Goal: Task Accomplishment & Management: Manage account settings

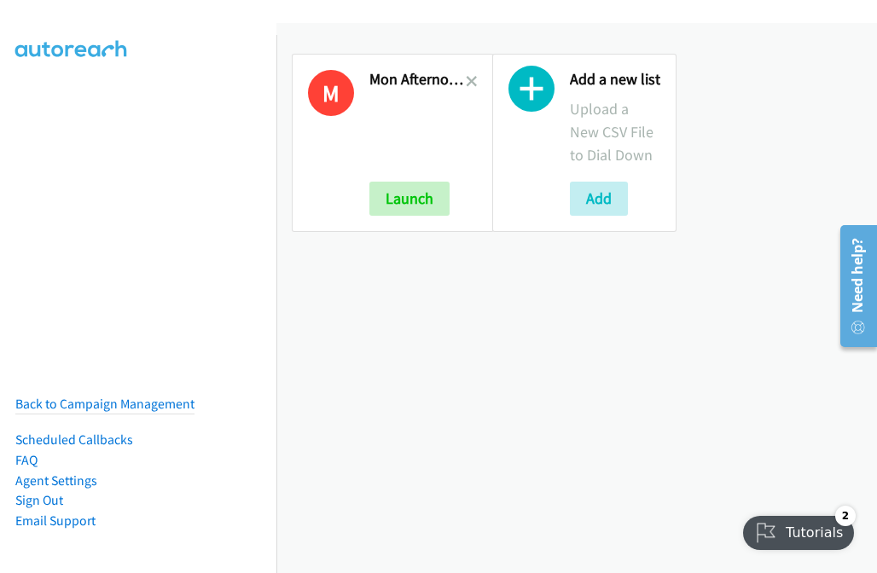
click at [466, 85] on icon at bounding box center [472, 83] width 12 height 12
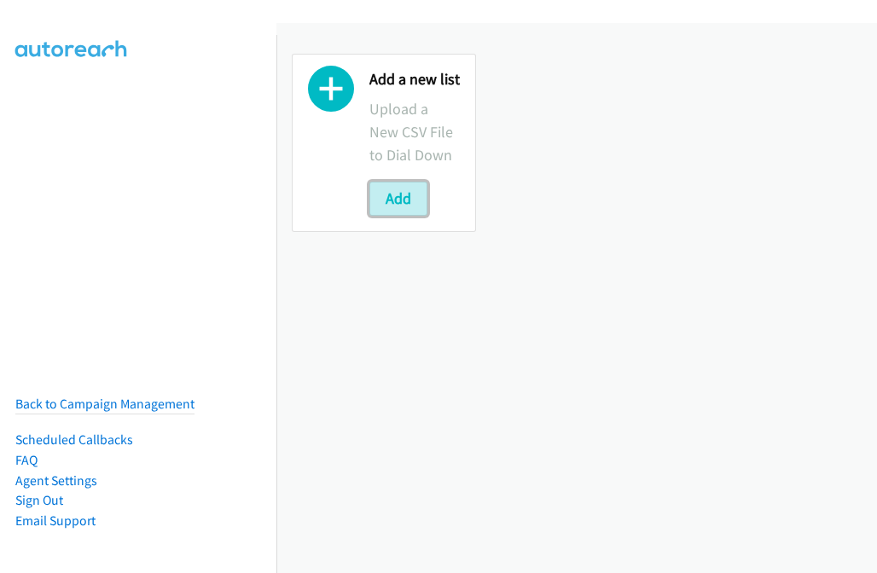
click at [392, 209] on button "Add" at bounding box center [398, 199] width 58 height 34
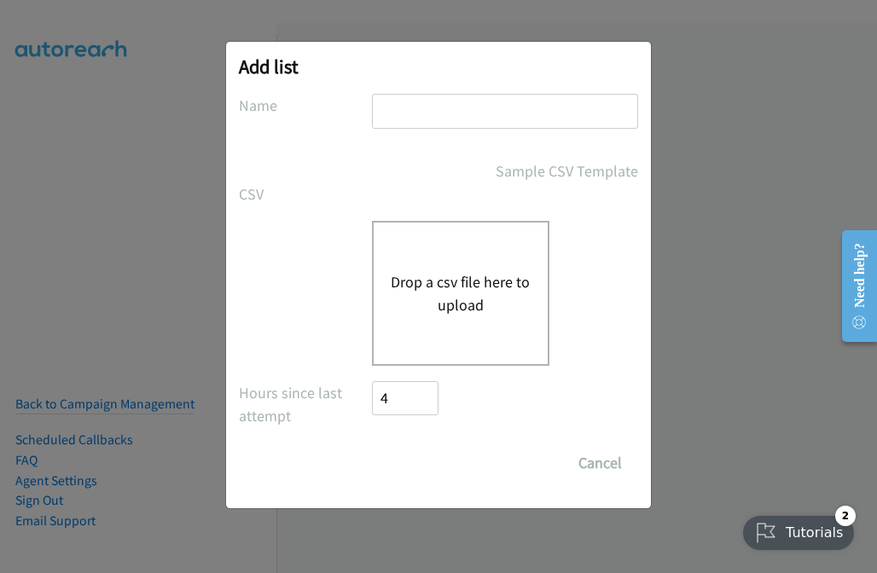
click at [438, 115] on input "text" at bounding box center [505, 111] width 266 height 35
click at [414, 191] on div "CSV Existing List Add to List New List" at bounding box center [438, 194] width 399 height 23
click at [468, 103] on input "text" at bounding box center [505, 111] width 266 height 35
type input "Weds Morning"
click at [493, 295] on button "Drop a csv file here to upload" at bounding box center [461, 293] width 140 height 46
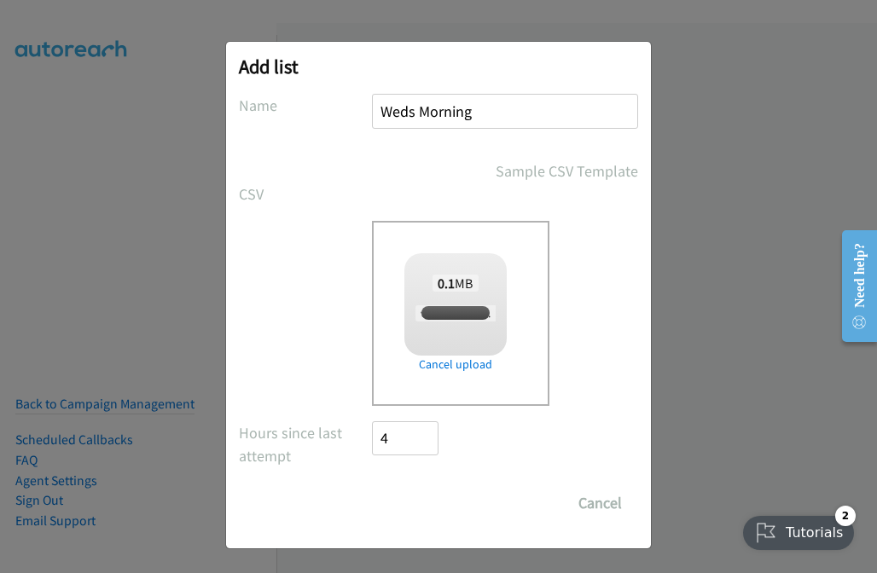
checkbox input "true"
click at [434, 507] on input "Save List" at bounding box center [417, 503] width 90 height 34
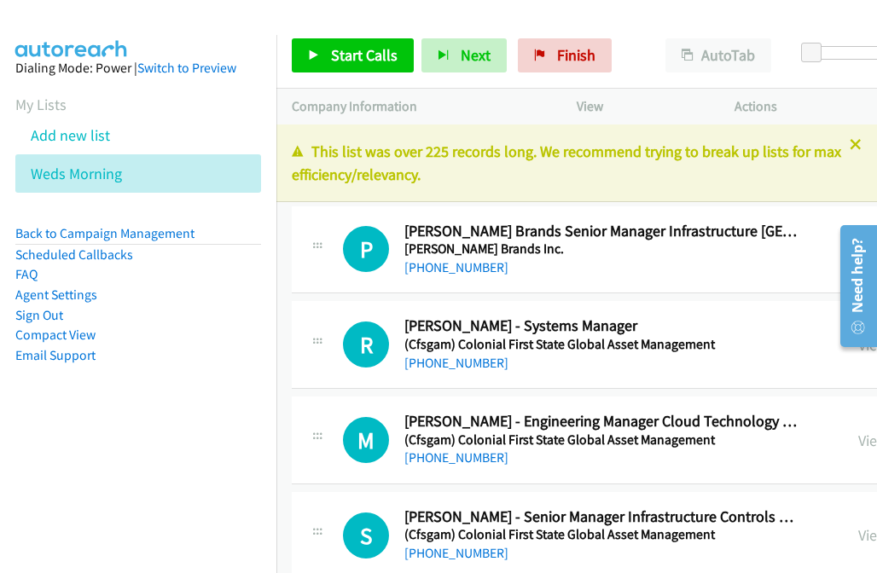
click at [74, 329] on link "Compact View" at bounding box center [55, 335] width 80 height 16
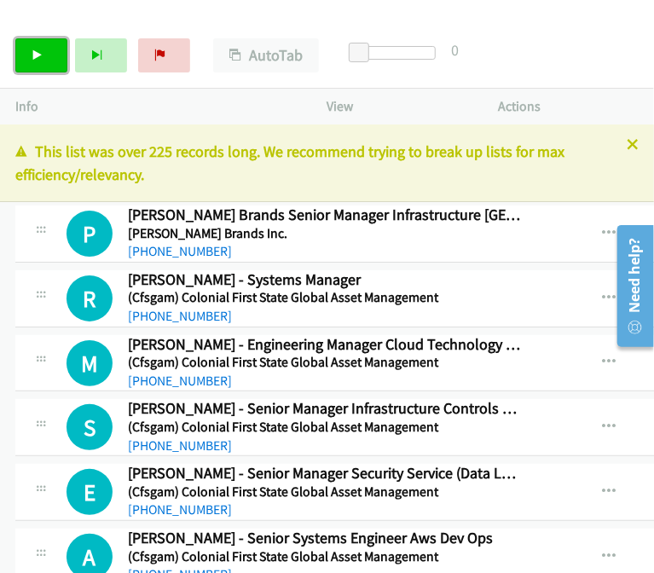
click at [42, 58] on icon at bounding box center [38, 56] width 12 height 12
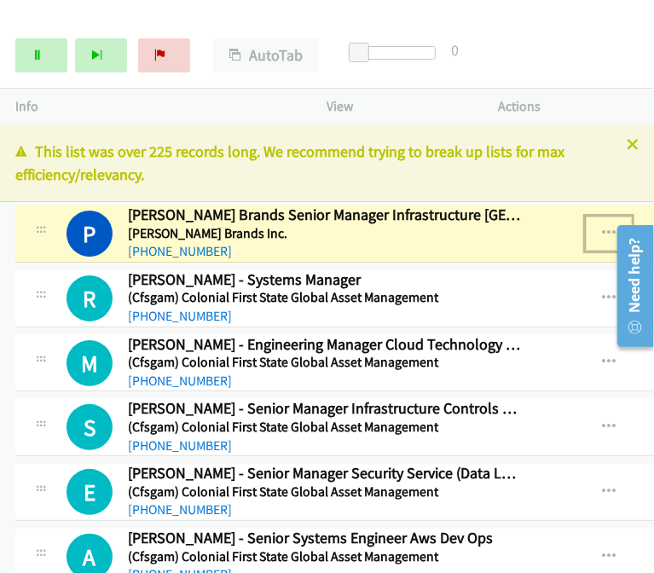
click at [602, 233] on icon "button" at bounding box center [609, 234] width 14 height 14
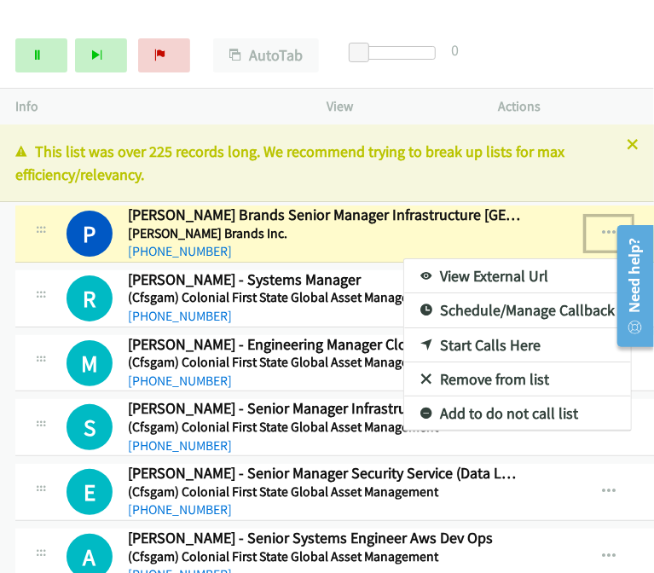
click at [534, 277] on link "View External Url" at bounding box center [517, 276] width 227 height 34
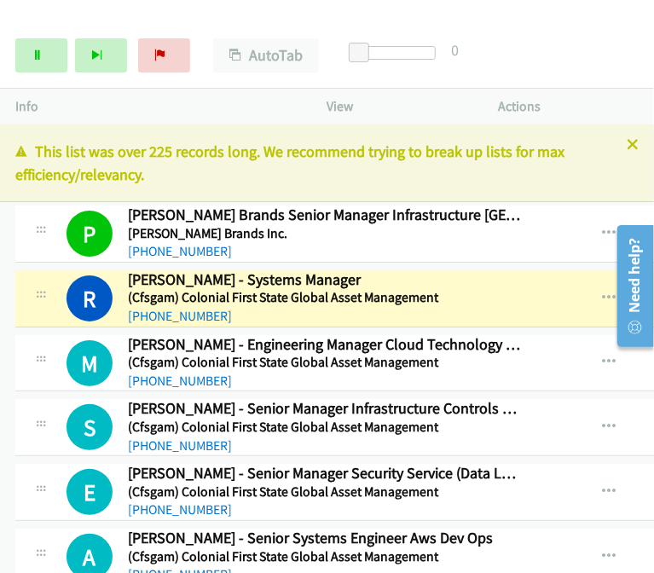
click at [627, 143] on icon at bounding box center [633, 146] width 12 height 12
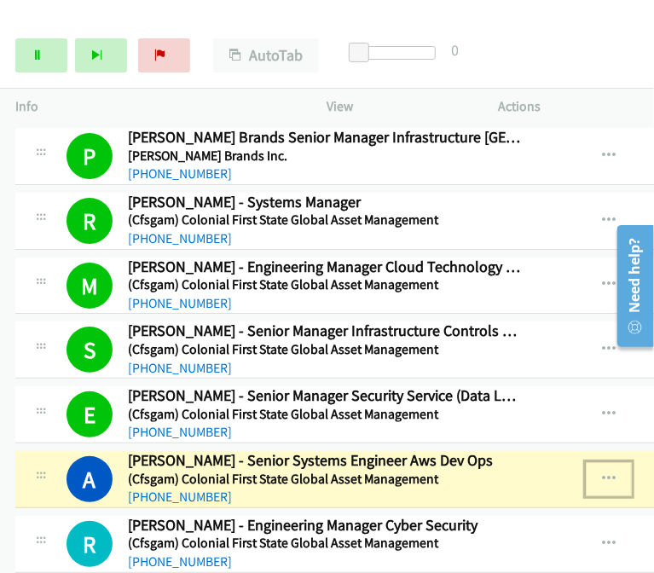
click at [602, 475] on icon "button" at bounding box center [609, 480] width 14 height 14
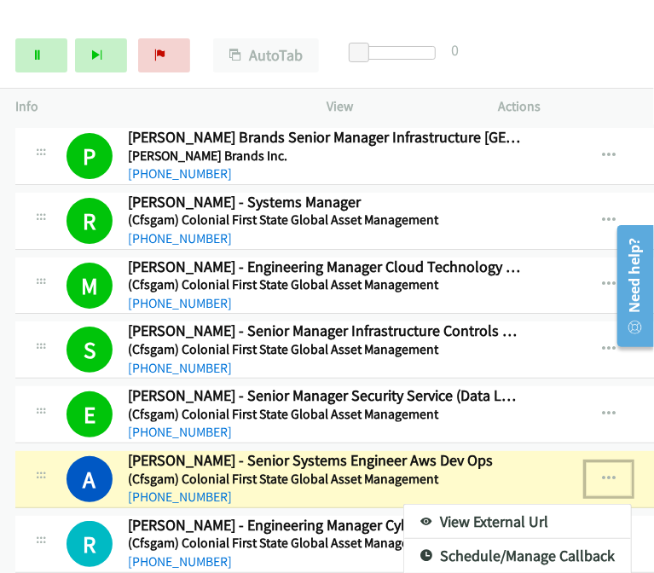
click at [525, 518] on link "View External Url" at bounding box center [517, 522] width 227 height 34
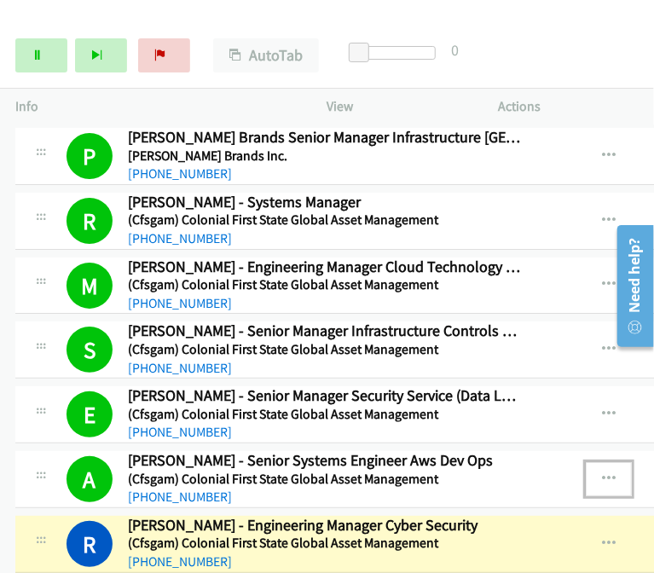
scroll to position [85, 0]
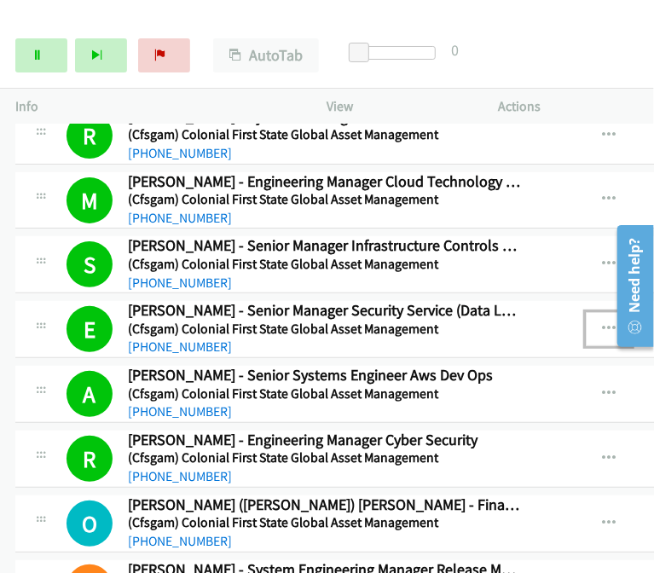
click at [602, 329] on icon "button" at bounding box center [609, 329] width 14 height 14
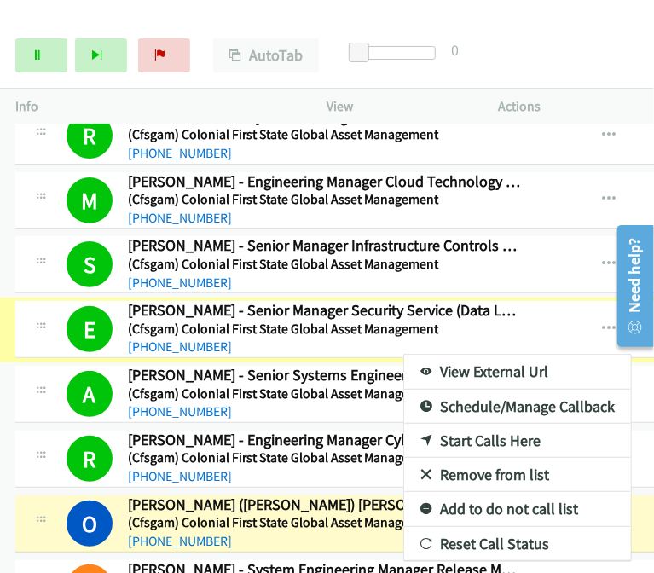
scroll to position [51, 0]
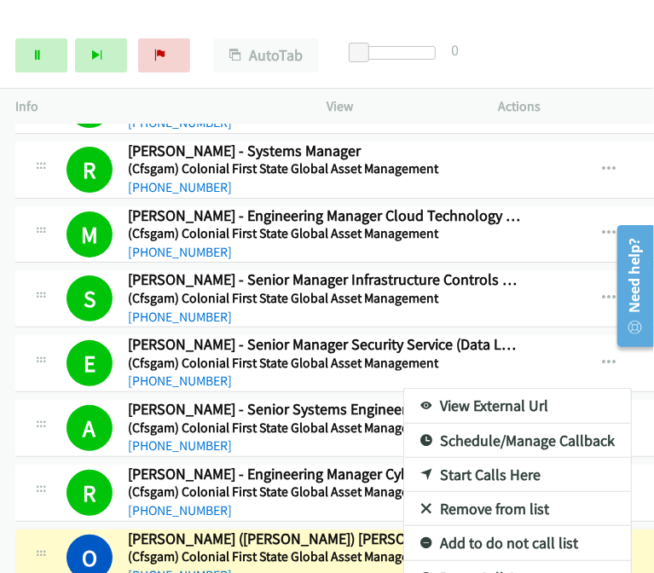
click at [201, 494] on div at bounding box center [327, 286] width 654 height 573
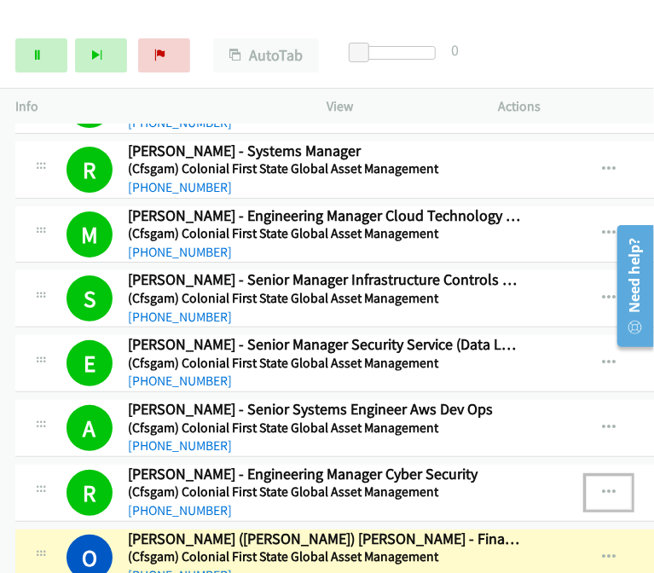
click at [602, 486] on icon "button" at bounding box center [609, 493] width 14 height 14
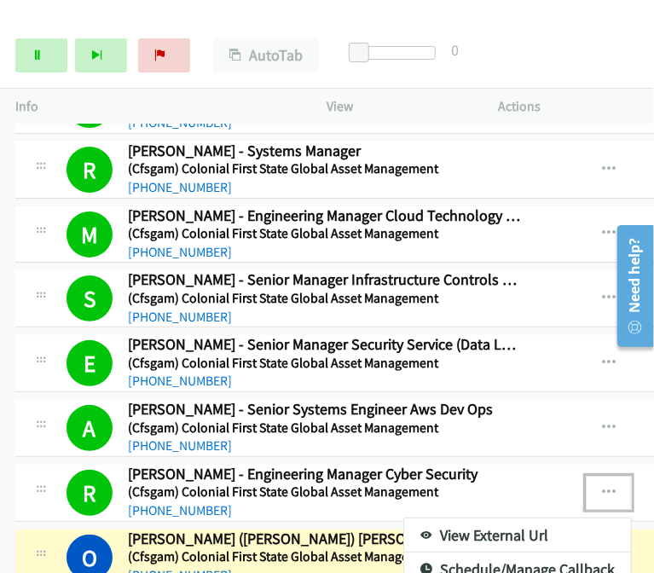
click at [508, 528] on link "View External Url" at bounding box center [517, 536] width 227 height 34
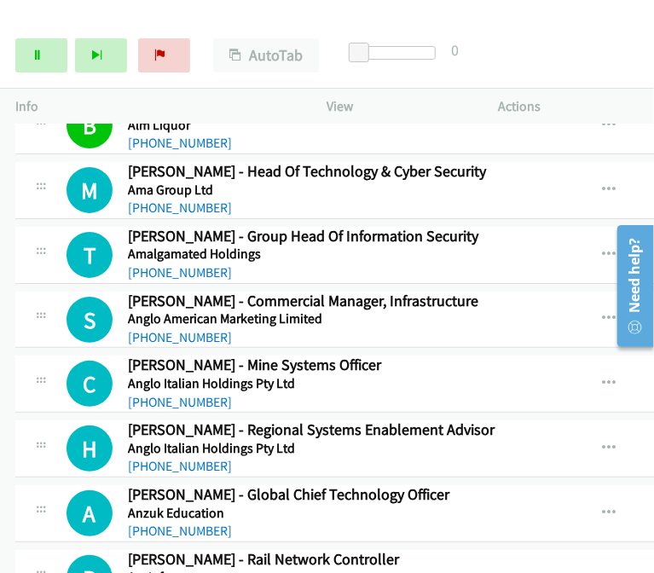
scroll to position [2040, 0]
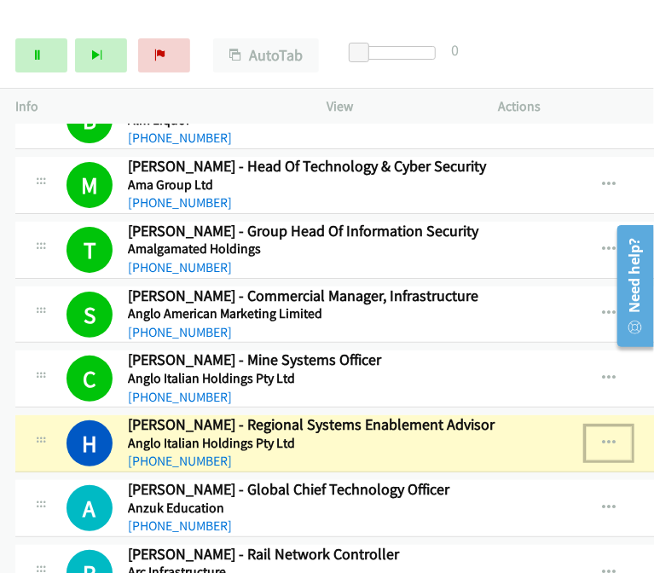
click at [602, 437] on icon "button" at bounding box center [609, 444] width 14 height 14
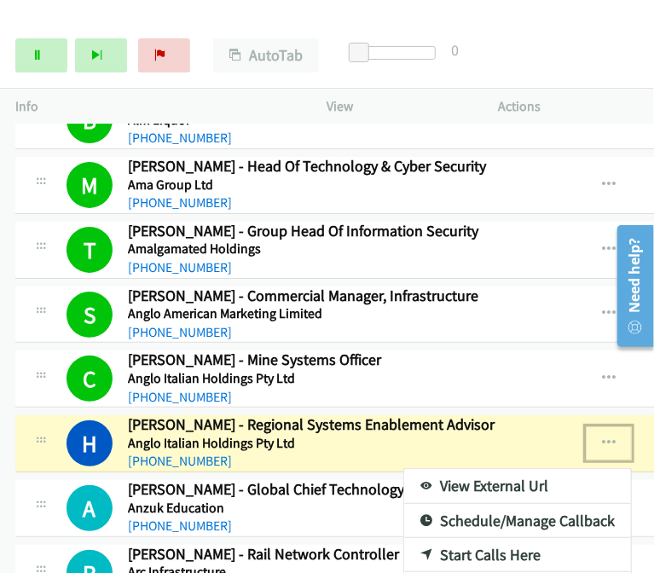
click at [488, 469] on link "View External Url" at bounding box center [517, 486] width 227 height 34
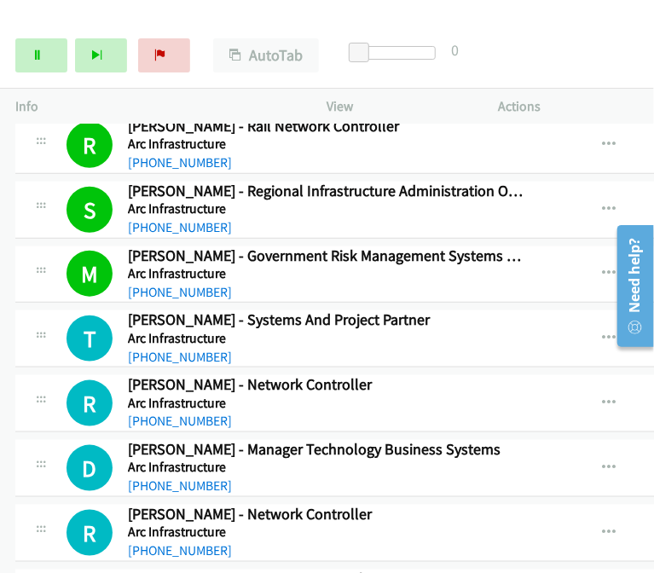
scroll to position [2552, 0]
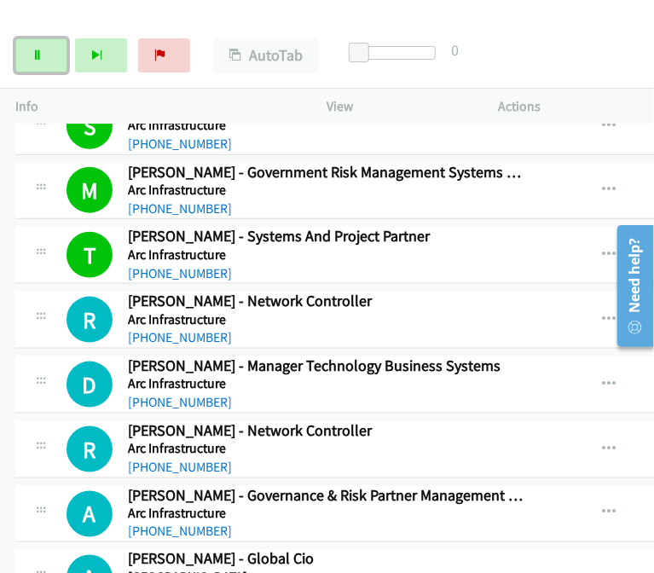
click at [50, 57] on link "Pause" at bounding box center [41, 55] width 52 height 34
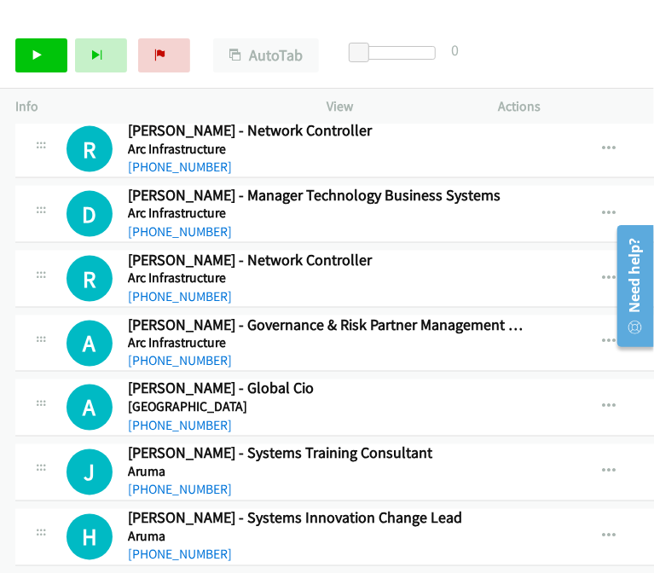
scroll to position [2893, 0]
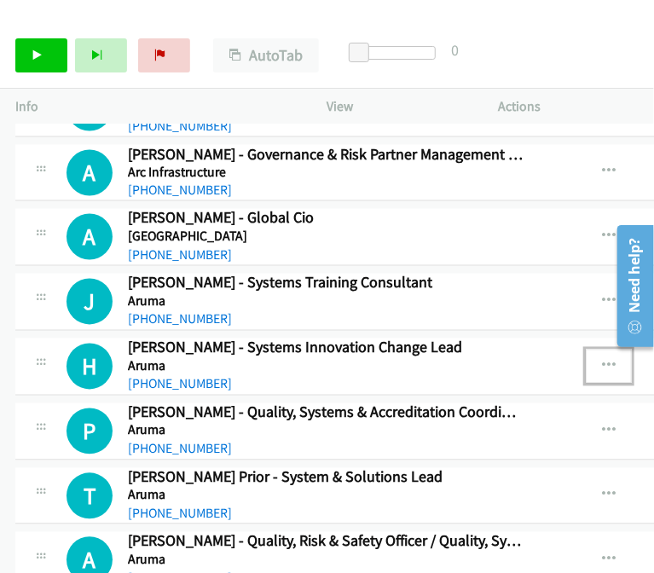
click at [591, 351] on button "button" at bounding box center [609, 367] width 46 height 34
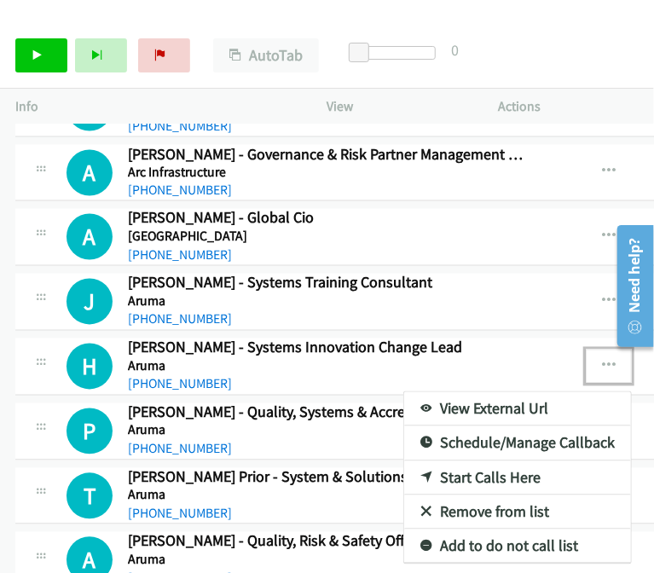
click at [500, 467] on link "Start Calls Here" at bounding box center [517, 478] width 227 height 34
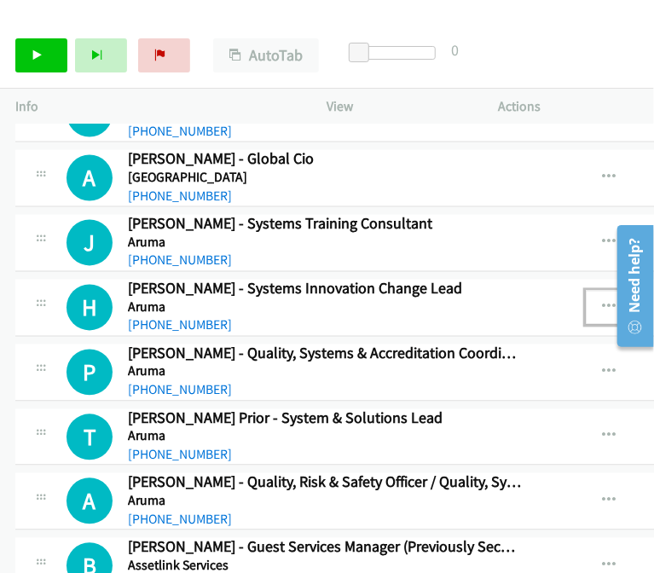
scroll to position [2978, 0]
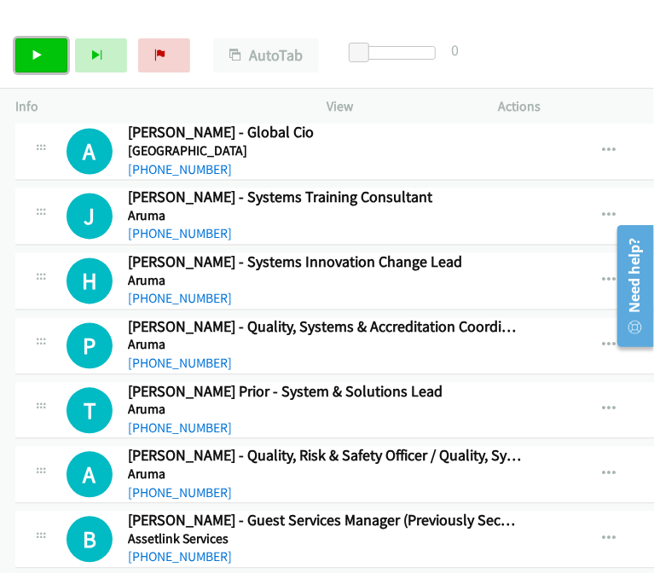
click at [33, 56] on icon at bounding box center [38, 56] width 12 height 12
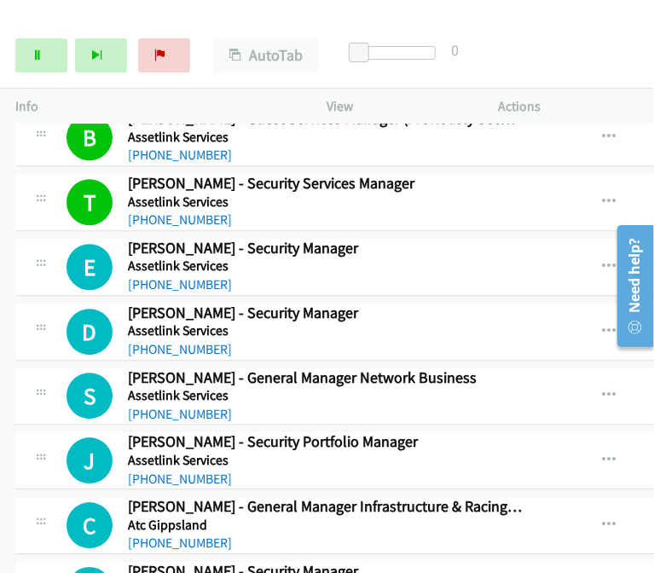
scroll to position [3382, 0]
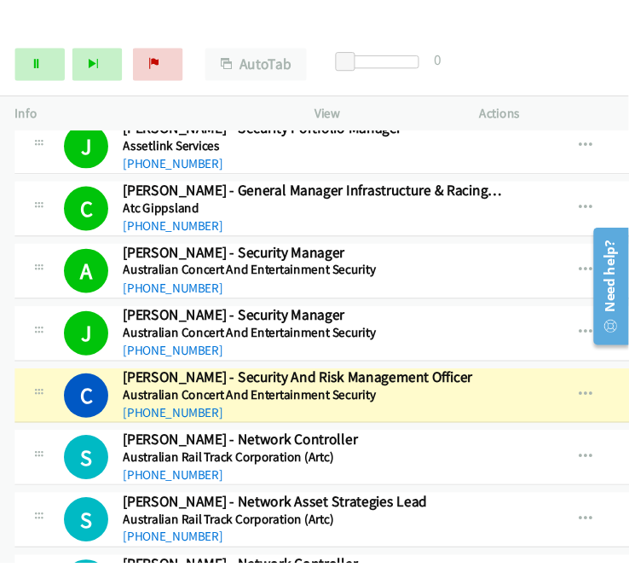
scroll to position [3786, 0]
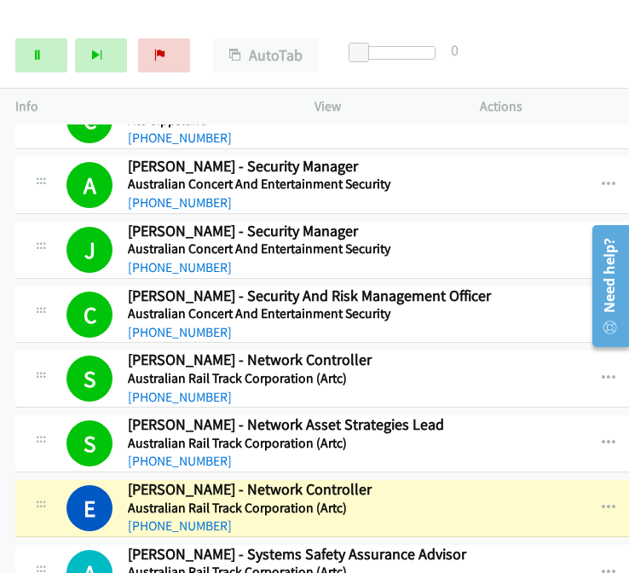
click at [602, 502] on icon "button" at bounding box center [609, 509] width 14 height 14
click at [527, 534] on link "View External Url" at bounding box center [517, 551] width 227 height 34
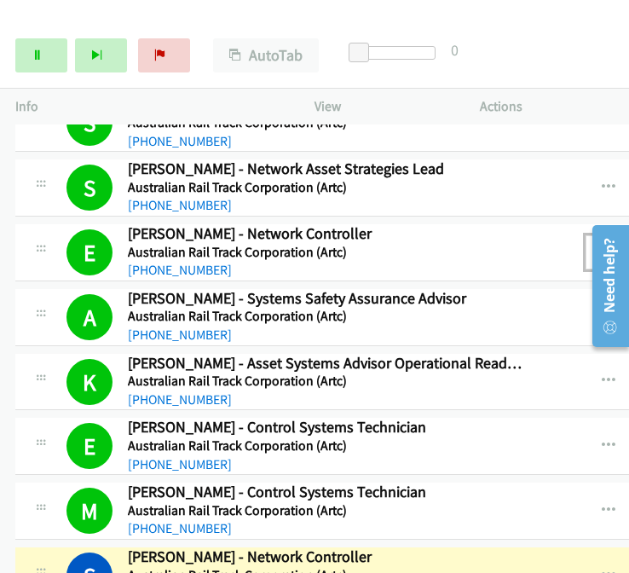
scroll to position [4213, 0]
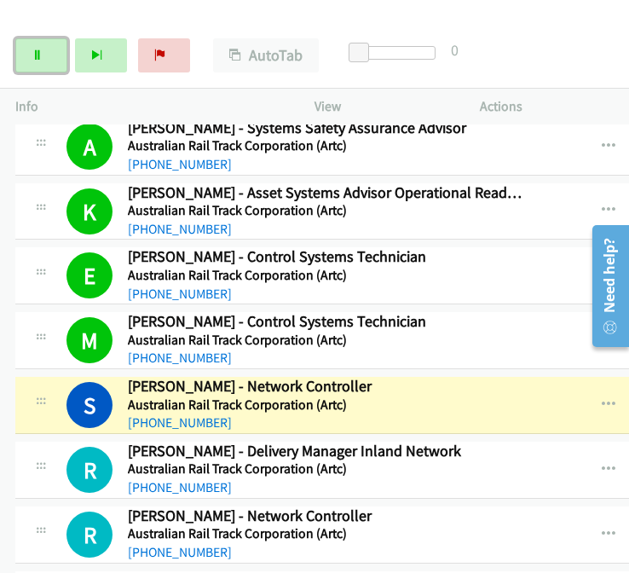
click at [55, 52] on link "Pause" at bounding box center [41, 55] width 52 height 34
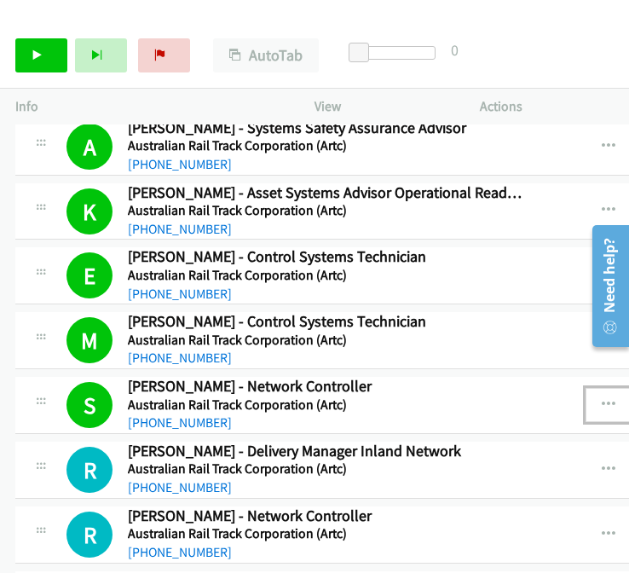
click at [602, 398] on icon "button" at bounding box center [609, 405] width 14 height 14
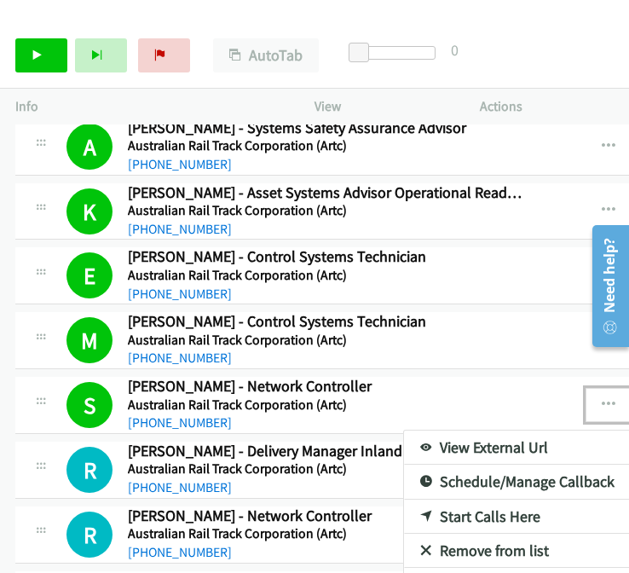
click at [486, 431] on link "View External Url" at bounding box center [517, 448] width 227 height 34
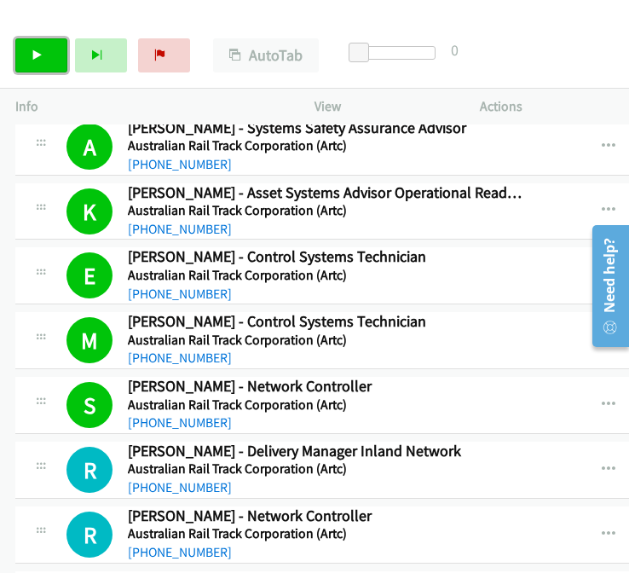
click at [35, 54] on icon at bounding box center [38, 56] width 12 height 12
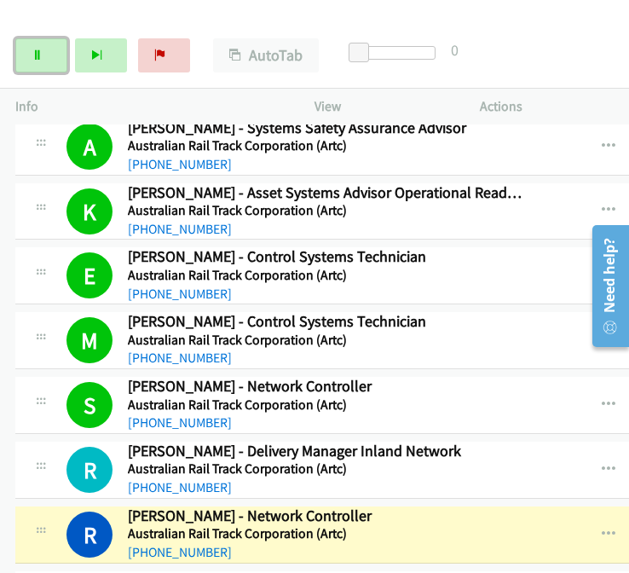
click at [41, 60] on icon at bounding box center [38, 56] width 12 height 12
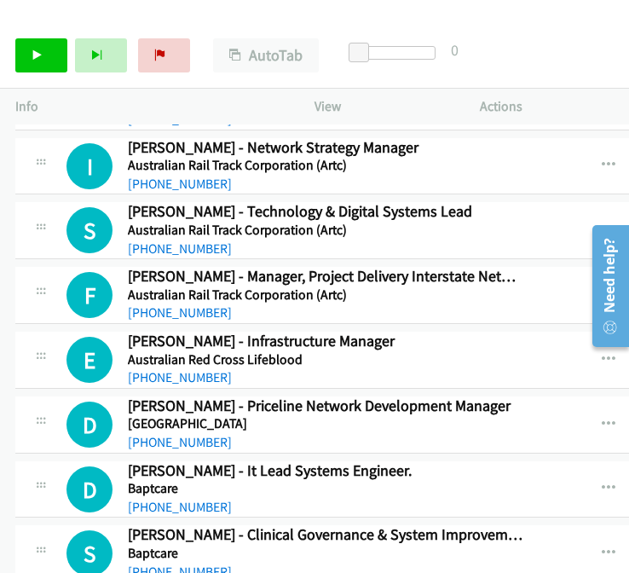
scroll to position [6089, 0]
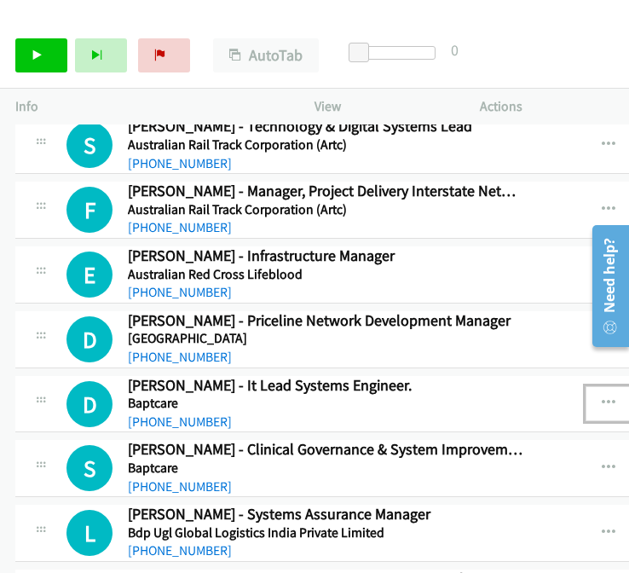
click at [602, 397] on icon "button" at bounding box center [609, 404] width 14 height 14
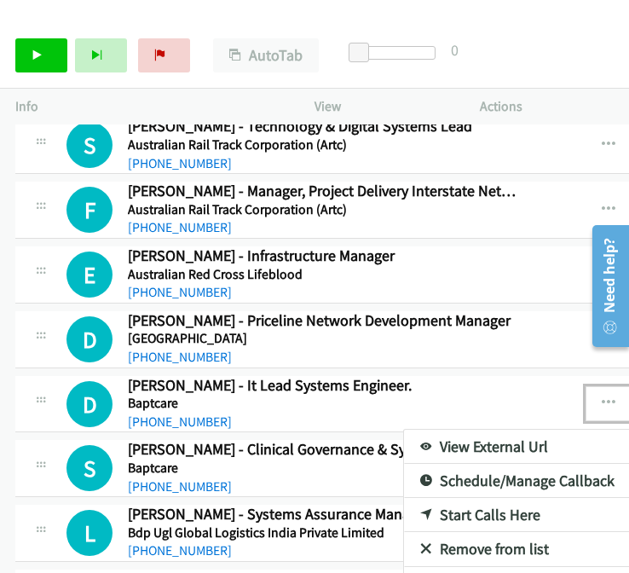
click at [472, 498] on link "Start Calls Here" at bounding box center [517, 515] width 227 height 34
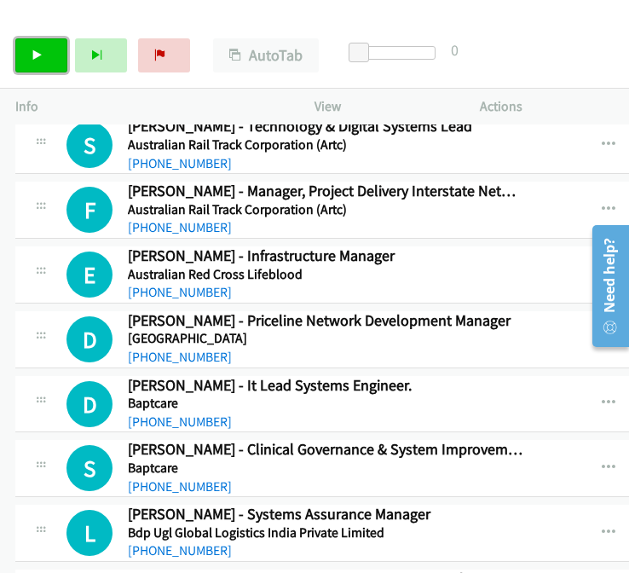
click at [39, 52] on icon at bounding box center [38, 56] width 12 height 12
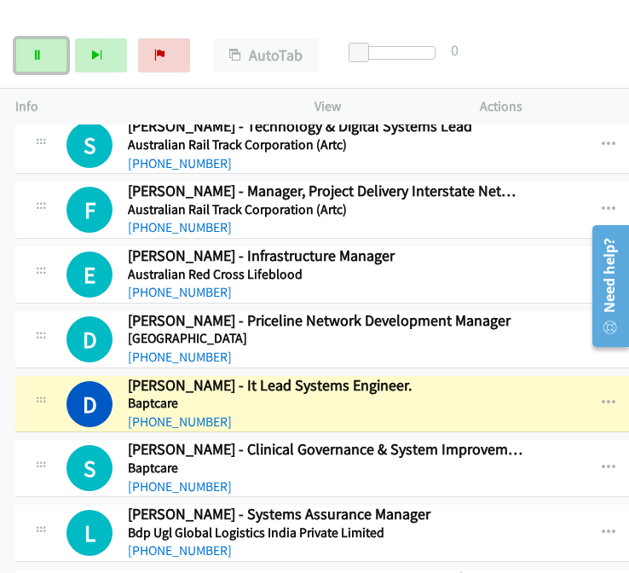
click at [32, 59] on icon at bounding box center [38, 56] width 12 height 12
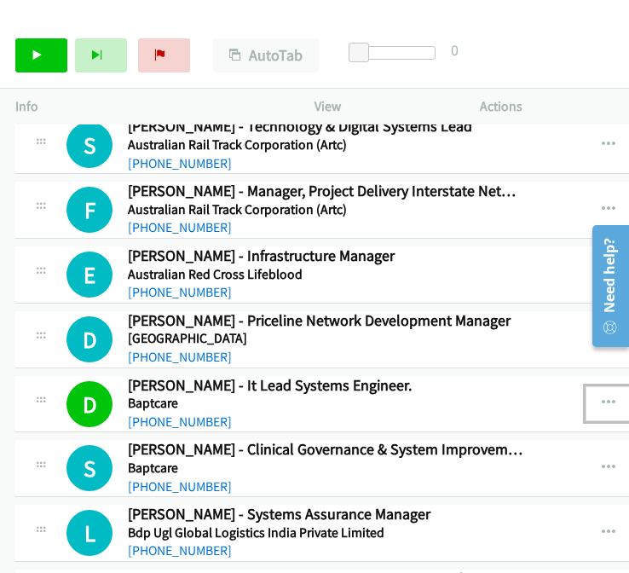
click at [602, 397] on icon "button" at bounding box center [609, 404] width 14 height 14
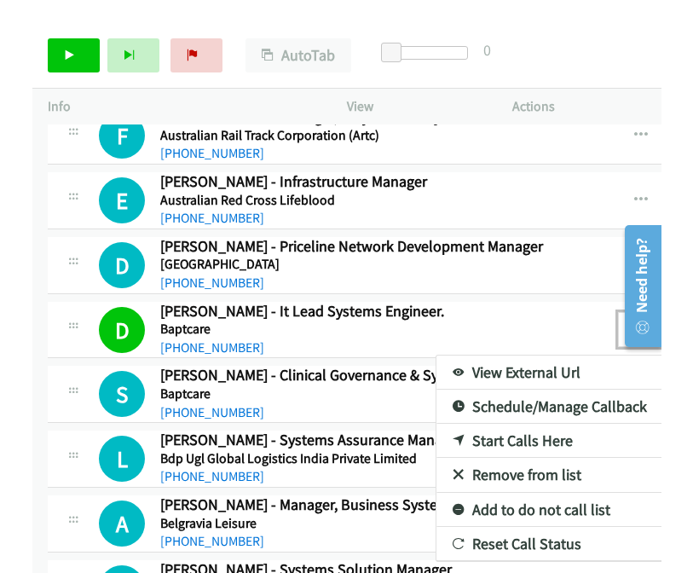
scroll to position [6260, 0]
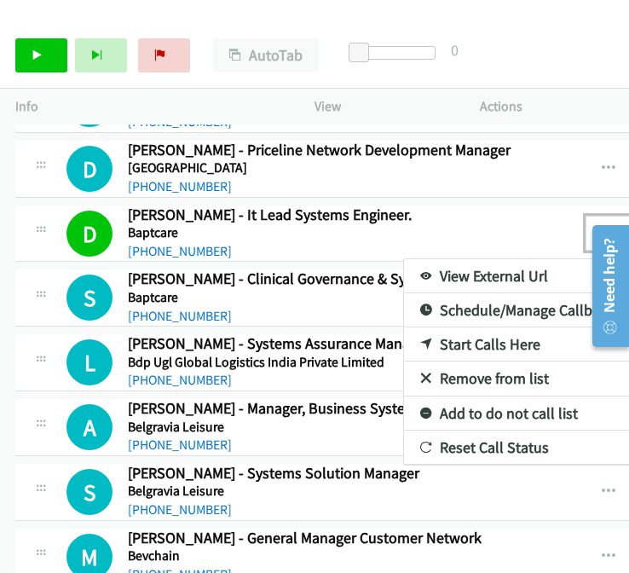
click at [475, 397] on link "Add to do not call list" at bounding box center [517, 414] width 227 height 34
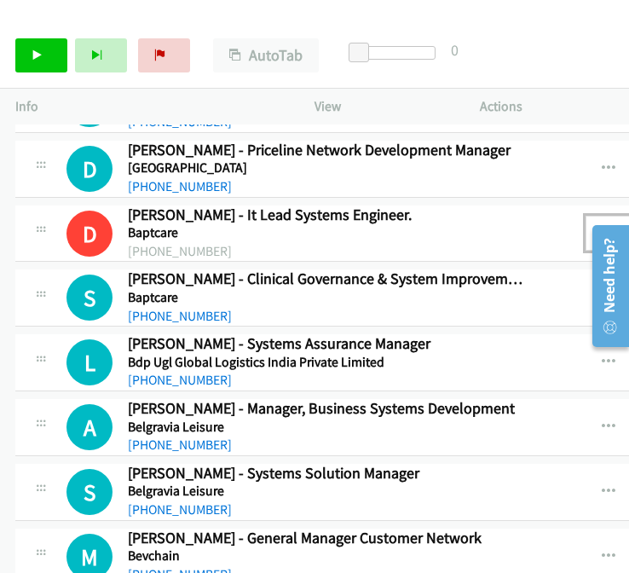
click at [586, 216] on button "button" at bounding box center [609, 233] width 46 height 34
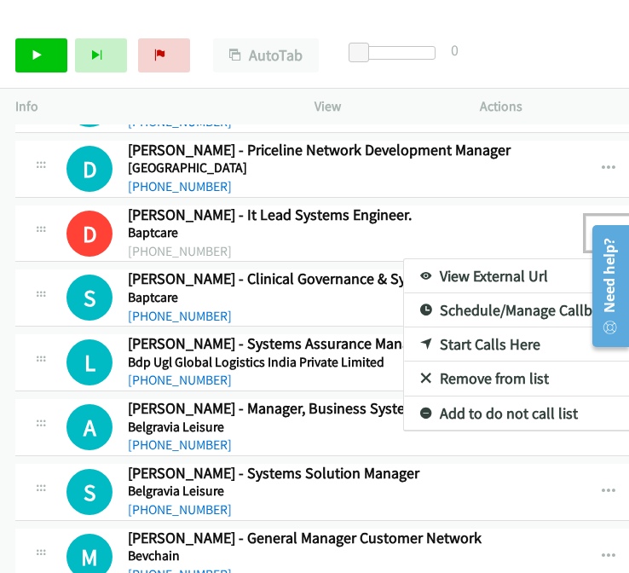
click at [478, 362] on link "Remove from list" at bounding box center [517, 379] width 227 height 34
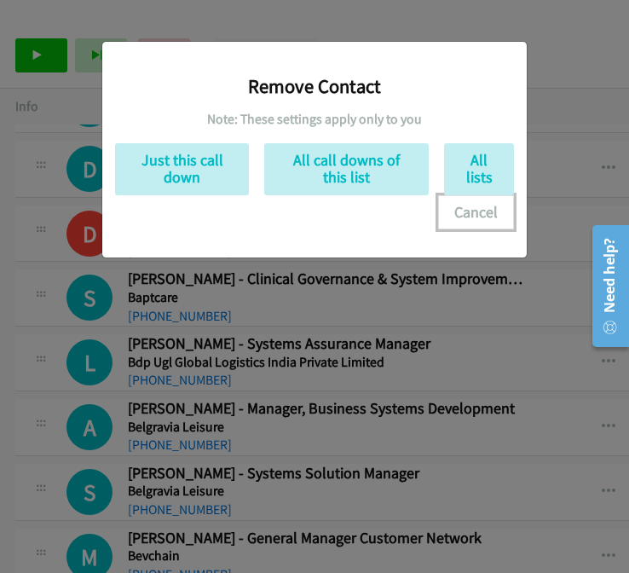
click at [478, 212] on button "Cancel" at bounding box center [476, 212] width 76 height 34
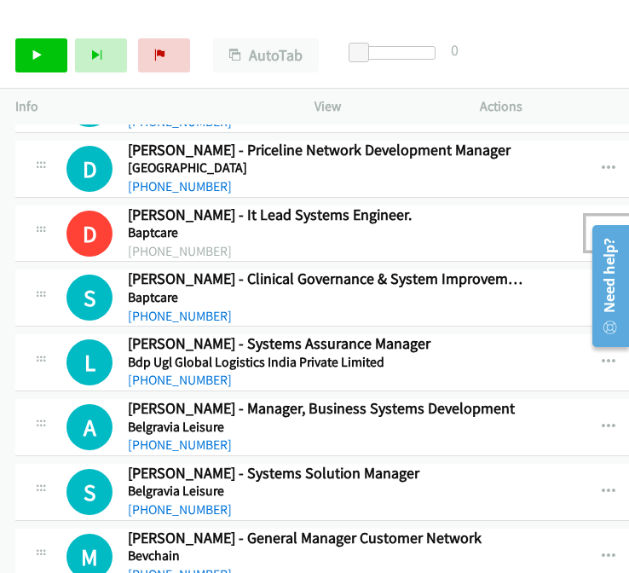
click at [602, 226] on icon "button" at bounding box center [609, 233] width 14 height 14
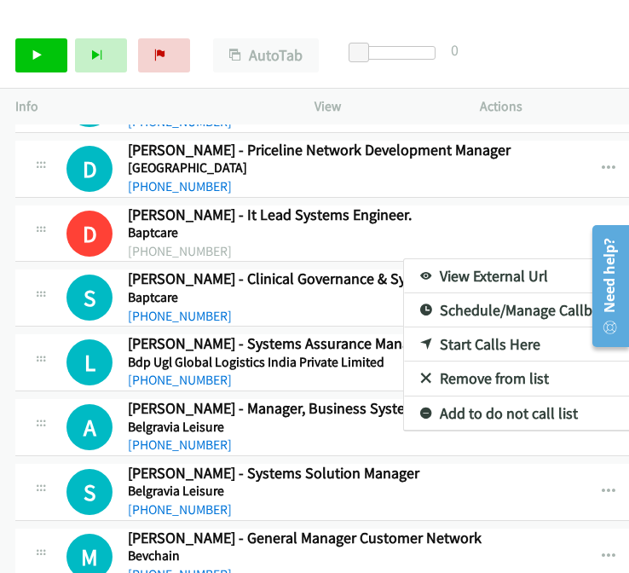
click at [452, 259] on link "View External Url" at bounding box center [517, 276] width 227 height 34
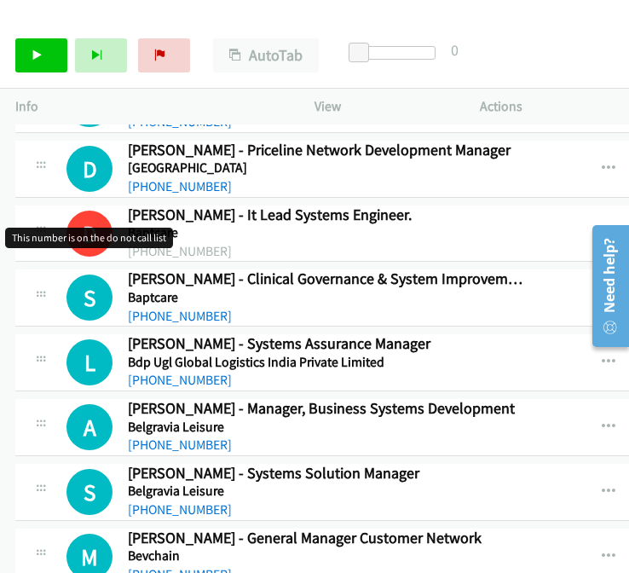
click at [89, 211] on h1 "D" at bounding box center [90, 234] width 46 height 46
click at [602, 226] on icon "button" at bounding box center [609, 233] width 14 height 14
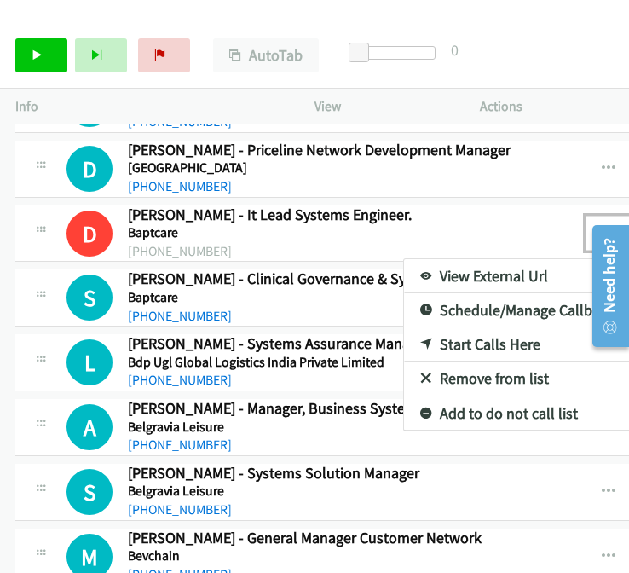
click at [32, 58] on div at bounding box center [314, 286] width 629 height 573
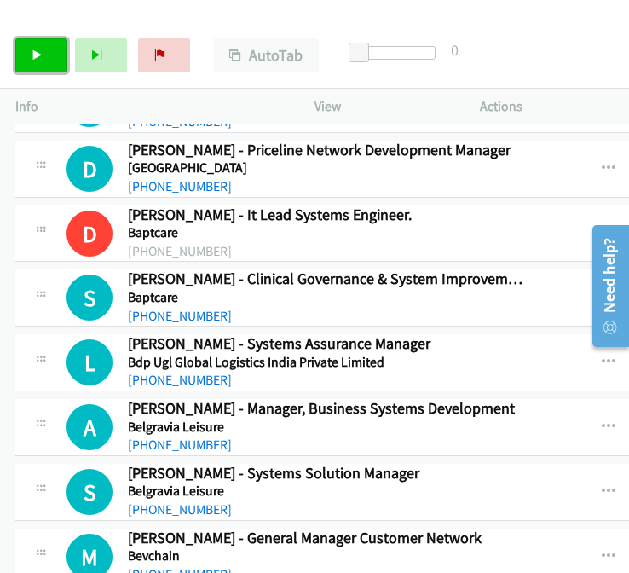
click at [43, 49] on link "Start Calls" at bounding box center [41, 55] width 52 height 34
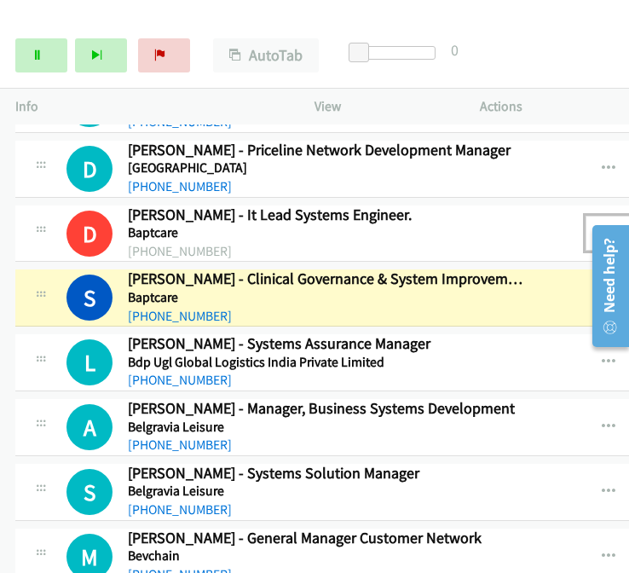
click at [602, 226] on icon "button" at bounding box center [609, 233] width 14 height 14
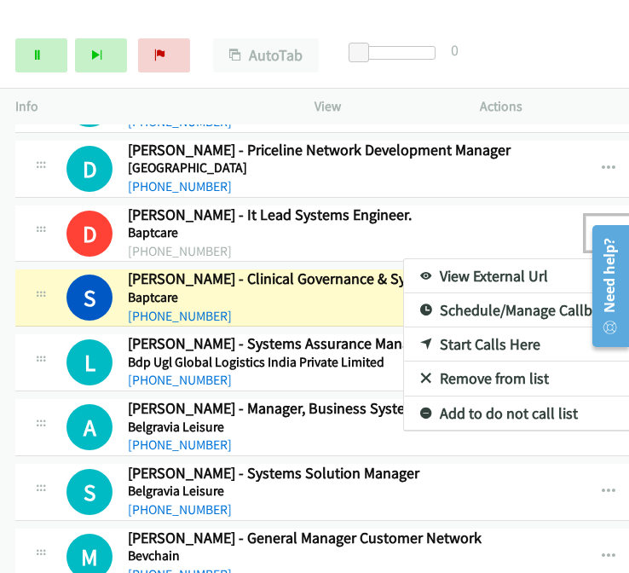
click at [589, 203] on div at bounding box center [314, 286] width 629 height 573
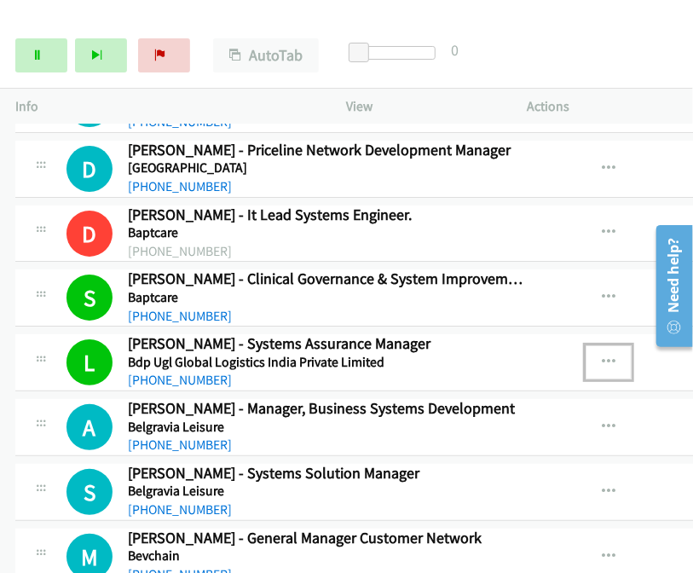
click at [603, 356] on icon "button" at bounding box center [609, 363] width 14 height 14
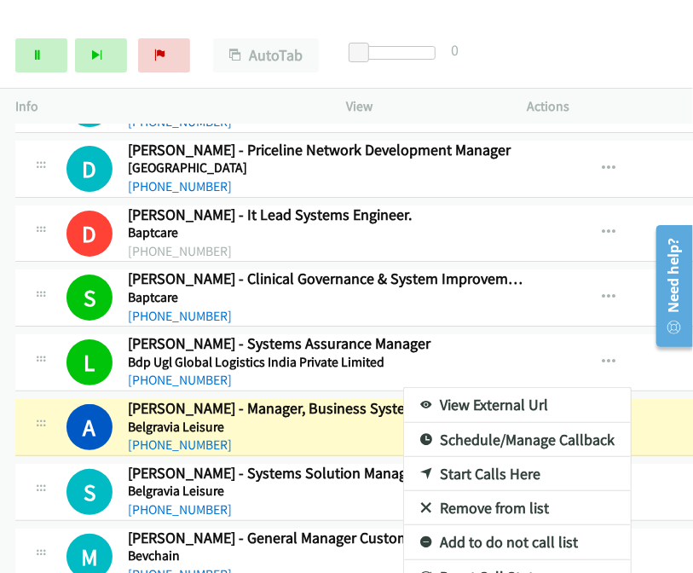
scroll to position [6345, 0]
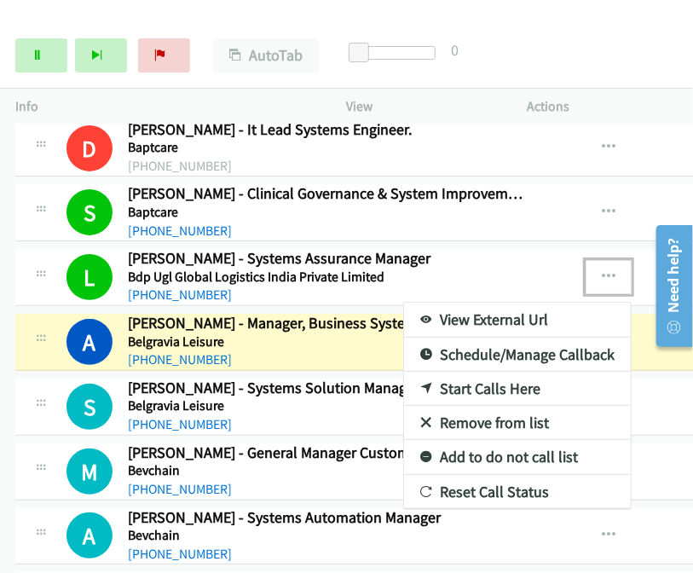
click at [449, 303] on link "View External Url" at bounding box center [517, 320] width 227 height 34
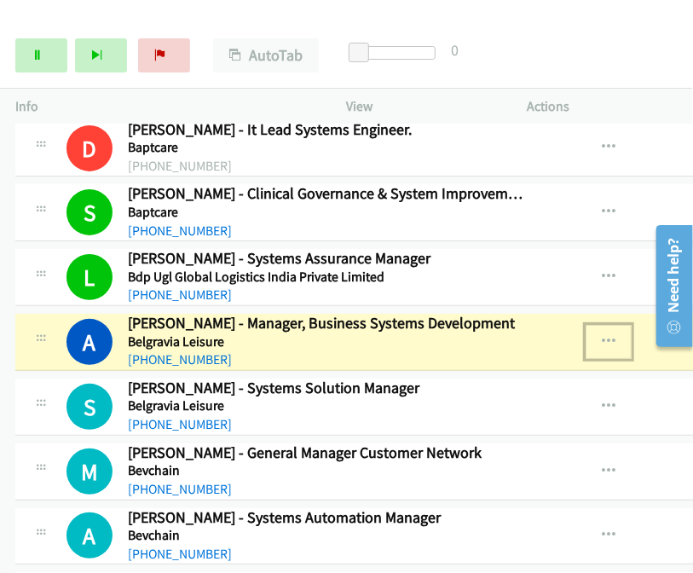
click at [595, 325] on button "button" at bounding box center [609, 342] width 46 height 34
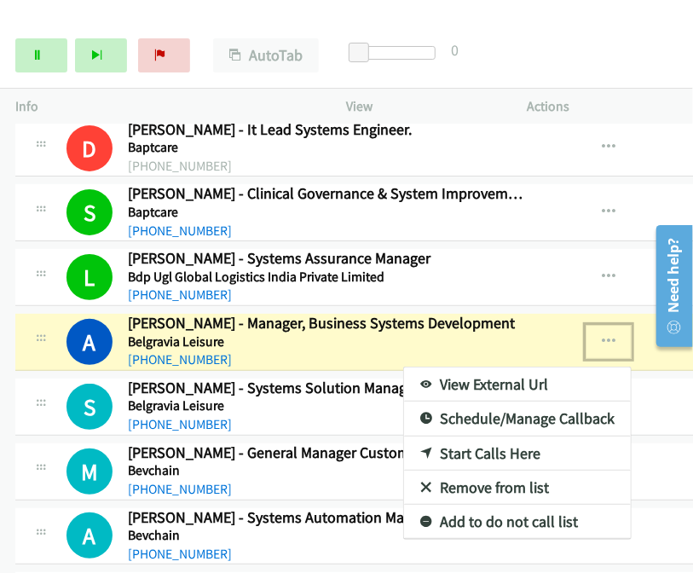
click at [493, 368] on link "View External Url" at bounding box center [517, 385] width 227 height 34
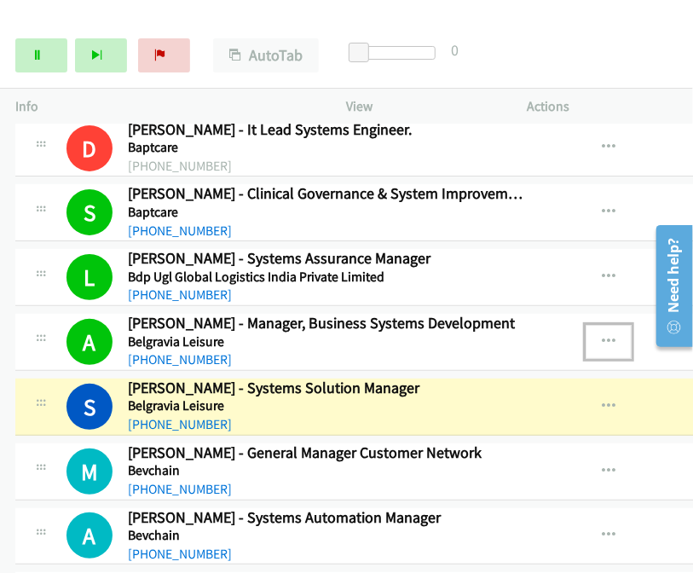
click at [602, 335] on icon "button" at bounding box center [609, 342] width 14 height 14
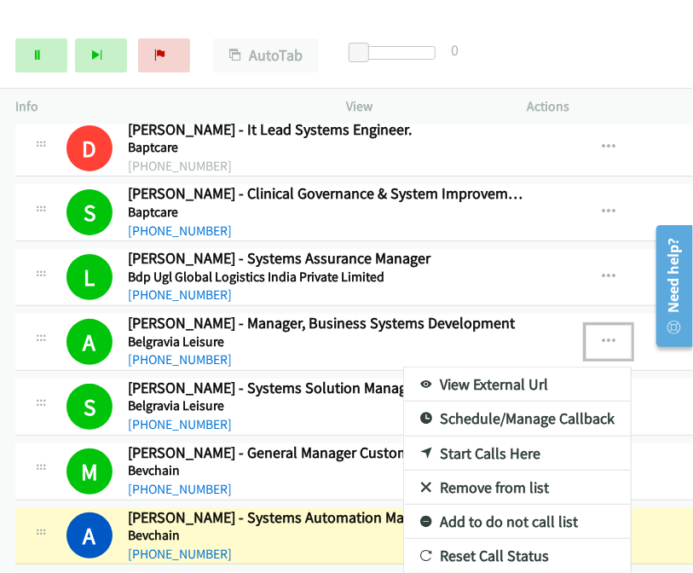
click at [592, 302] on div at bounding box center [346, 286] width 693 height 573
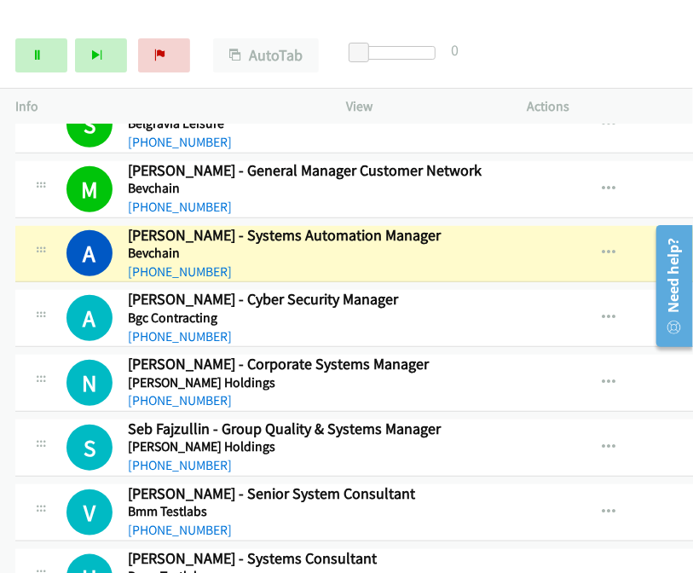
scroll to position [6632, 0]
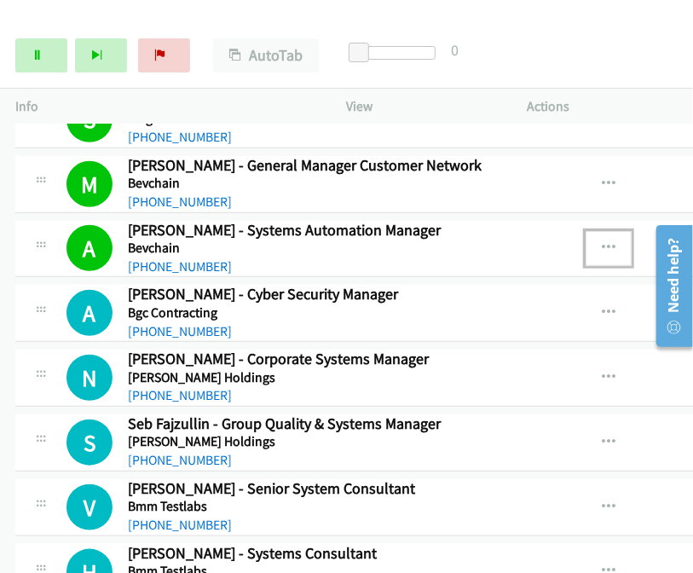
click at [602, 241] on icon "button" at bounding box center [609, 248] width 14 height 14
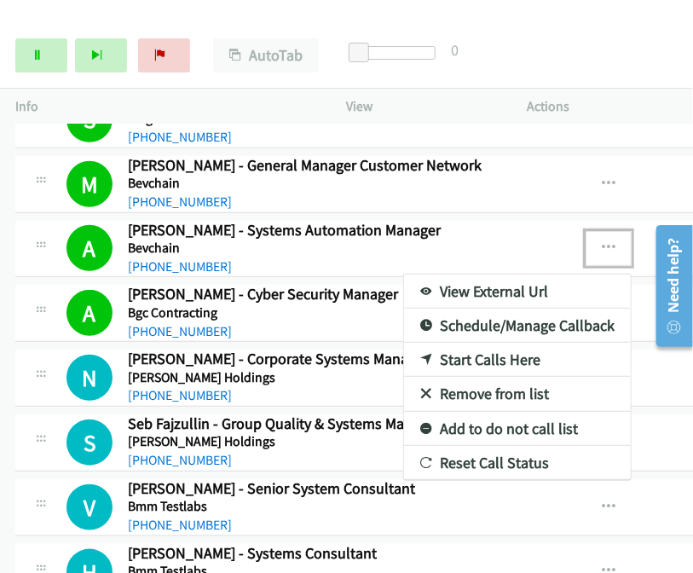
click at [601, 214] on div at bounding box center [346, 286] width 693 height 573
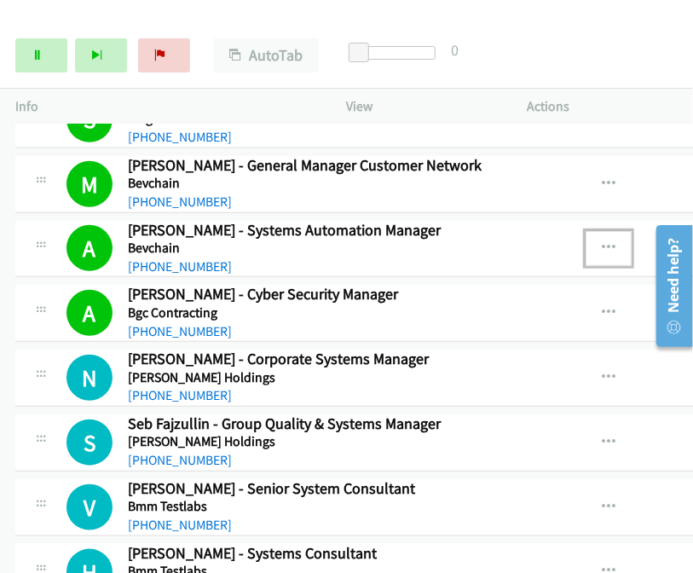
click at [602, 241] on icon "button" at bounding box center [609, 248] width 14 height 14
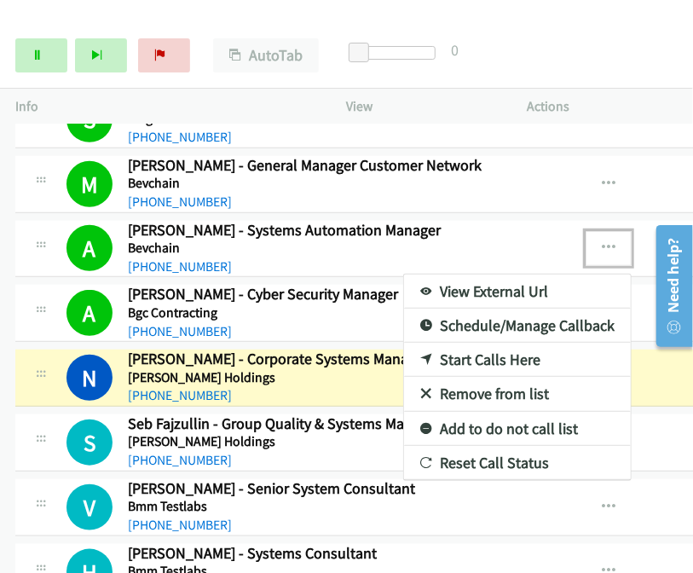
click at [604, 217] on div at bounding box center [346, 286] width 693 height 573
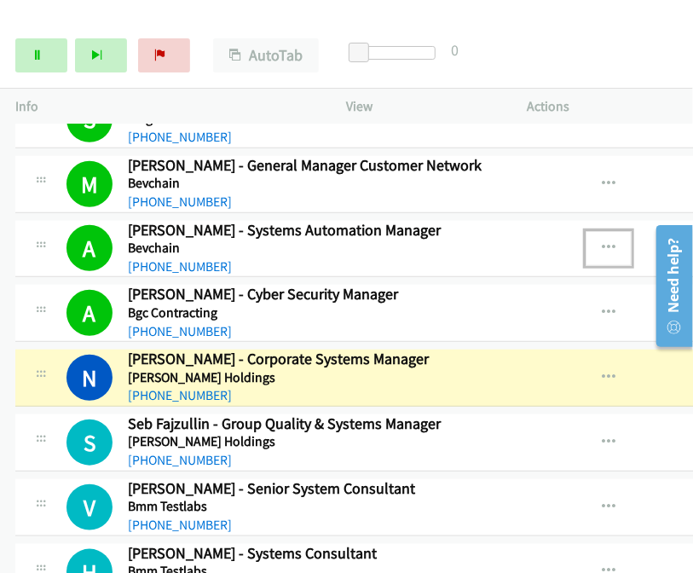
click at [602, 241] on icon "button" at bounding box center [609, 248] width 14 height 14
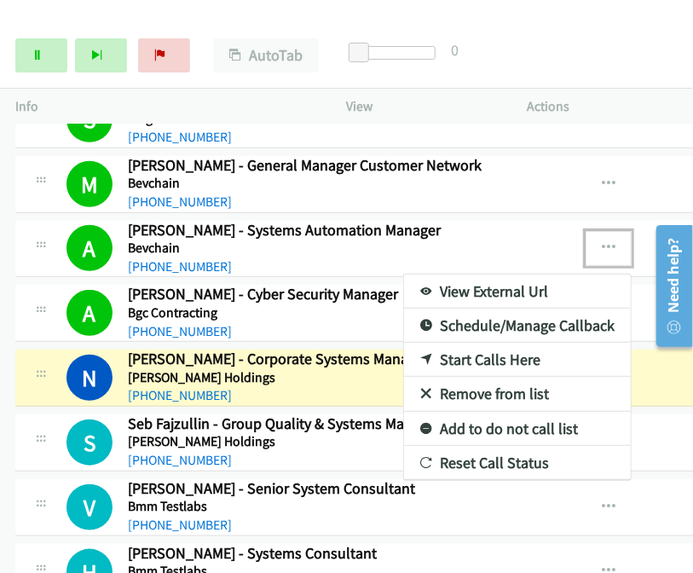
click at [480, 275] on link "View External Url" at bounding box center [517, 292] width 227 height 34
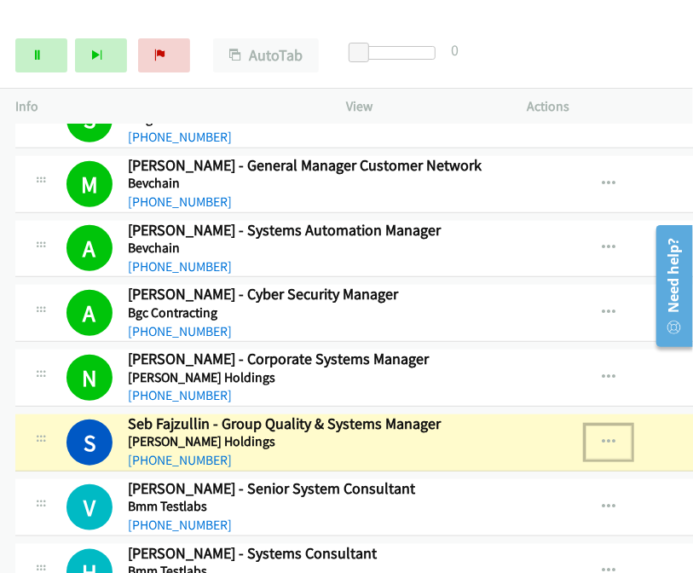
click at [602, 436] on icon "button" at bounding box center [609, 443] width 14 height 14
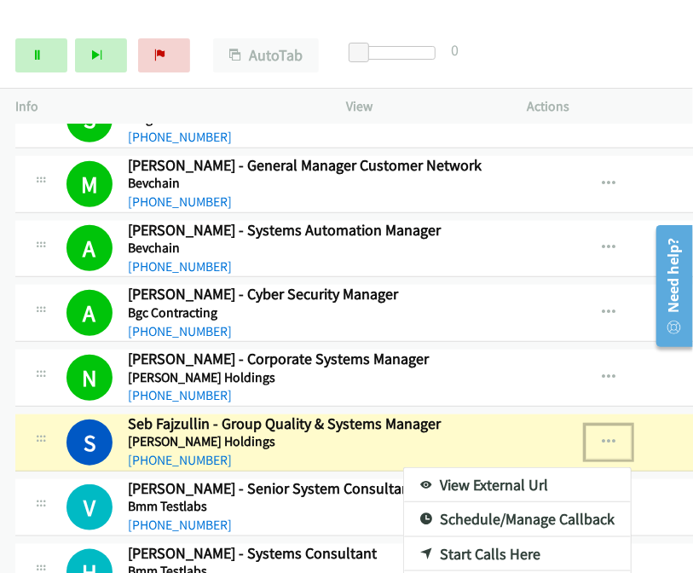
click at [507, 468] on link "View External Url" at bounding box center [517, 485] width 227 height 34
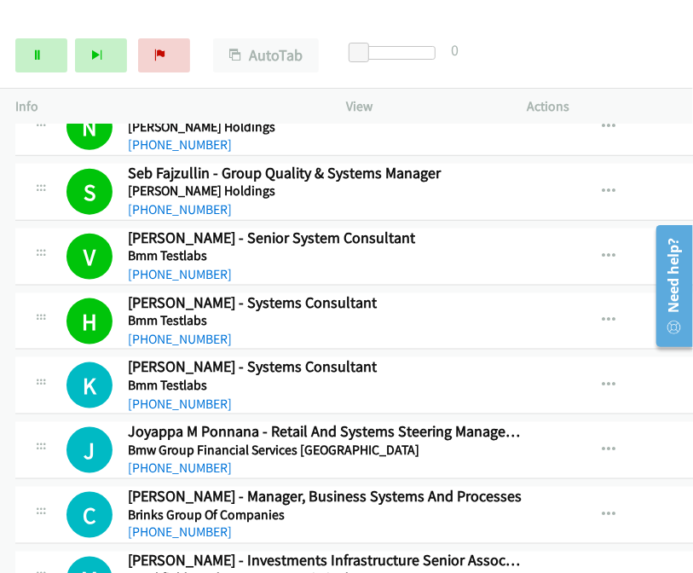
scroll to position [6803, 0]
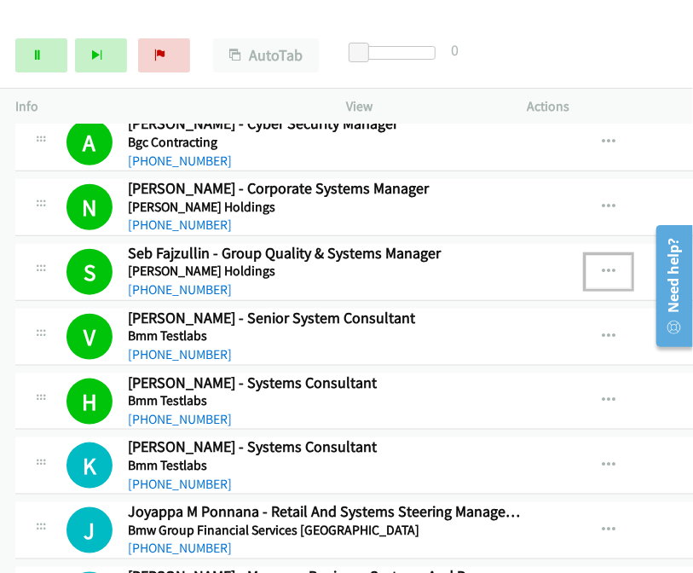
click at [602, 265] on icon "button" at bounding box center [609, 272] width 14 height 14
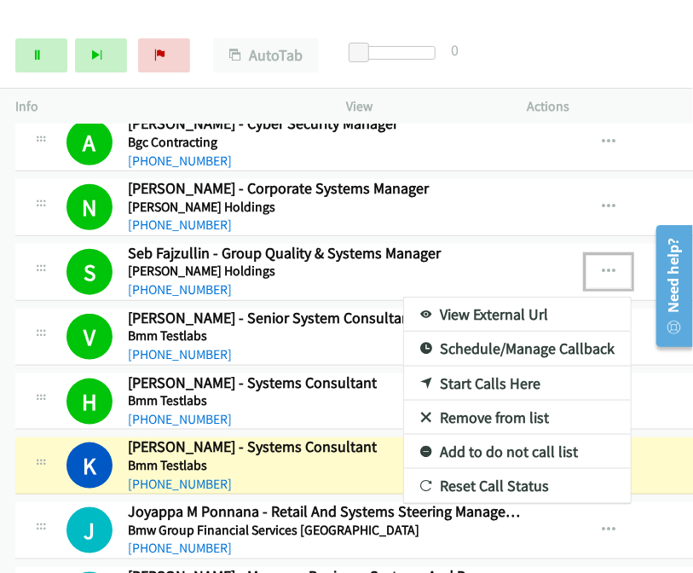
click at [467, 298] on link "View External Url" at bounding box center [517, 315] width 227 height 34
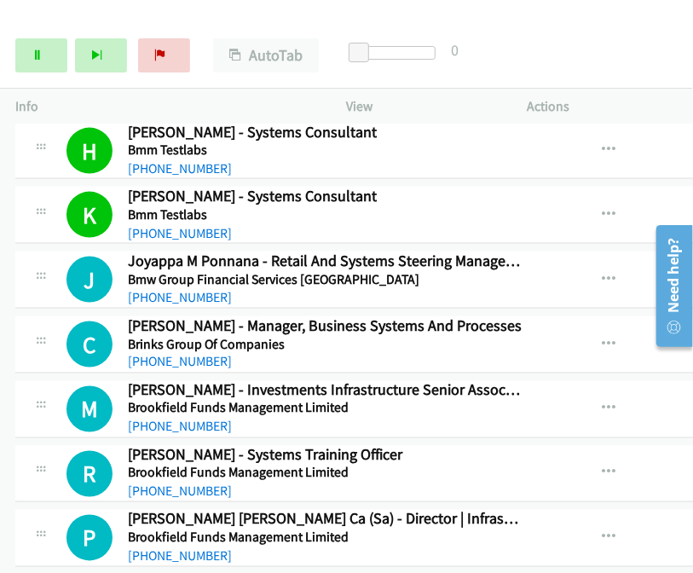
scroll to position [7059, 0]
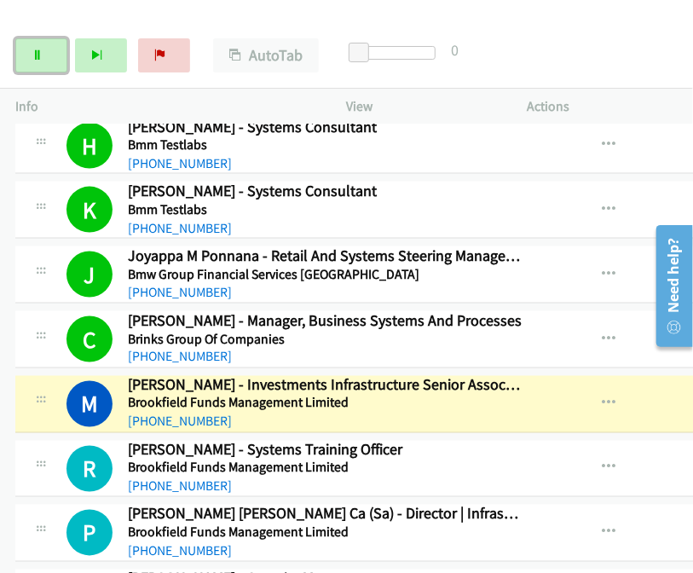
click at [47, 62] on link "Pause" at bounding box center [41, 55] width 52 height 34
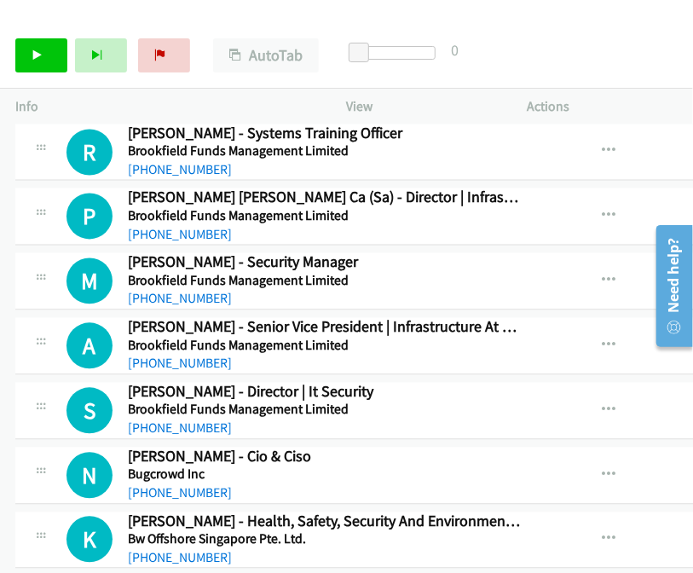
scroll to position [7400, 0]
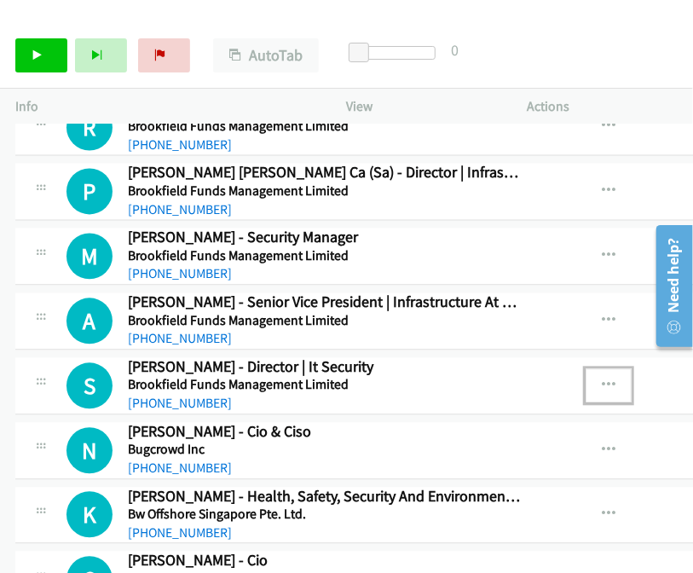
click at [602, 380] on icon "button" at bounding box center [609, 387] width 14 height 14
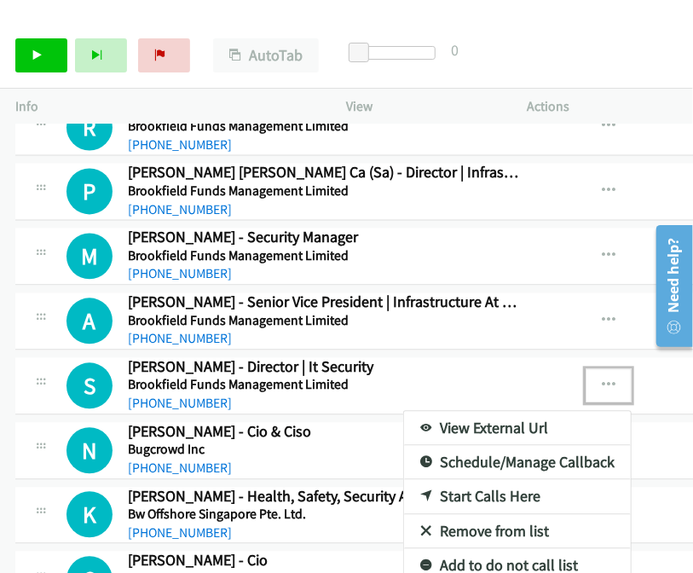
click at [452, 480] on link "Start Calls Here" at bounding box center [517, 497] width 227 height 34
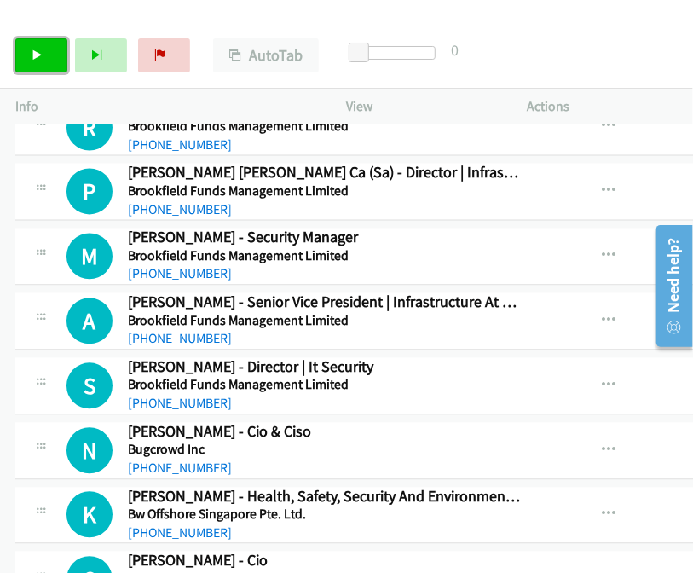
click at [41, 52] on icon at bounding box center [38, 56] width 12 height 12
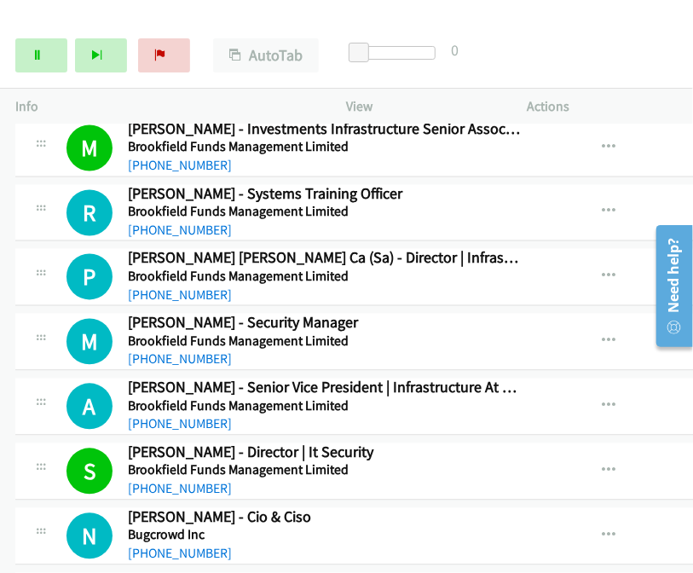
scroll to position [7571, 0]
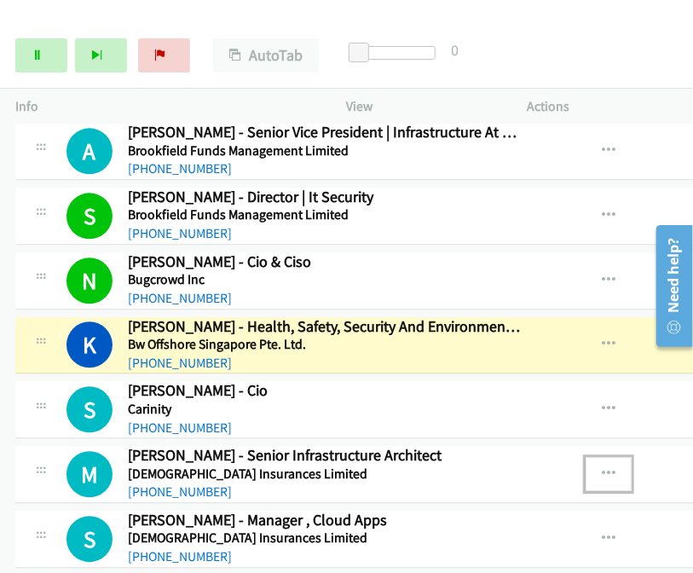
click at [602, 467] on icon "button" at bounding box center [609, 474] width 14 height 14
click at [471, 500] on link "View External Url" at bounding box center [517, 517] width 227 height 34
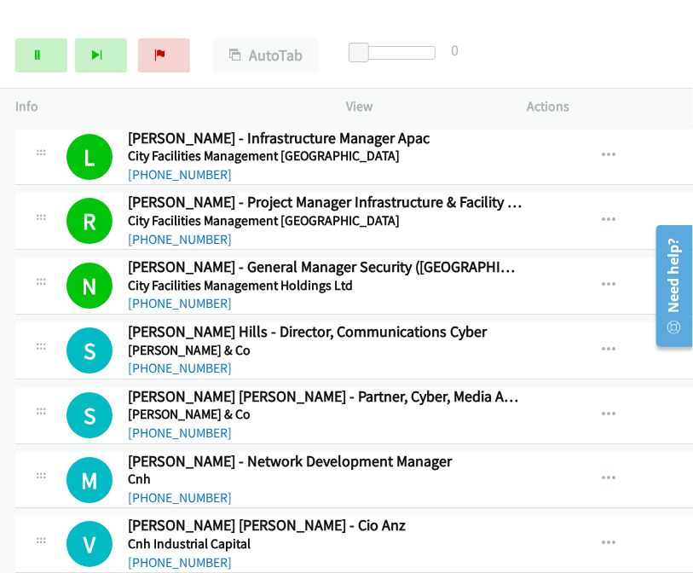
scroll to position [8168, 0]
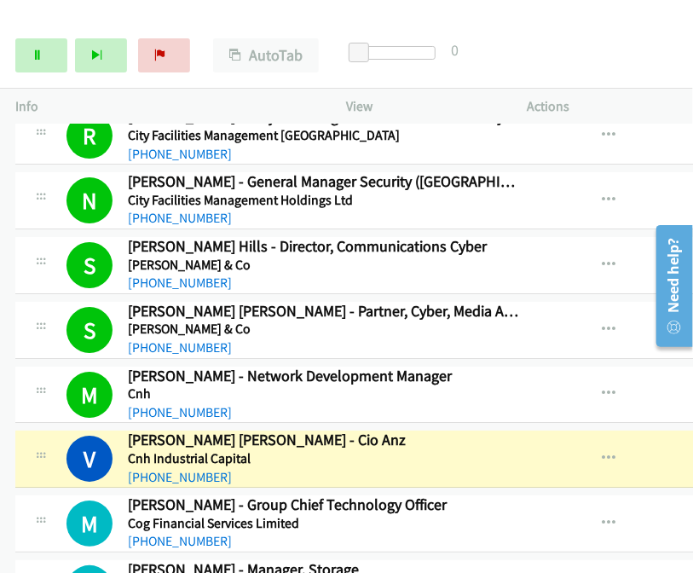
click at [657, 36] on div "Start Calls Pause Next Finish Dialing Vasco Cano P. Santos - Cio Anz AutoTab Au…" at bounding box center [346, 56] width 693 height 66
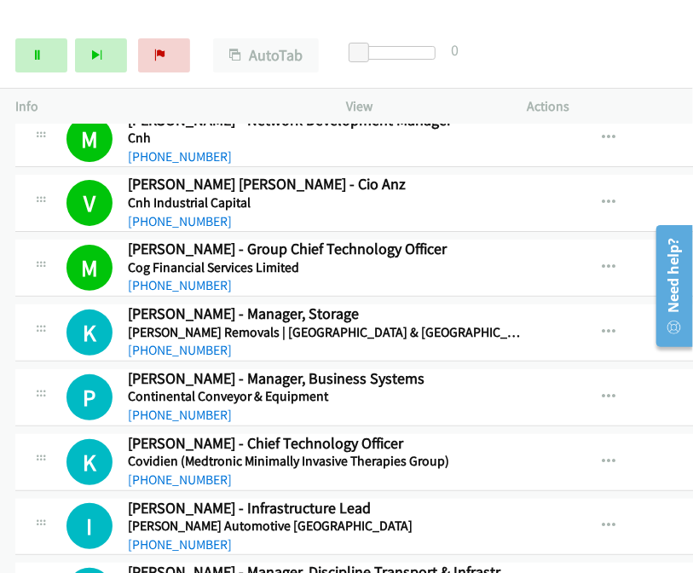
scroll to position [8509, 0]
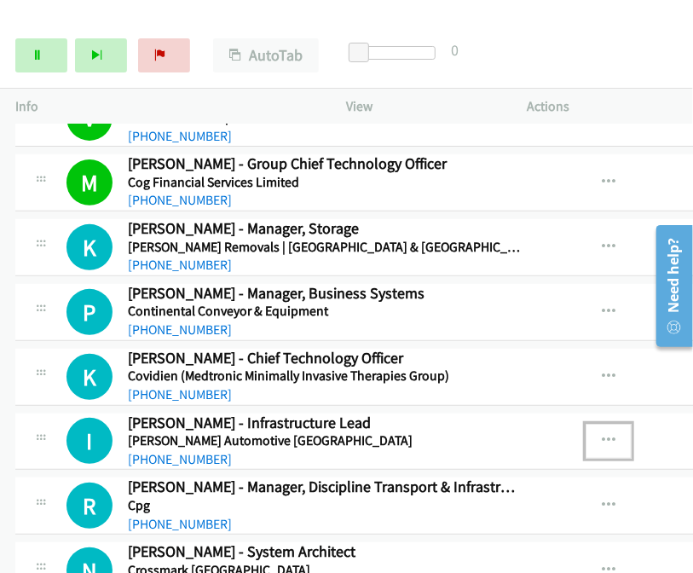
click at [606, 434] on icon "button" at bounding box center [609, 441] width 14 height 14
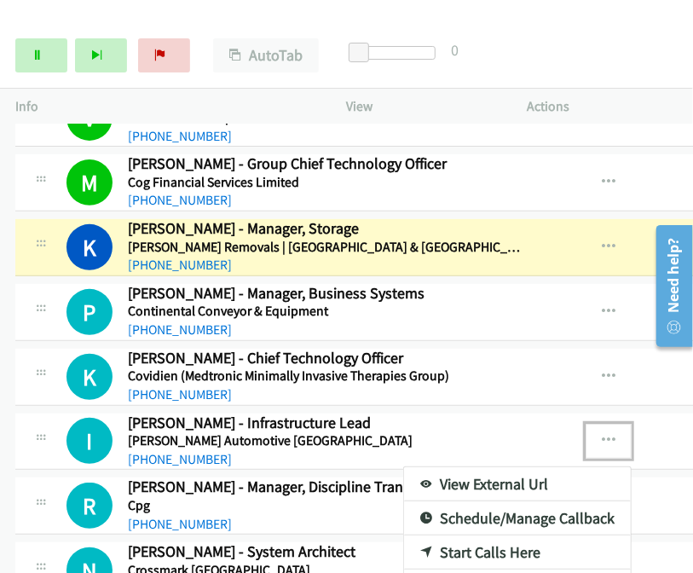
click at [489, 536] on link "Start Calls Here" at bounding box center [517, 553] width 227 height 34
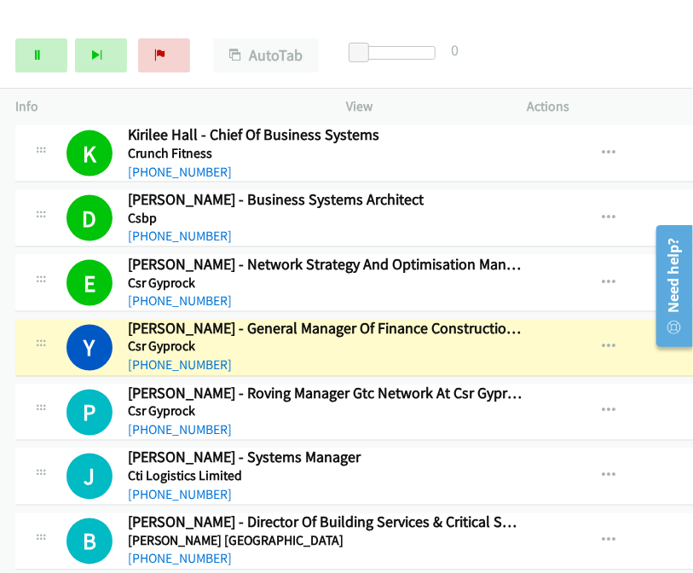
scroll to position [9190, 0]
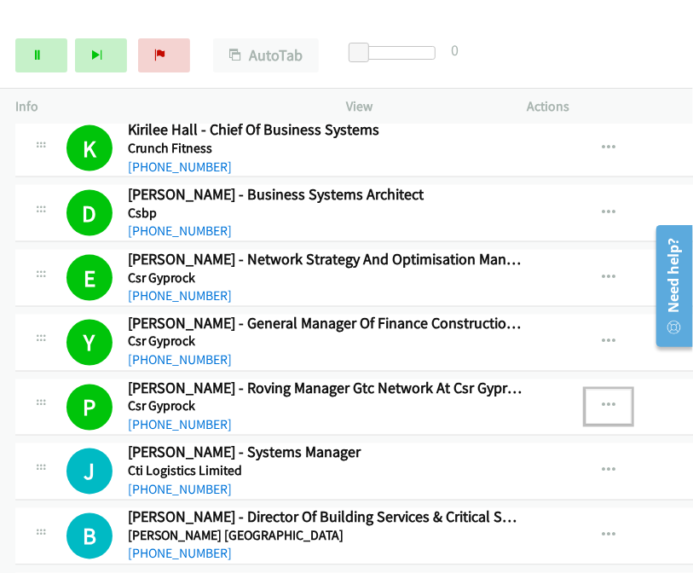
click at [589, 390] on button "button" at bounding box center [609, 407] width 46 height 34
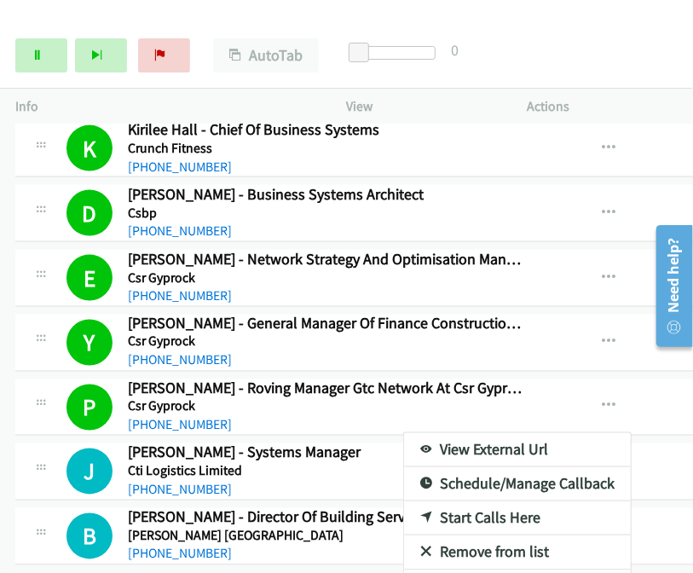
scroll to position [9275, 0]
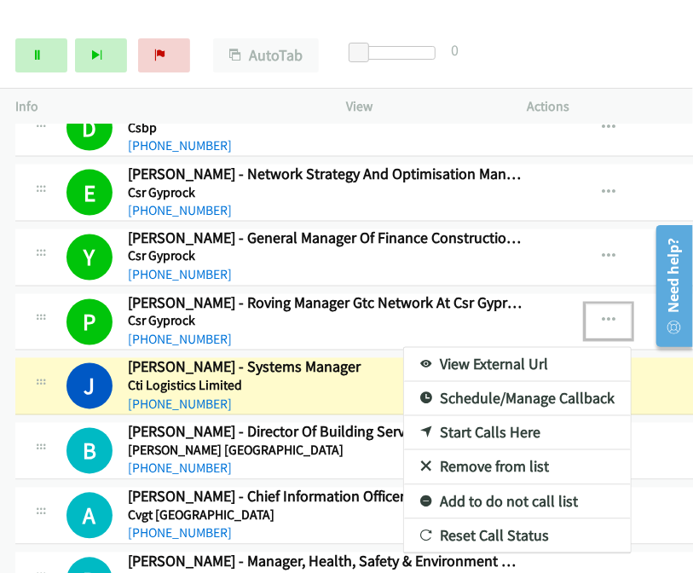
click at [496, 348] on link "View External Url" at bounding box center [517, 365] width 227 height 34
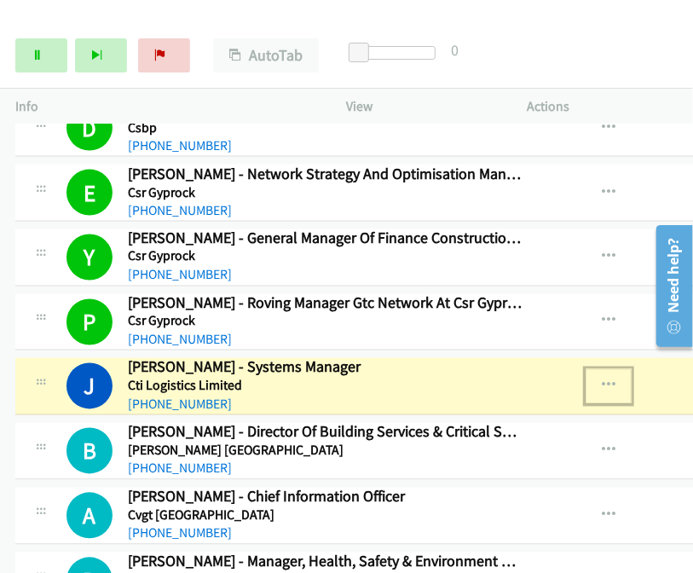
click at [602, 380] on icon "button" at bounding box center [609, 387] width 14 height 14
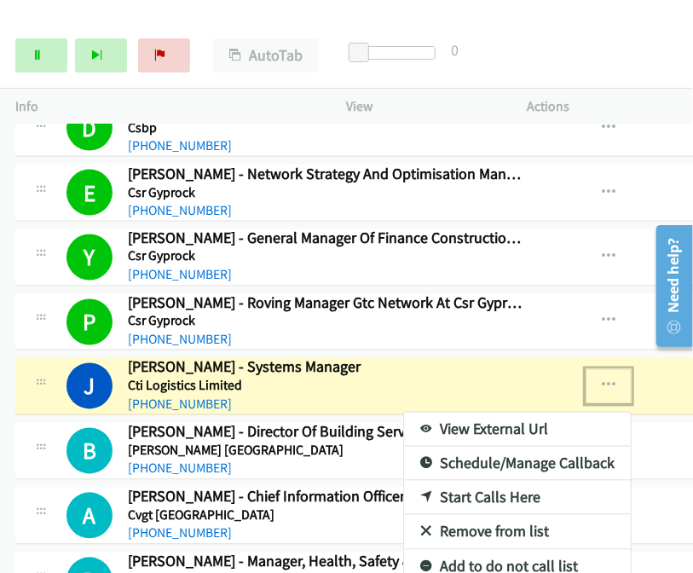
click at [513, 413] on link "View External Url" at bounding box center [517, 430] width 227 height 34
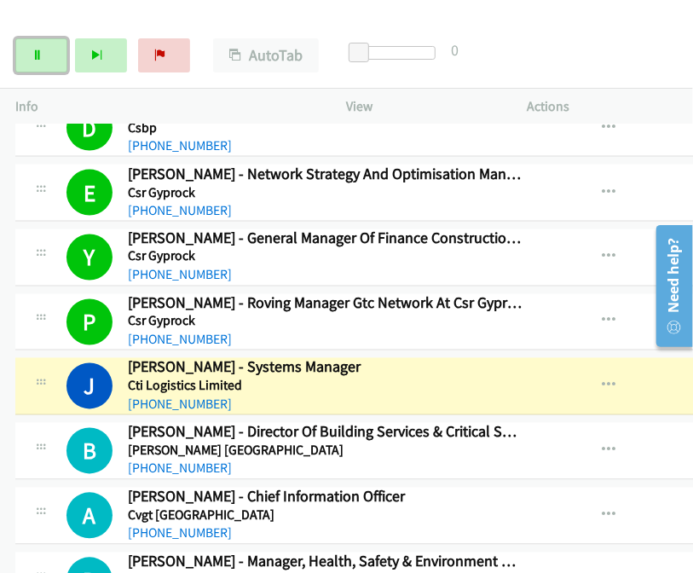
click at [27, 44] on link "Pause" at bounding box center [41, 55] width 52 height 34
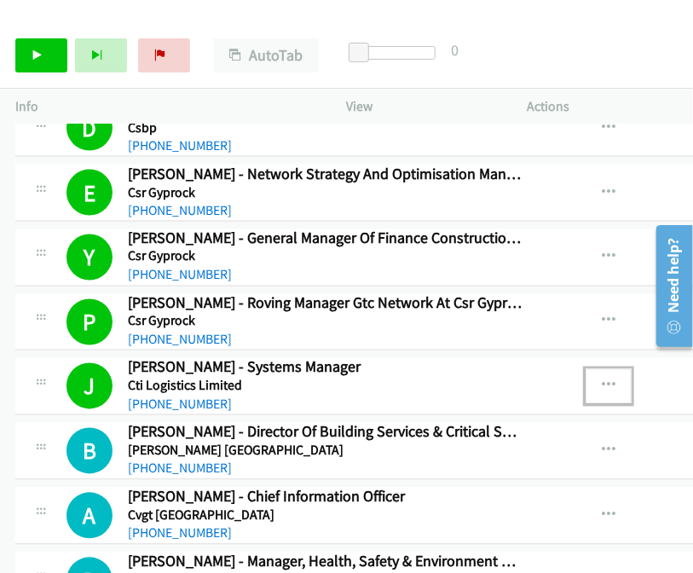
click at [602, 380] on icon "button" at bounding box center [609, 387] width 14 height 14
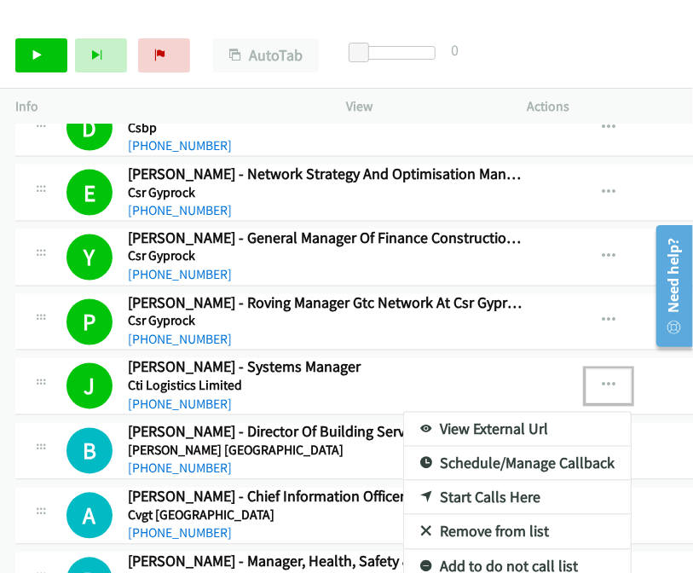
scroll to position [9360, 0]
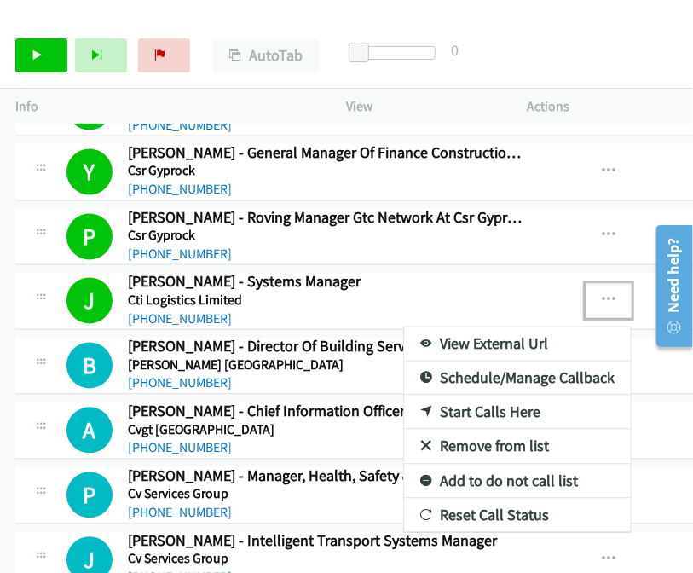
click at [481, 465] on link "Add to do not call list" at bounding box center [517, 482] width 227 height 34
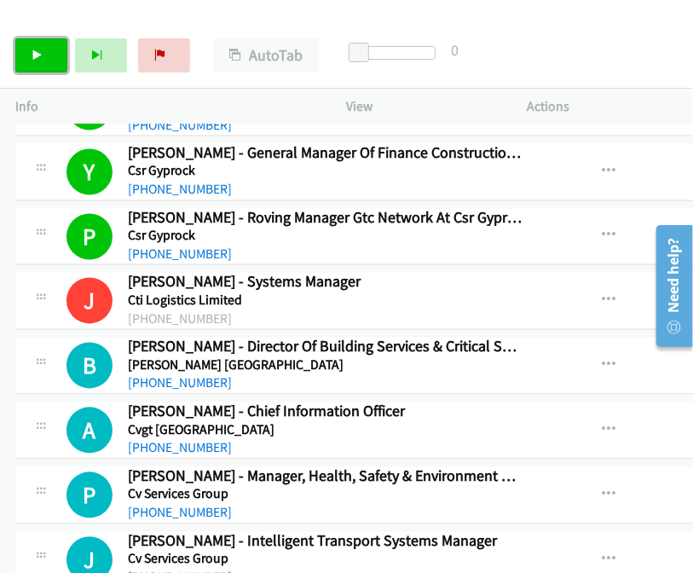
click at [39, 52] on icon at bounding box center [38, 56] width 12 height 12
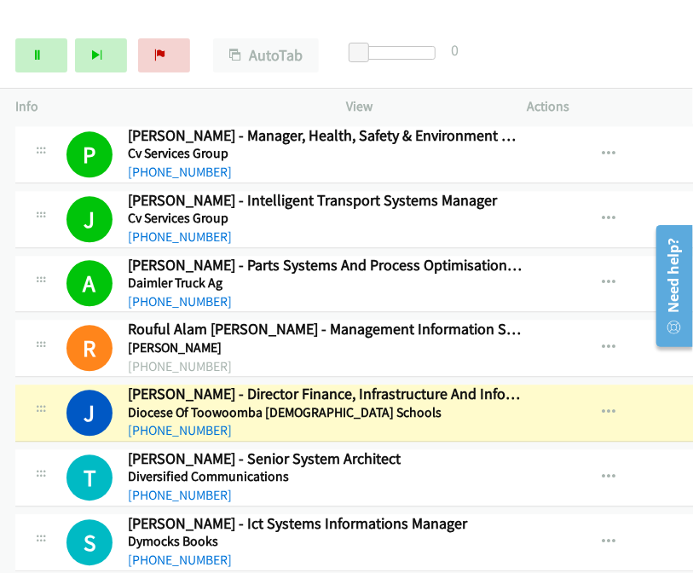
scroll to position [9872, 0]
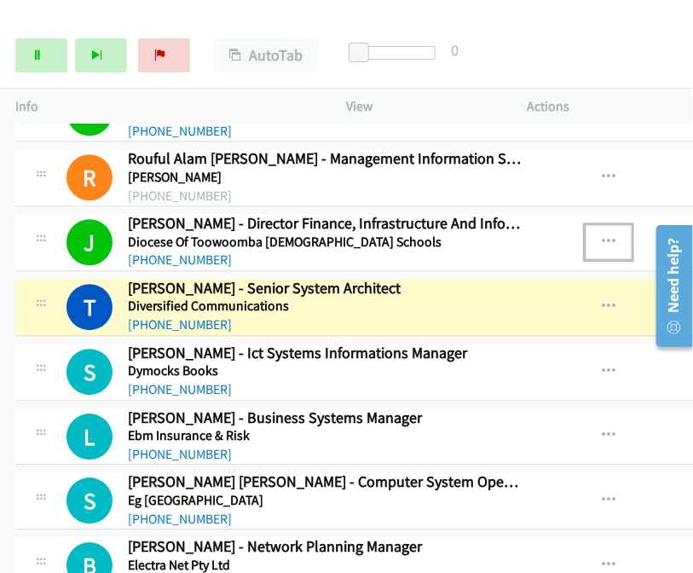
click at [602, 235] on icon "button" at bounding box center [609, 242] width 14 height 14
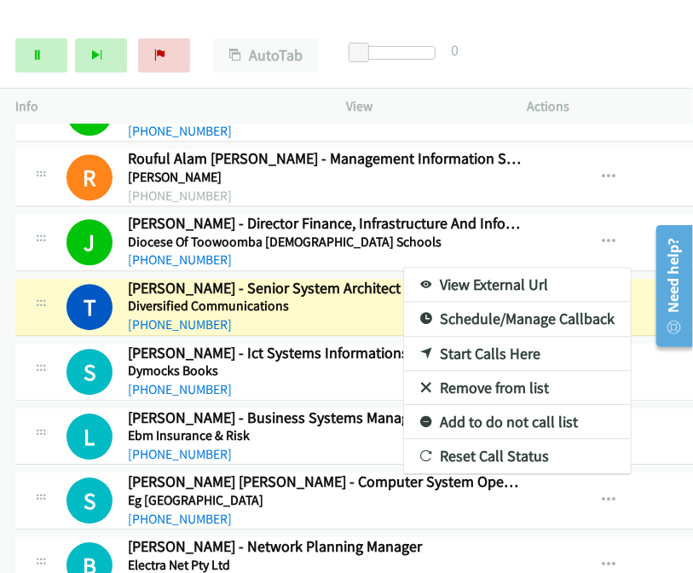
click at [516, 268] on link "View External Url" at bounding box center [517, 285] width 227 height 34
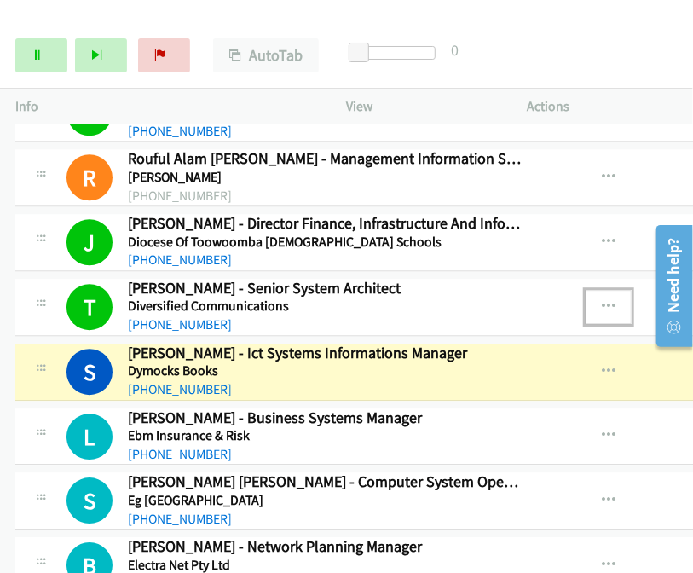
click at [602, 300] on icon "button" at bounding box center [609, 307] width 14 height 14
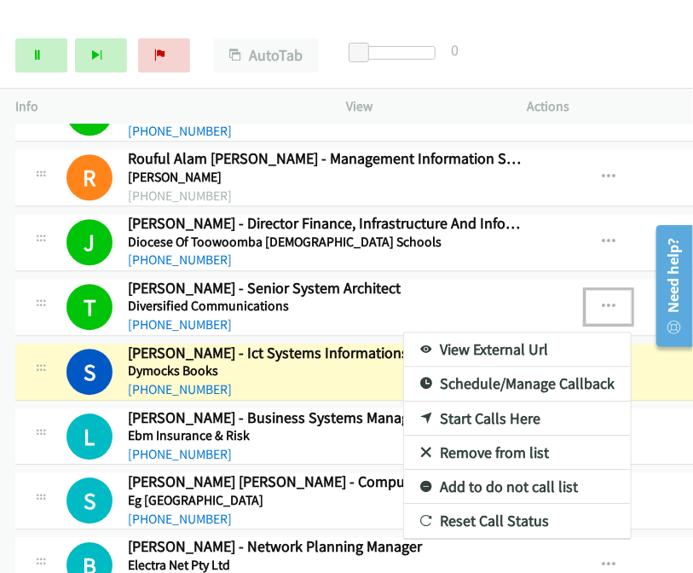
click at [473, 470] on link "Add to do not call list" at bounding box center [517, 487] width 227 height 34
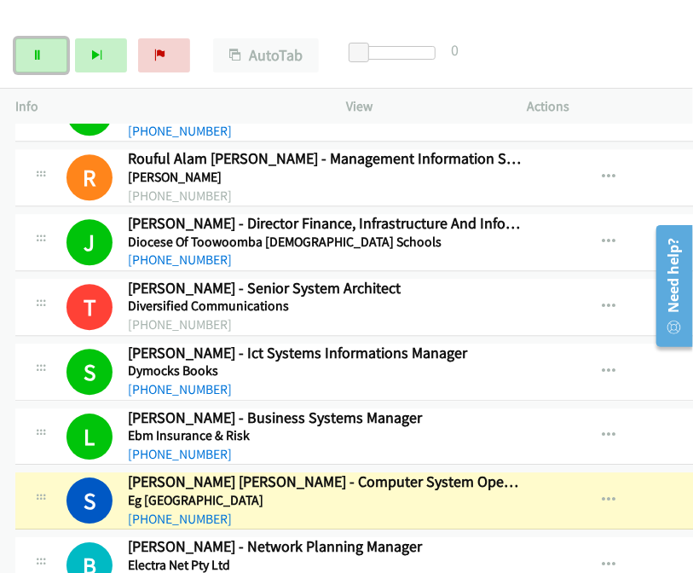
click at [44, 53] on link "Pause" at bounding box center [41, 55] width 52 height 34
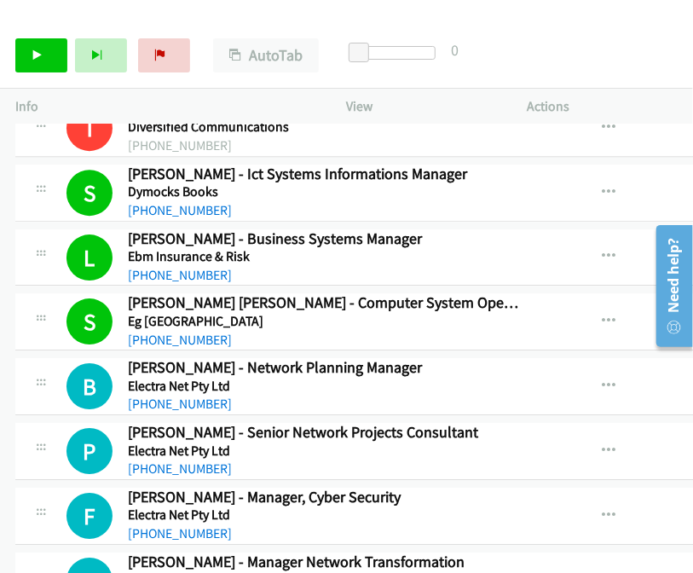
scroll to position [10128, 0]
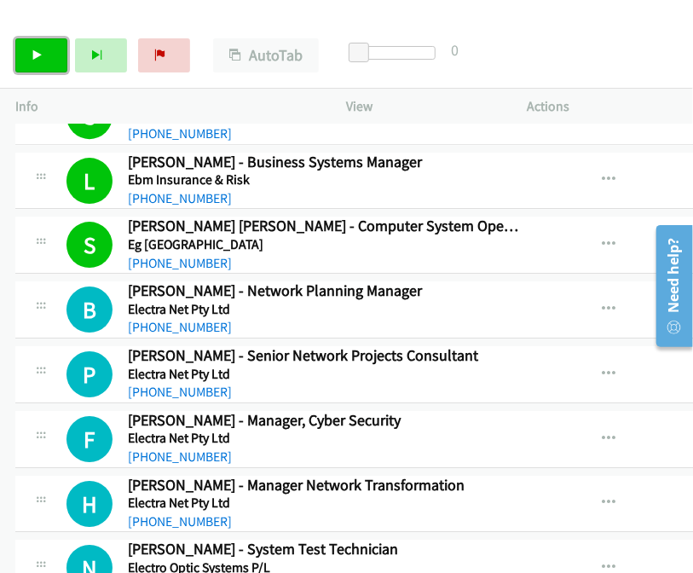
click at [35, 66] on link "Start Calls" at bounding box center [41, 55] width 52 height 34
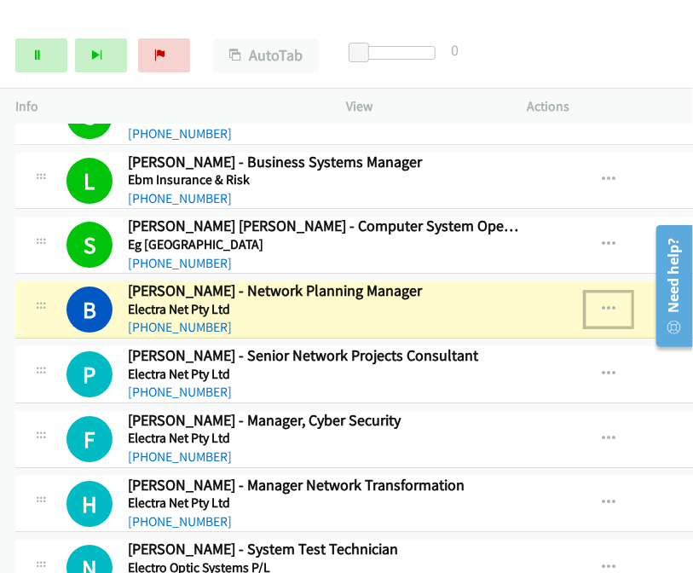
click at [602, 303] on icon "button" at bounding box center [609, 310] width 14 height 14
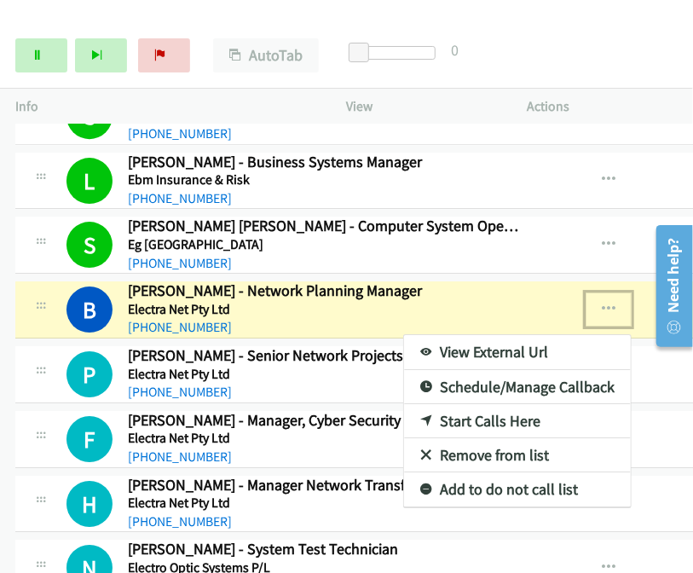
click at [487, 335] on link "View External Url" at bounding box center [517, 352] width 227 height 34
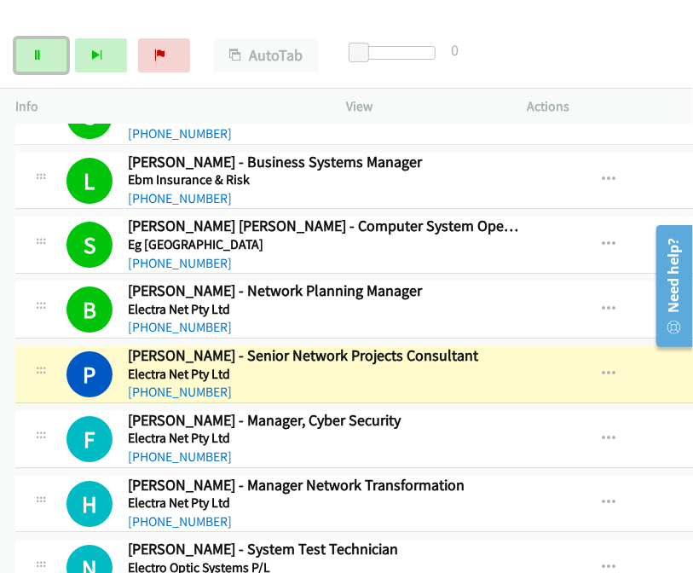
click at [33, 55] on icon at bounding box center [38, 56] width 12 height 12
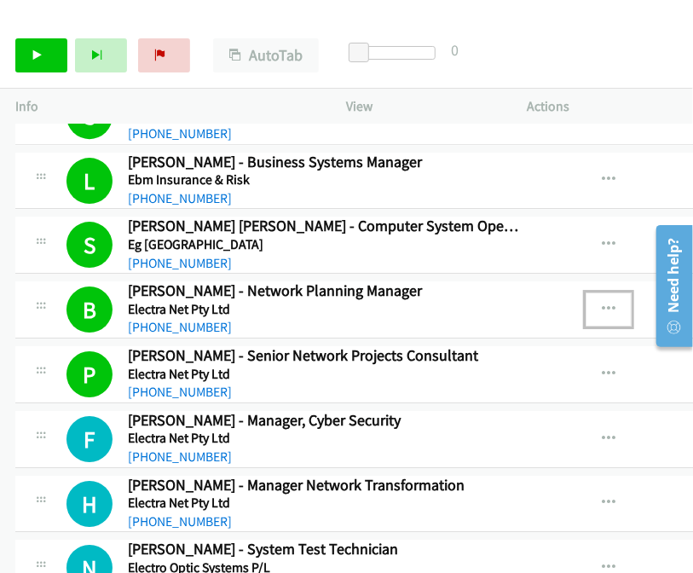
click at [602, 303] on icon "button" at bounding box center [609, 310] width 14 height 14
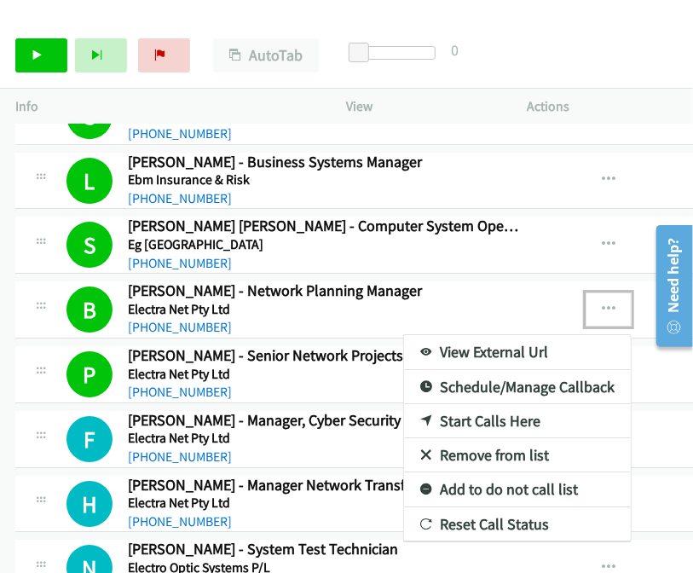
click at [457, 335] on link "View External Url" at bounding box center [517, 352] width 227 height 34
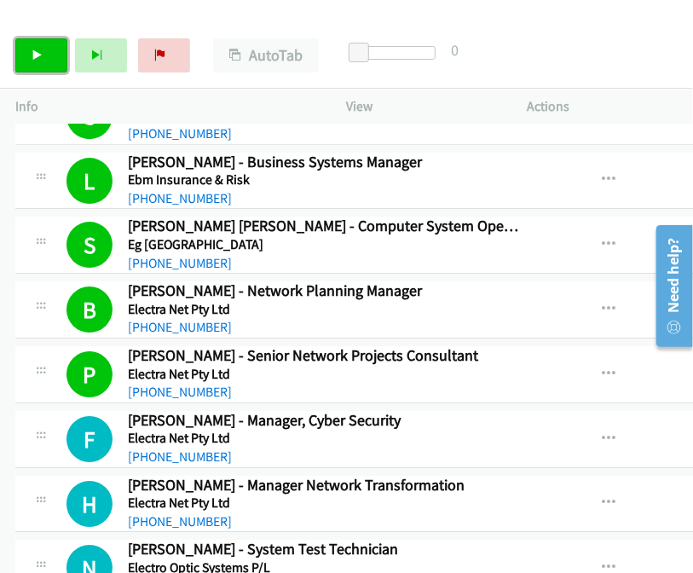
click at [36, 53] on icon at bounding box center [38, 56] width 12 height 12
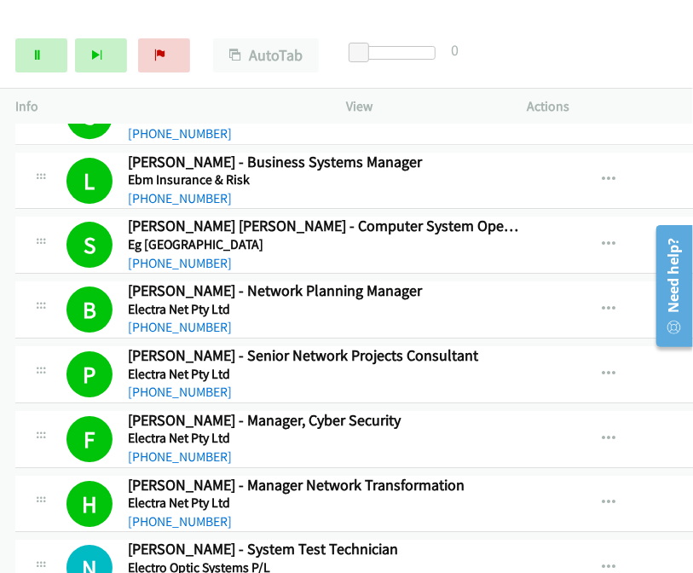
scroll to position [10298, 0]
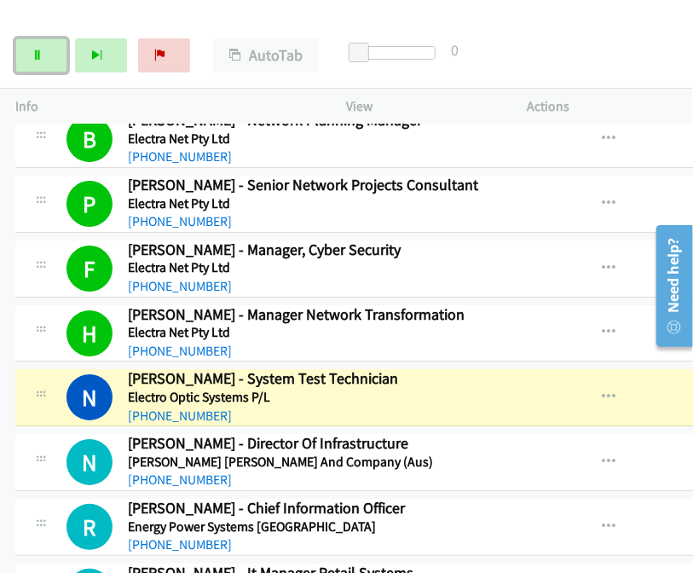
click at [40, 64] on link "Pause" at bounding box center [41, 55] width 52 height 34
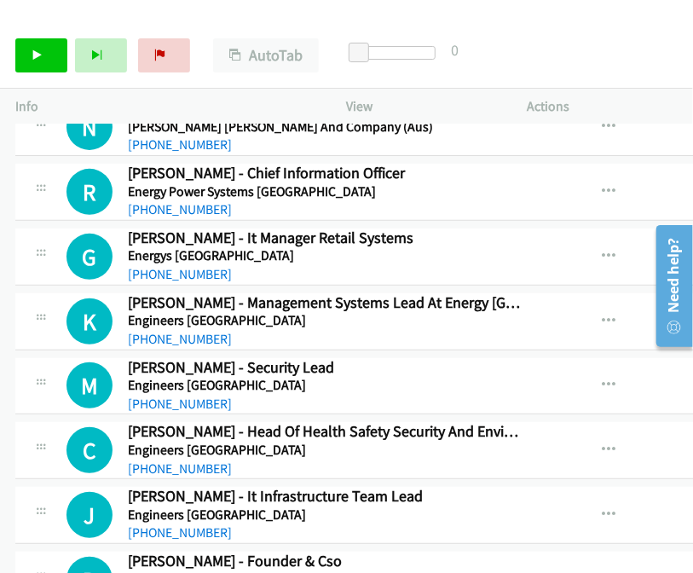
scroll to position [10640, 0]
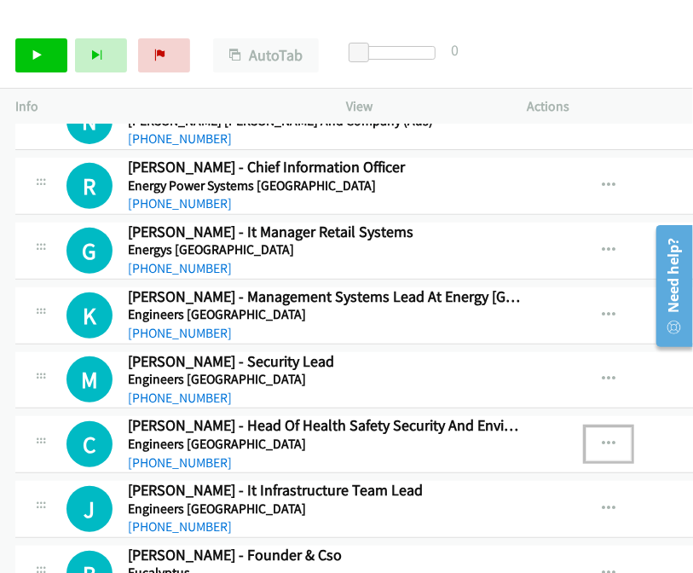
click at [602, 438] on icon "button" at bounding box center [609, 445] width 14 height 14
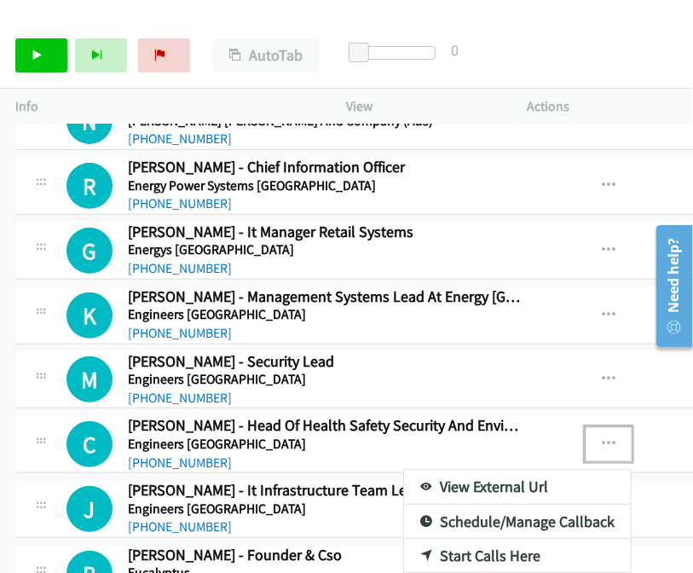
click at [455, 539] on link "Start Calls Here" at bounding box center [517, 556] width 227 height 34
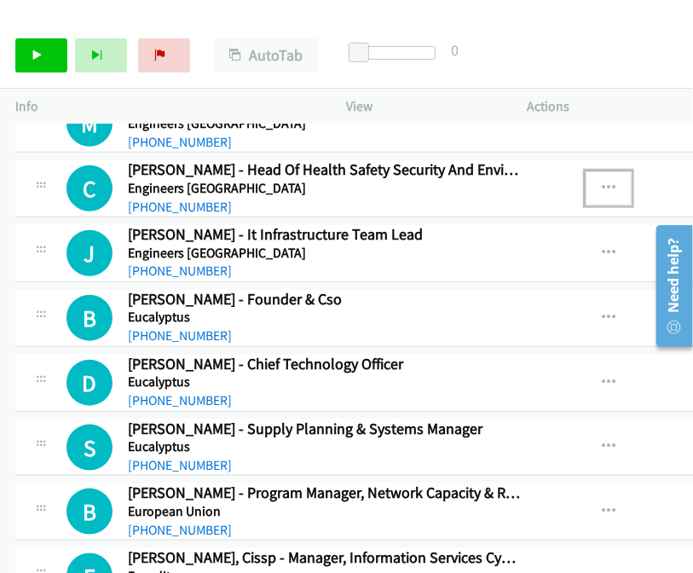
scroll to position [10810, 0]
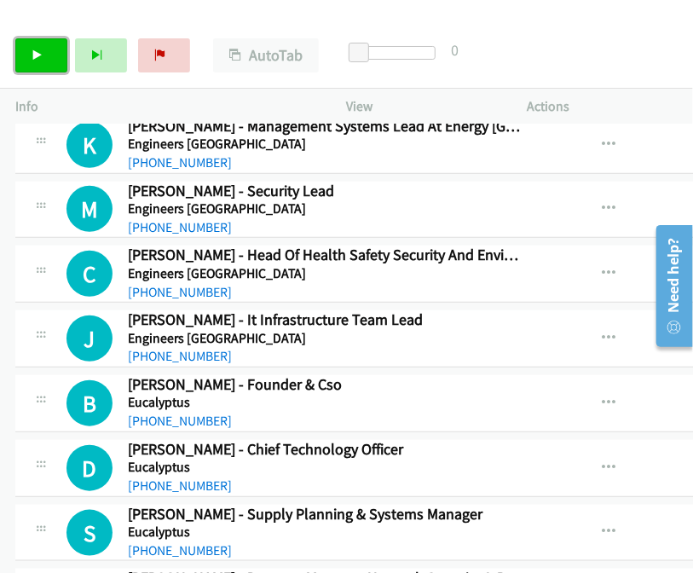
click at [46, 49] on link "Start Calls" at bounding box center [41, 55] width 52 height 34
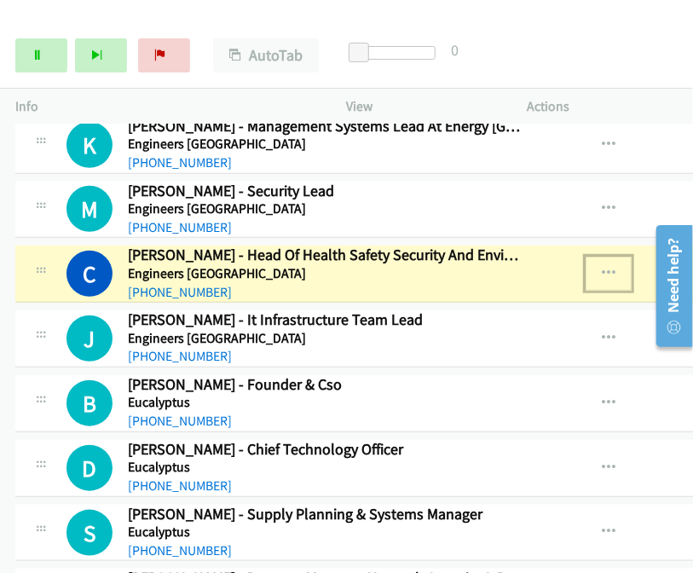
click at [602, 267] on icon "button" at bounding box center [609, 274] width 14 height 14
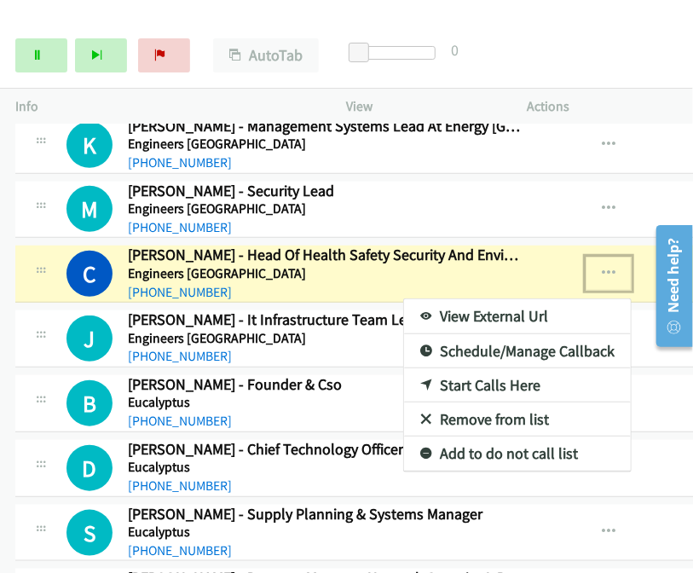
click at [479, 299] on link "View External Url" at bounding box center [517, 316] width 227 height 34
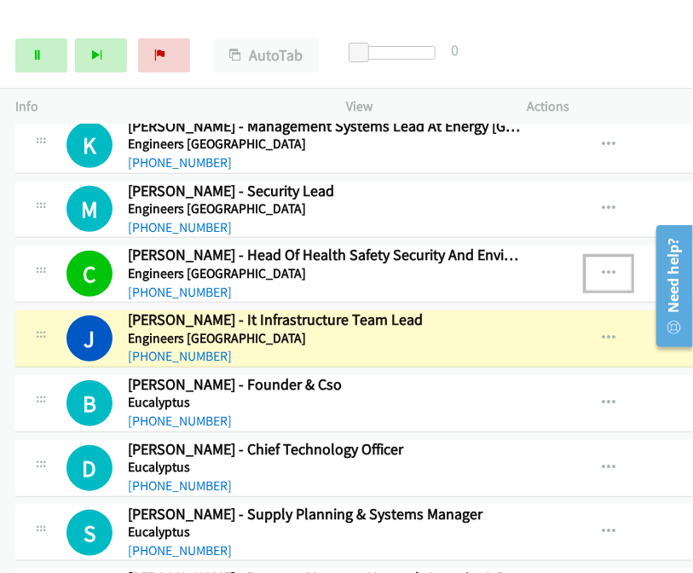
click at [602, 267] on icon "button" at bounding box center [609, 274] width 14 height 14
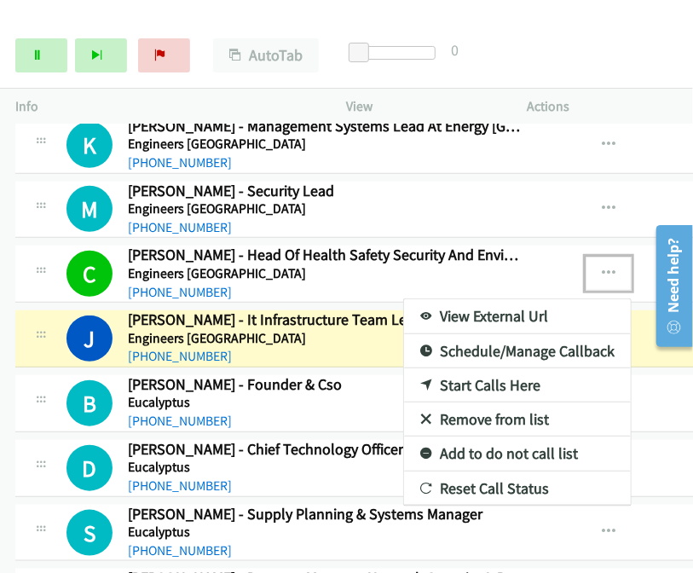
click at [476, 299] on link "View External Url" at bounding box center [517, 316] width 227 height 34
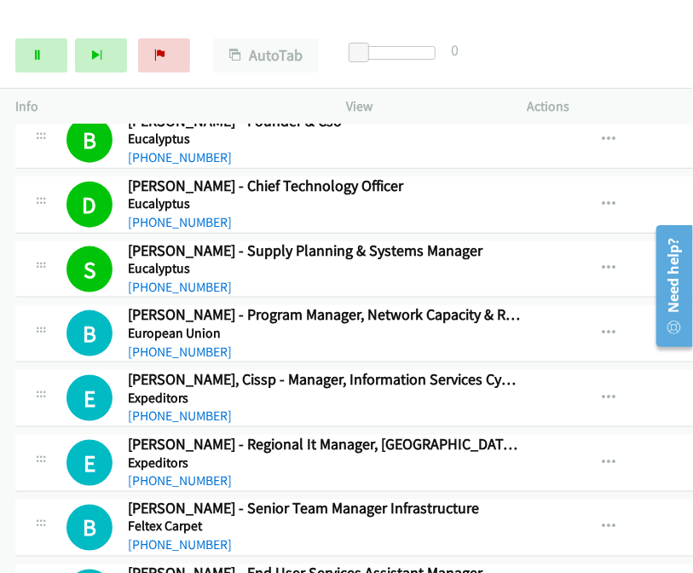
scroll to position [11151, 0]
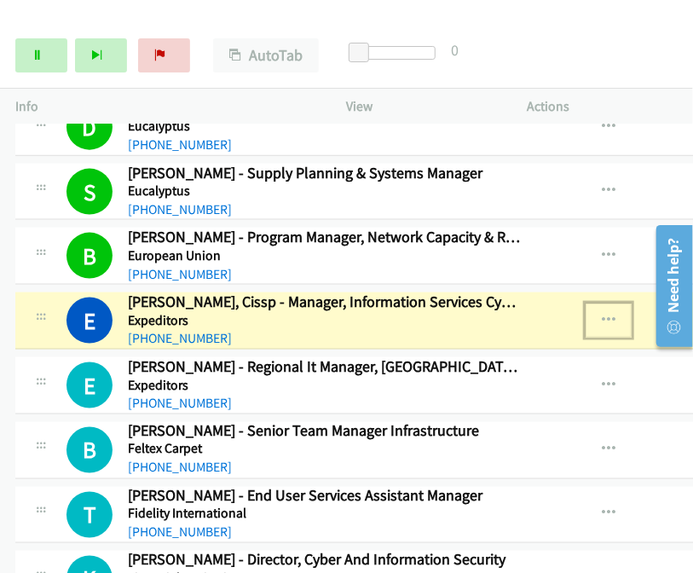
click at [602, 314] on icon "button" at bounding box center [609, 321] width 14 height 14
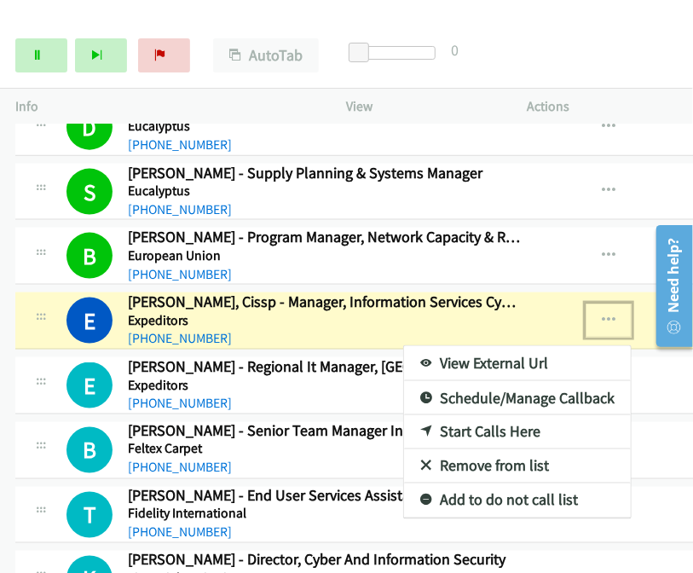
click at [431, 346] on link "View External Url" at bounding box center [517, 363] width 227 height 34
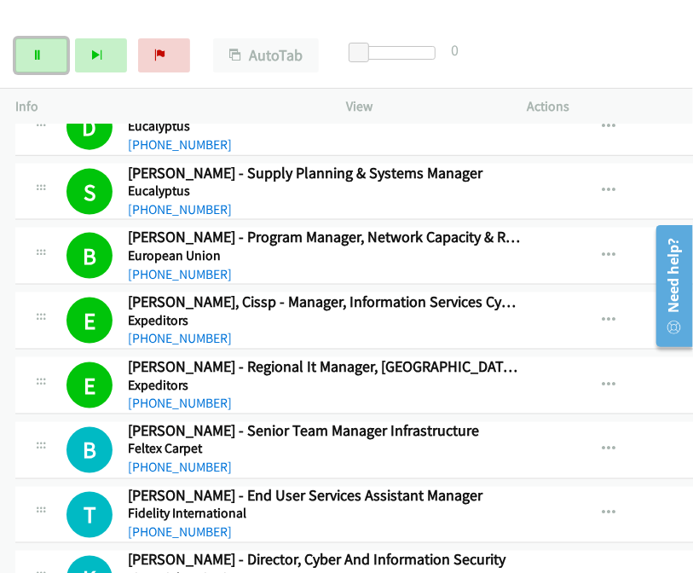
click at [29, 56] on link "Pause" at bounding box center [41, 55] width 52 height 34
click at [616, 56] on div "Start Calls Pause Next Finish Call Completed AutoTab AutoTab 0" at bounding box center [346, 56] width 693 height 66
click at [36, 49] on link "Start Calls" at bounding box center [41, 55] width 52 height 34
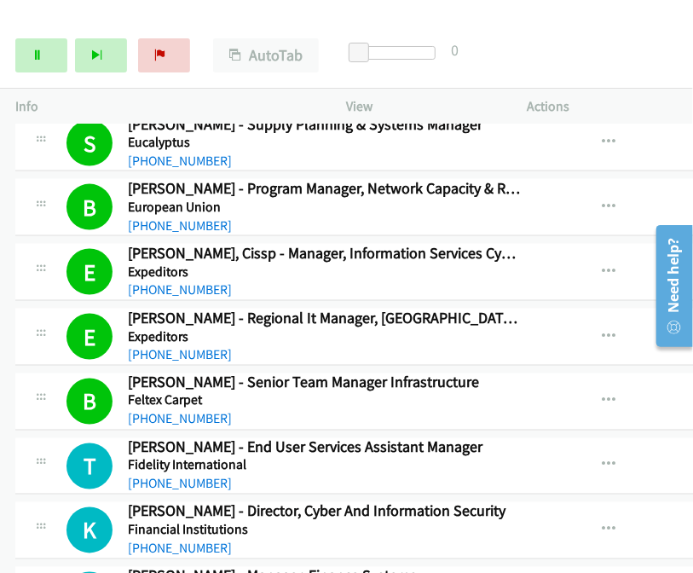
scroll to position [11237, 0]
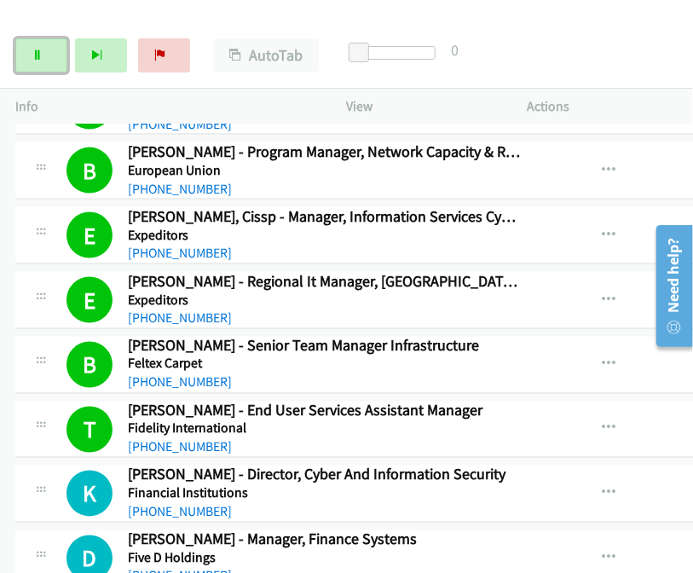
click at [43, 58] on icon at bounding box center [38, 56] width 12 height 12
click at [35, 49] on link "Start Calls" at bounding box center [41, 55] width 52 height 34
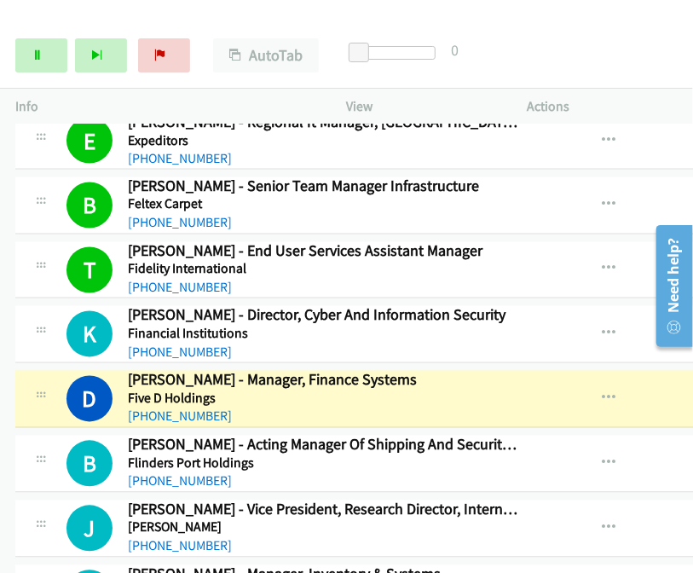
scroll to position [11407, 0]
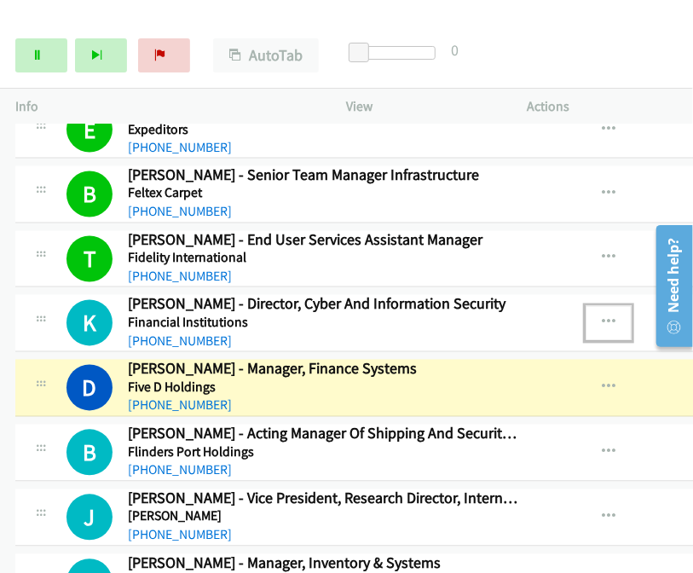
click at [602, 316] on icon "button" at bounding box center [609, 323] width 14 height 14
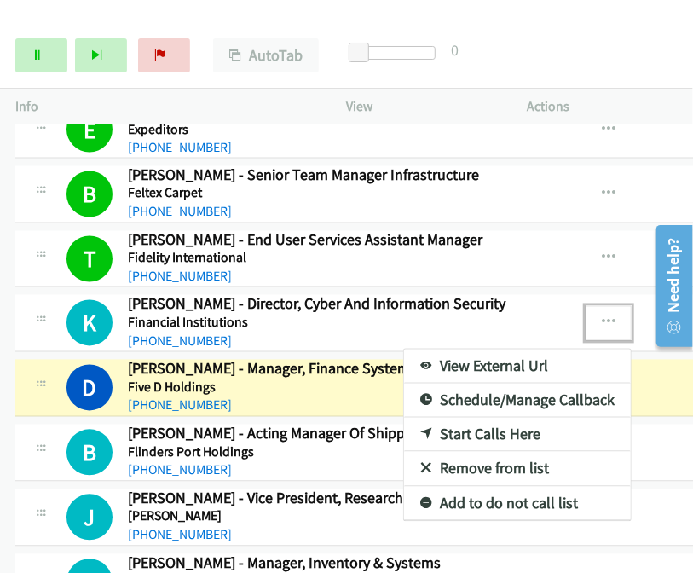
click at [488, 418] on link "Start Calls Here" at bounding box center [517, 435] width 227 height 34
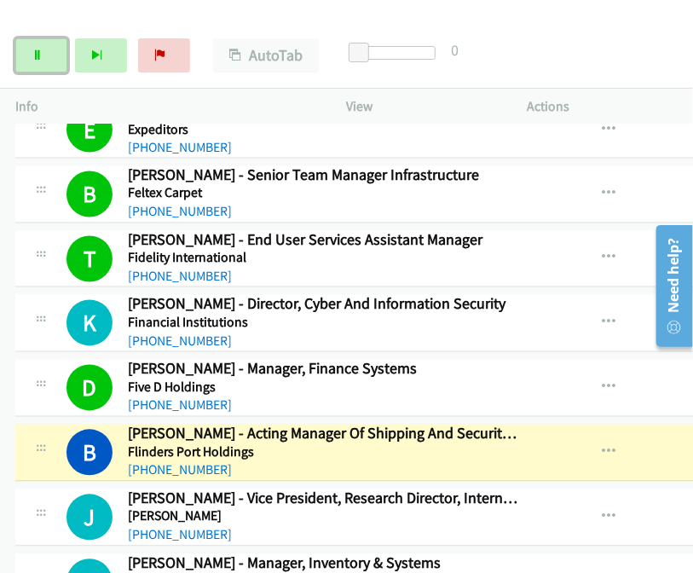
click at [32, 60] on icon at bounding box center [38, 56] width 12 height 12
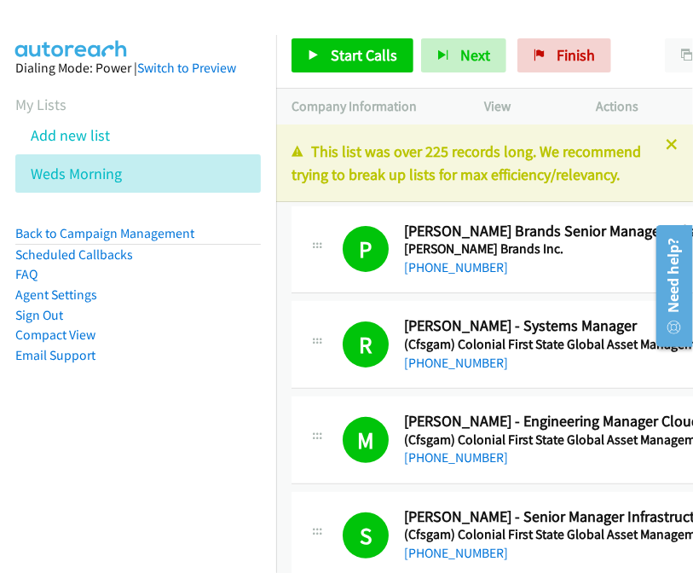
click at [31, 335] on link "Compact View" at bounding box center [55, 335] width 80 height 16
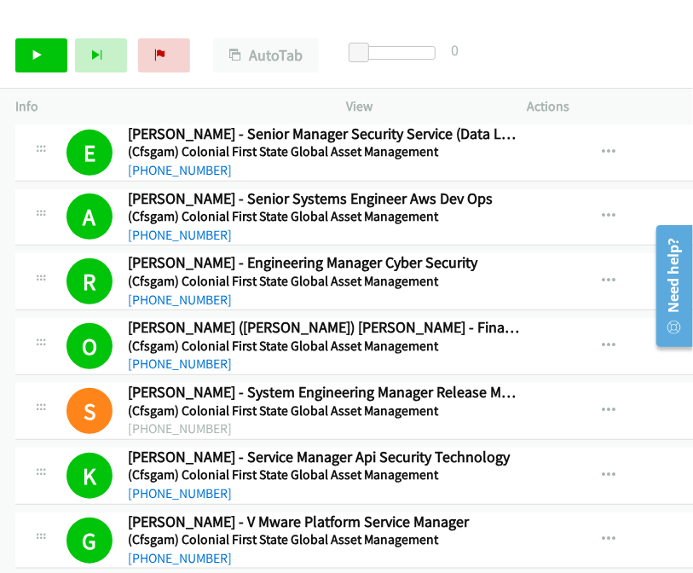
scroll to position [341, 0]
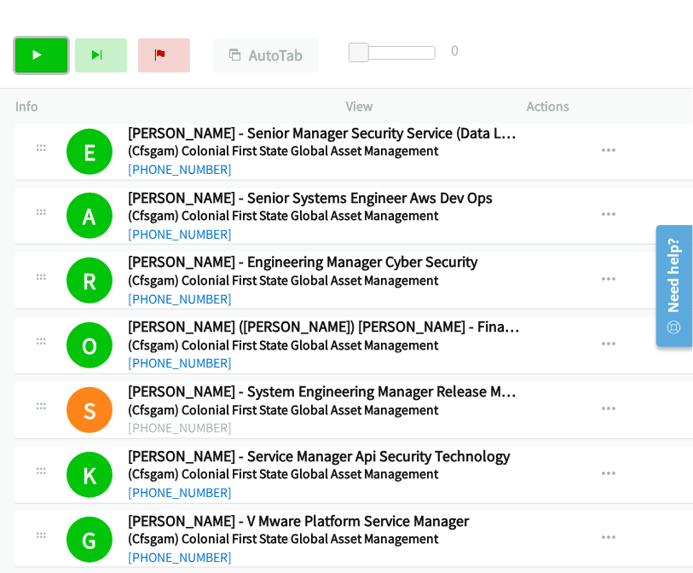
click at [43, 57] on icon at bounding box center [38, 56] width 12 height 12
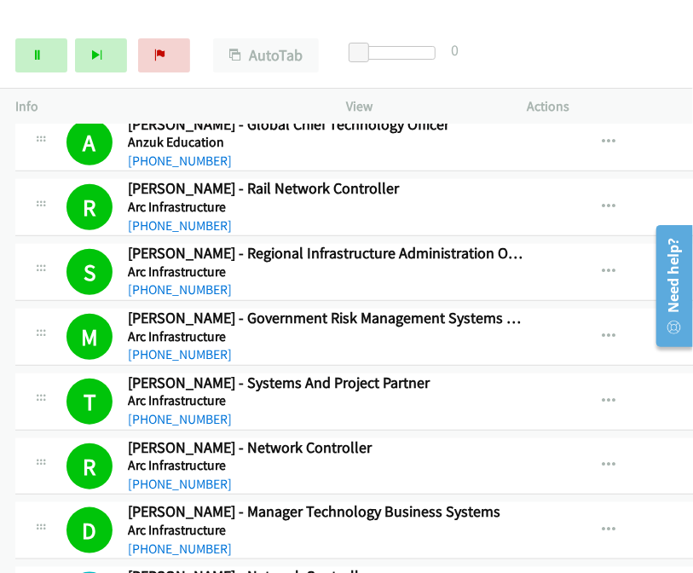
scroll to position [2474, 0]
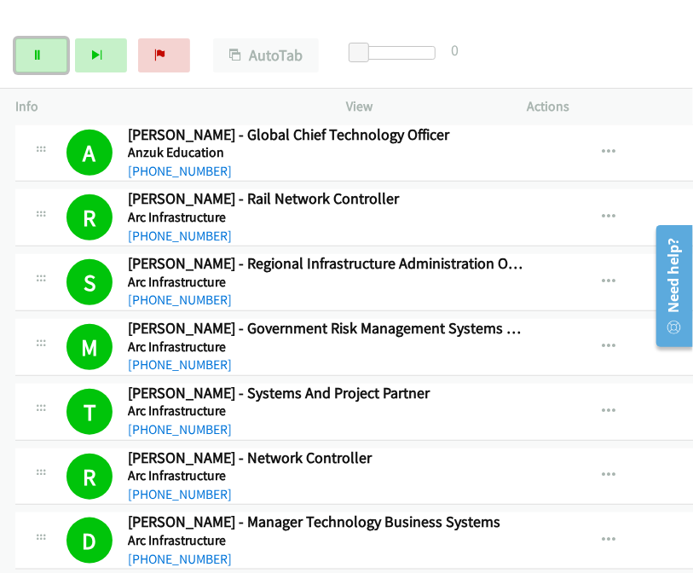
click at [32, 53] on icon at bounding box center [38, 56] width 12 height 12
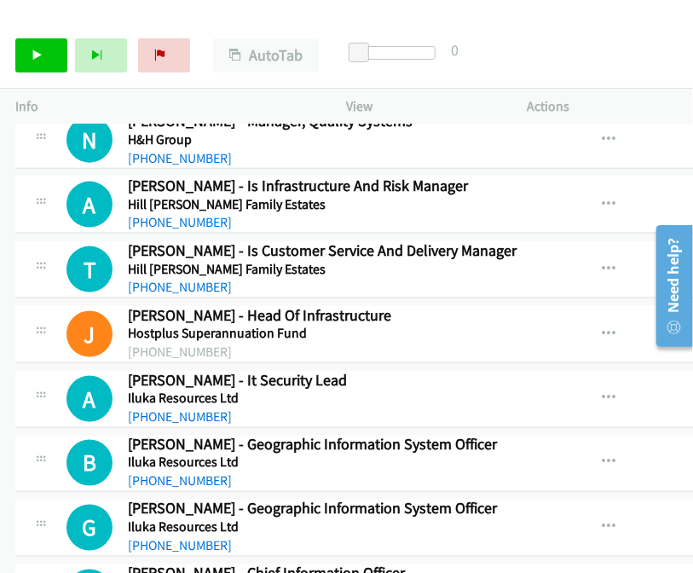
scroll to position [13135, 0]
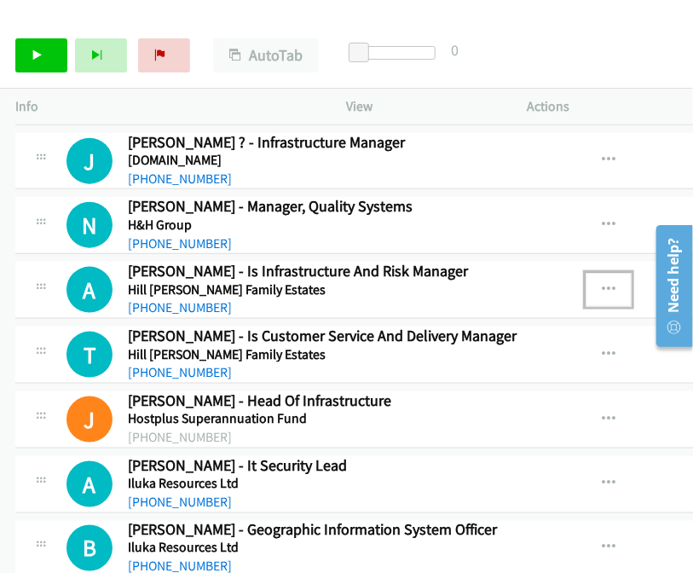
click at [602, 283] on icon "button" at bounding box center [609, 290] width 14 height 14
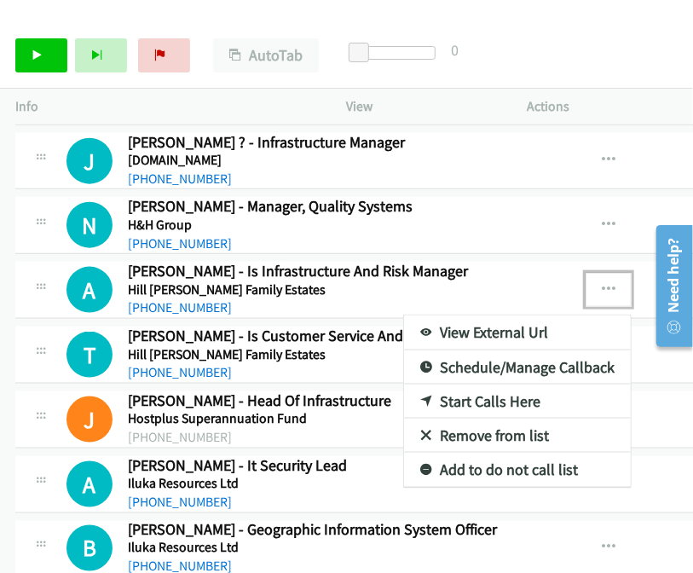
click at [502, 385] on link "Start Calls Here" at bounding box center [517, 402] width 227 height 34
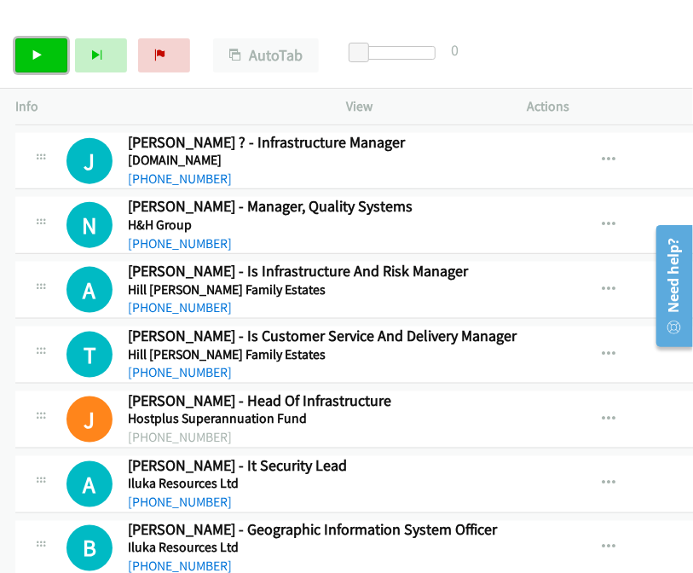
click at [41, 57] on icon at bounding box center [38, 56] width 12 height 12
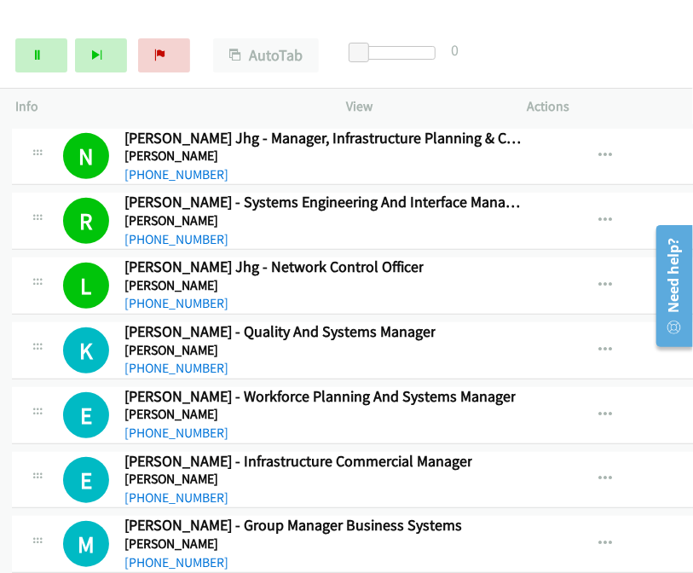
scroll to position [14921, 3]
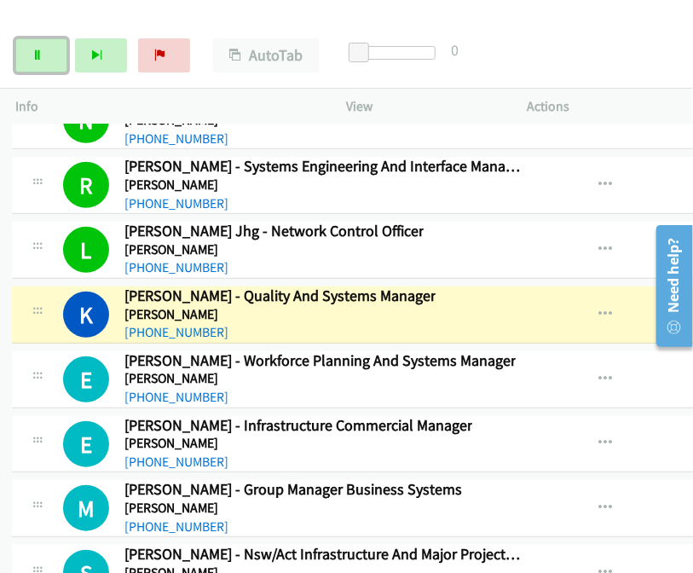
drag, startPoint x: 43, startPoint y: 54, endPoint x: 56, endPoint y: 63, distance: 16.6
click at [43, 54] on link "Pause" at bounding box center [41, 55] width 52 height 34
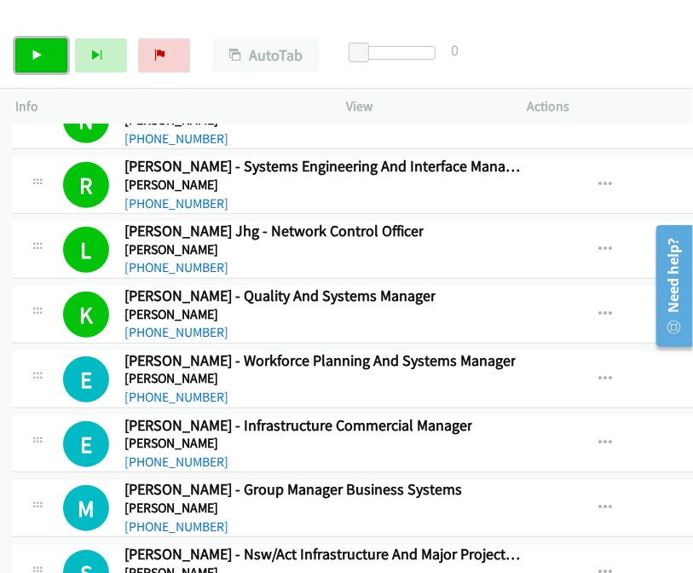
click at [49, 54] on link "Start Calls" at bounding box center [41, 55] width 52 height 34
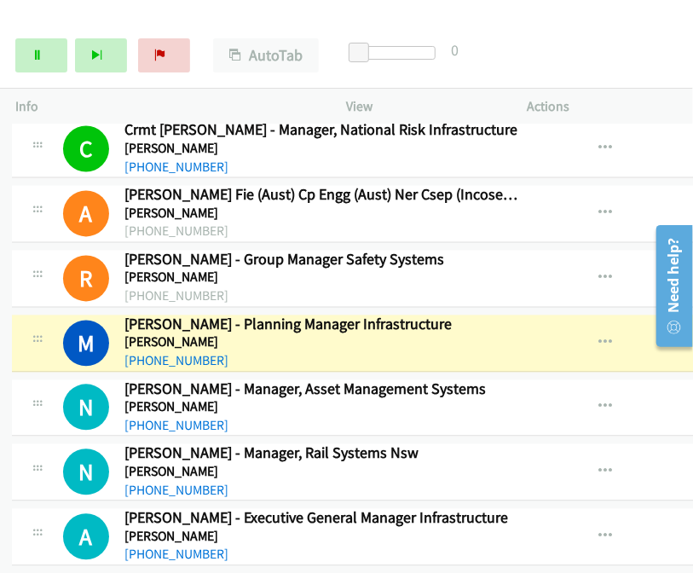
scroll to position [15754, 3]
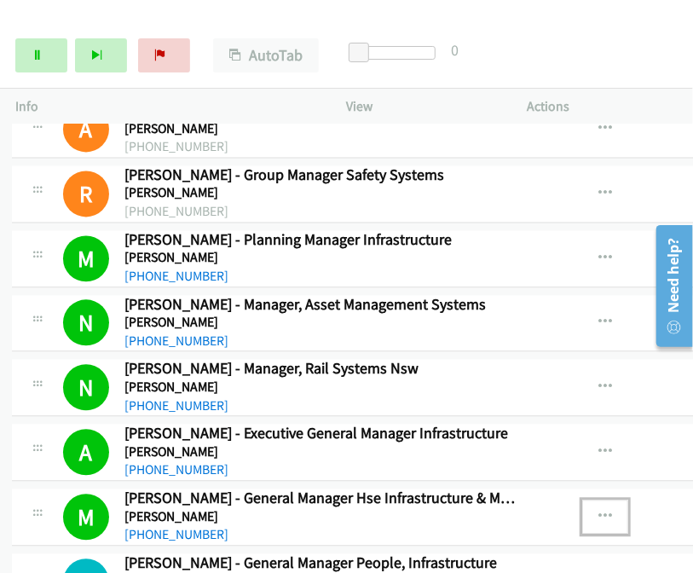
click at [599, 510] on icon "button" at bounding box center [606, 517] width 14 height 14
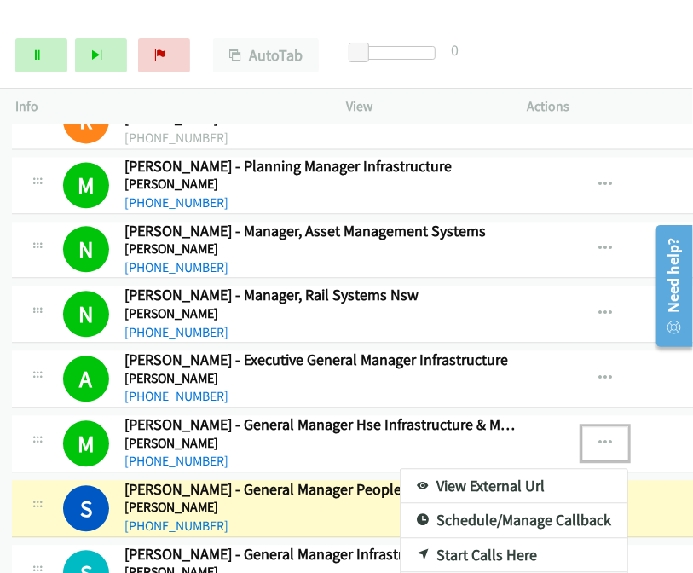
scroll to position [15924, 3]
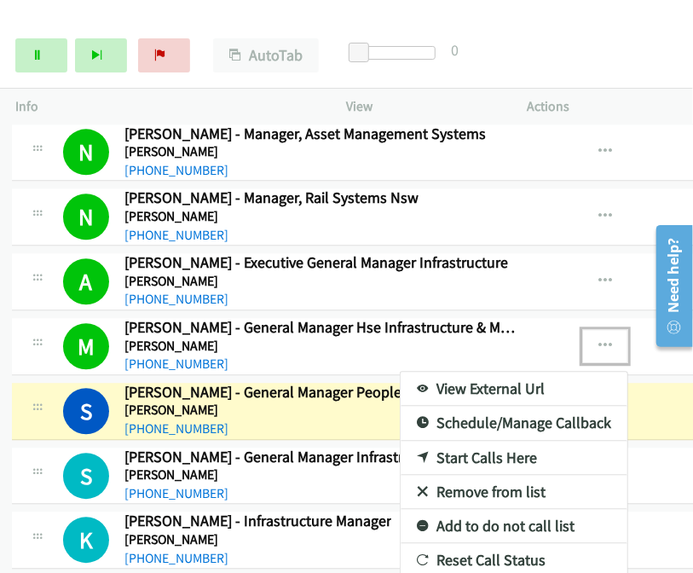
click at [476, 372] on link "View External Url" at bounding box center [514, 389] width 227 height 34
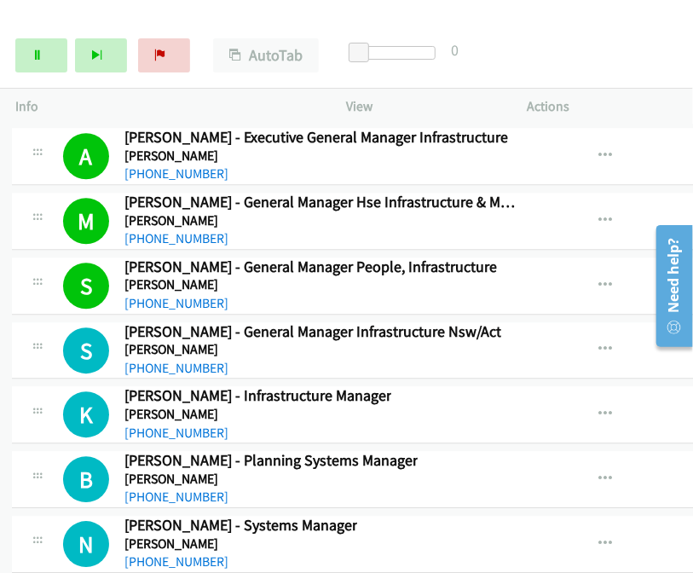
scroll to position [16095, 3]
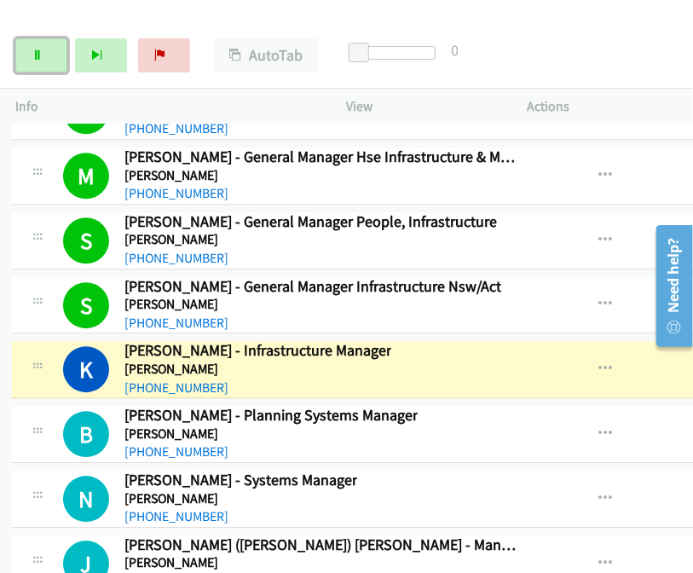
click at [38, 58] on icon at bounding box center [38, 56] width 12 height 12
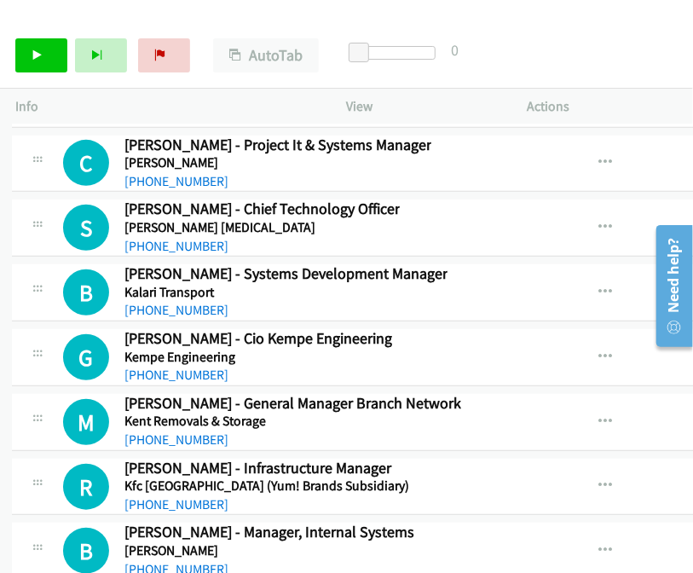
scroll to position [16692, 3]
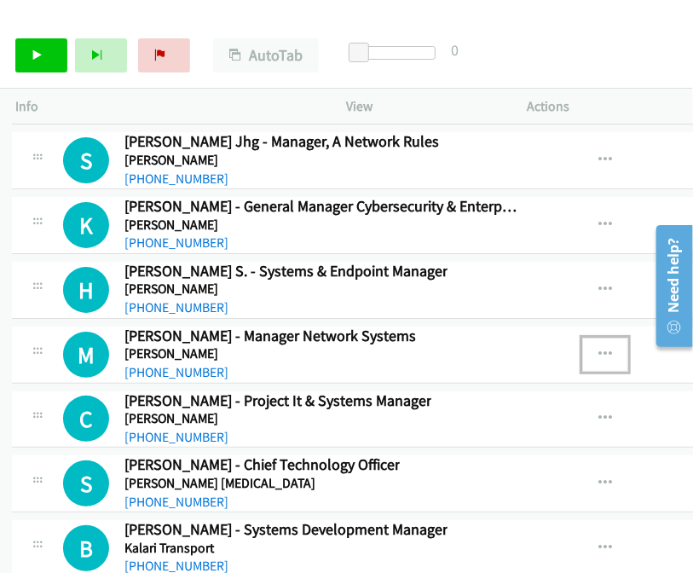
click at [599, 348] on icon "button" at bounding box center [606, 355] width 14 height 14
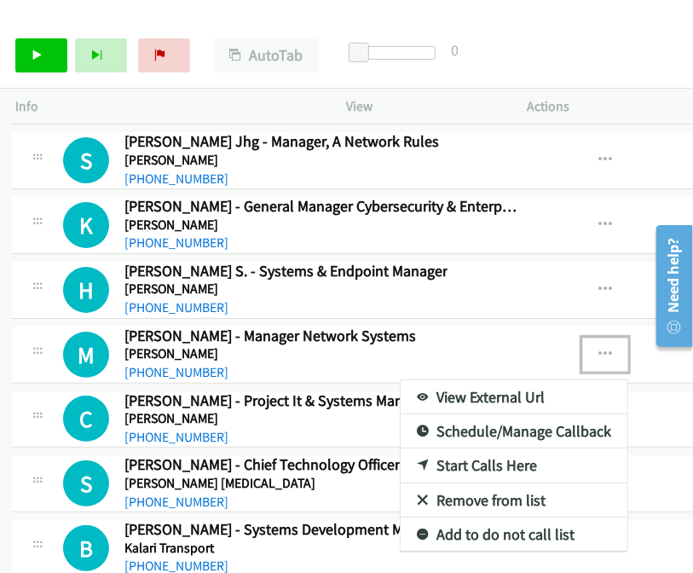
click at [456, 449] on link "Start Calls Here" at bounding box center [514, 466] width 227 height 34
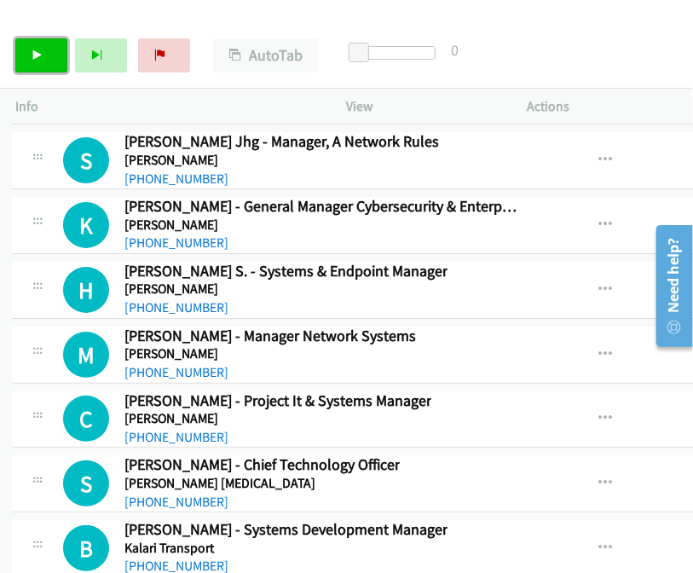
click at [54, 59] on link "Start Calls" at bounding box center [41, 55] width 52 height 34
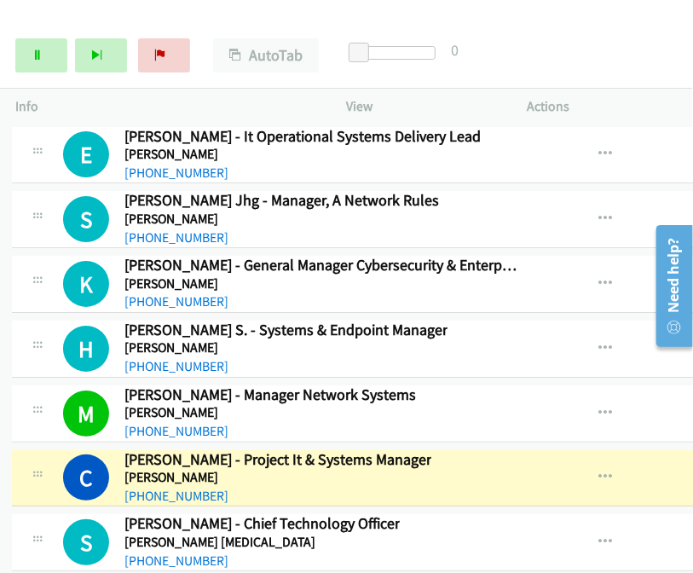
scroll to position [16607, 3]
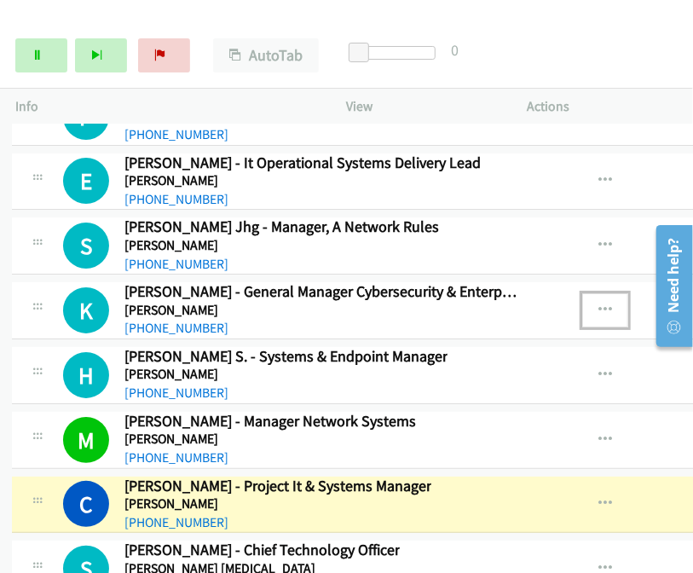
click at [599, 304] on icon "button" at bounding box center [606, 311] width 14 height 14
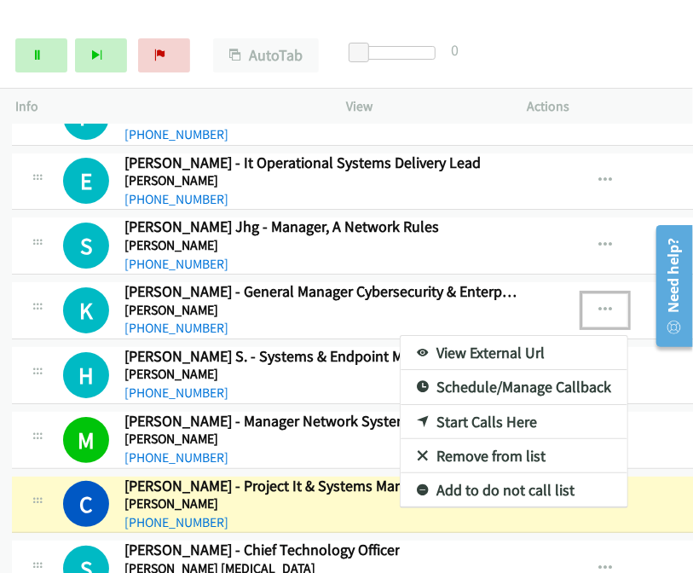
click at [516, 405] on link "Start Calls Here" at bounding box center [514, 422] width 227 height 34
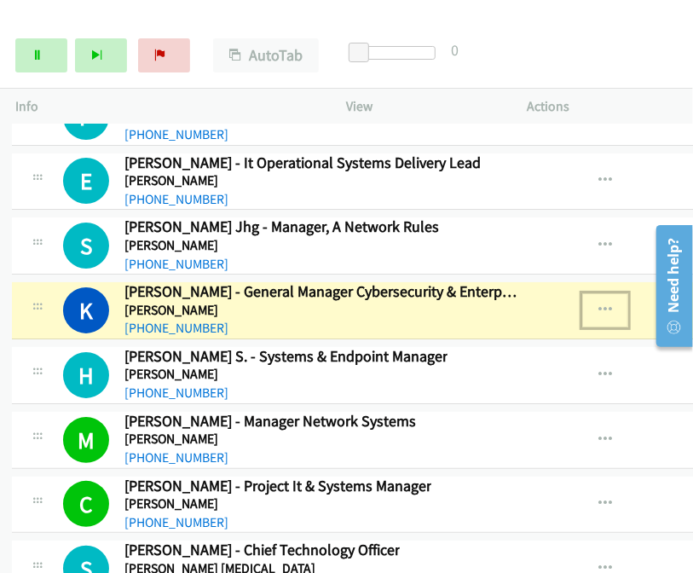
click at [599, 304] on icon "button" at bounding box center [606, 311] width 14 height 14
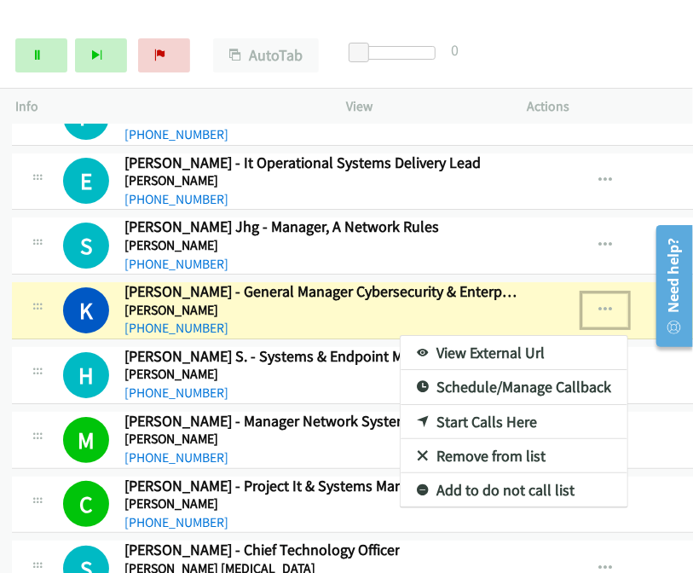
click at [480, 336] on link "View External Url" at bounding box center [514, 353] width 227 height 34
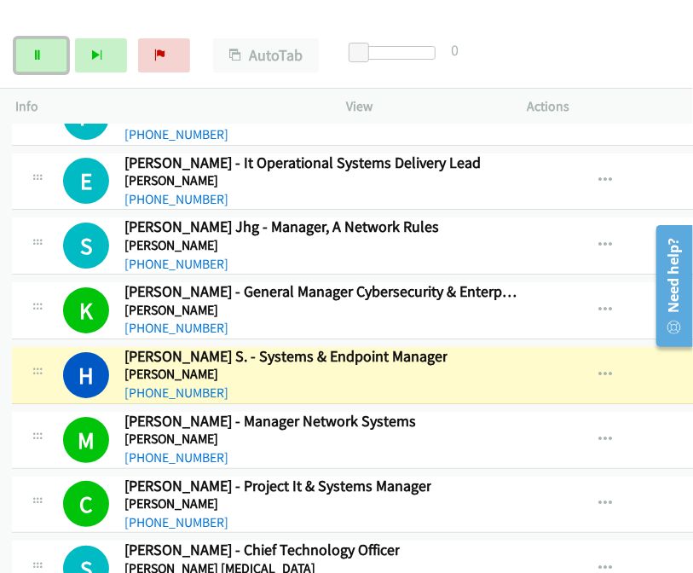
click at [30, 56] on link "Pause" at bounding box center [41, 55] width 52 height 34
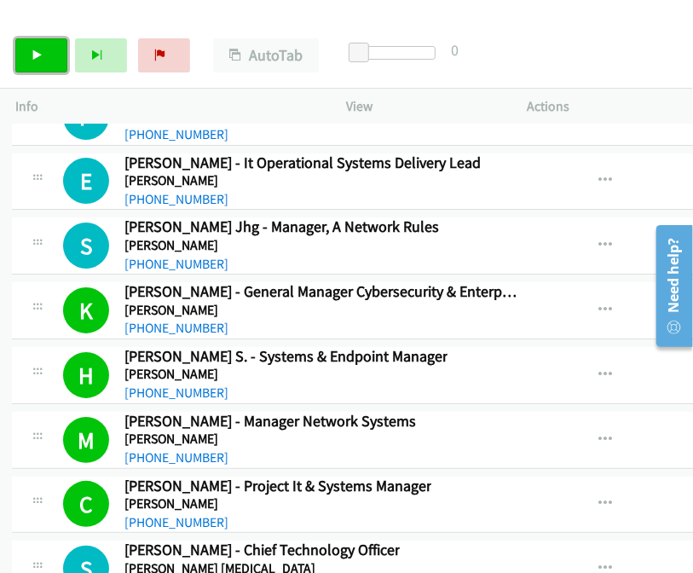
click at [46, 52] on link "Start Calls" at bounding box center [41, 55] width 52 height 34
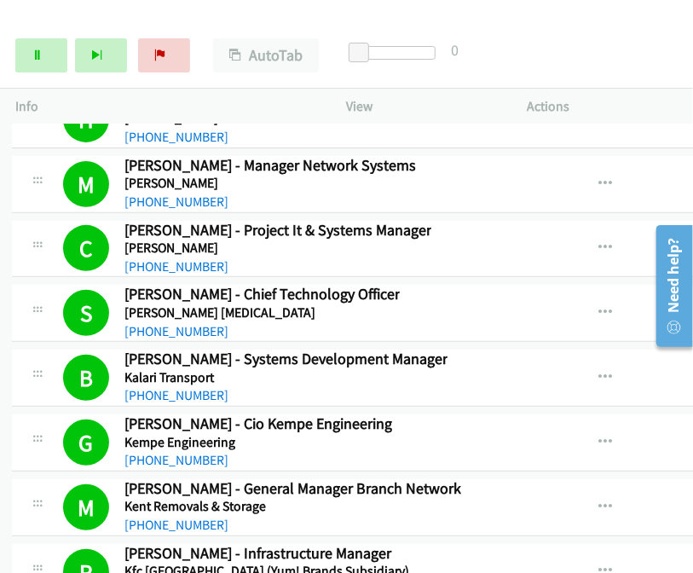
scroll to position [17118, 3]
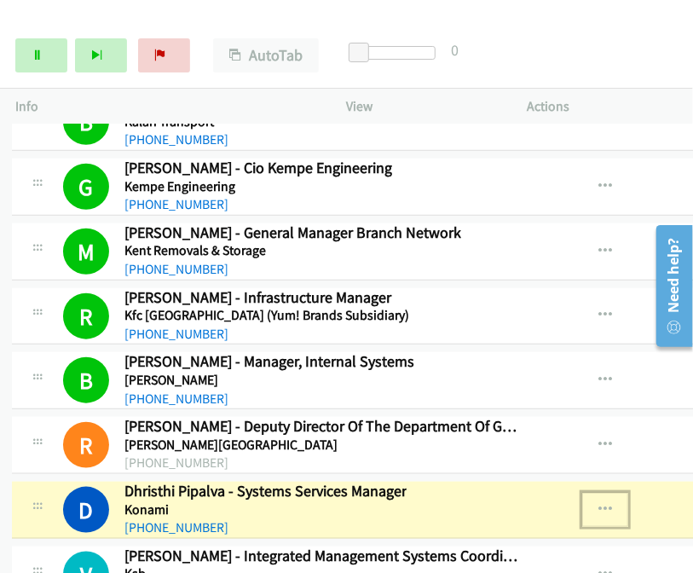
click at [599, 503] on icon "button" at bounding box center [606, 510] width 14 height 14
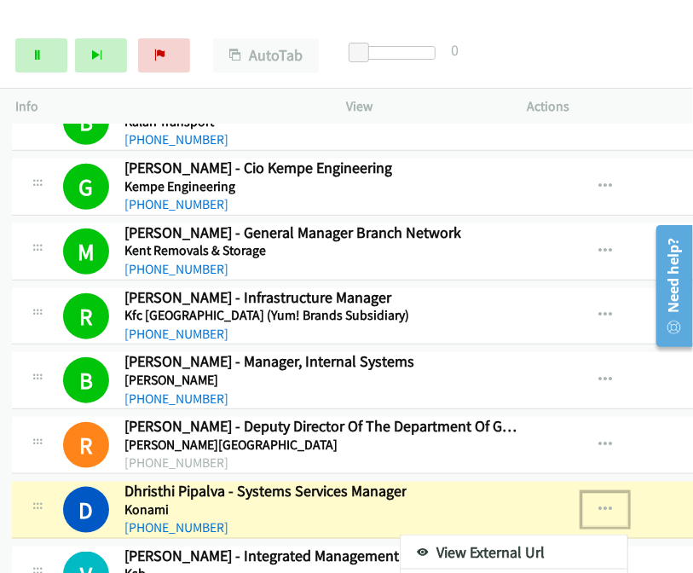
click at [467, 536] on link "View External Url" at bounding box center [514, 553] width 227 height 34
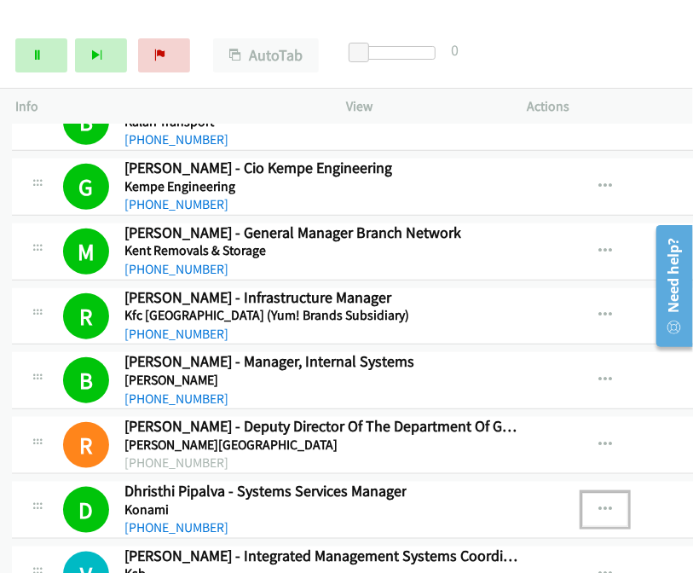
click at [599, 503] on icon "button" at bounding box center [606, 510] width 14 height 14
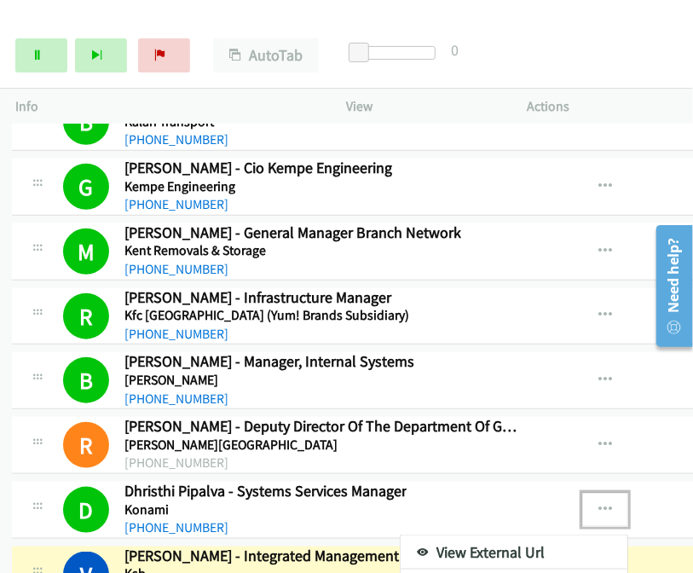
click at [462, 536] on link "View External Url" at bounding box center [514, 553] width 227 height 34
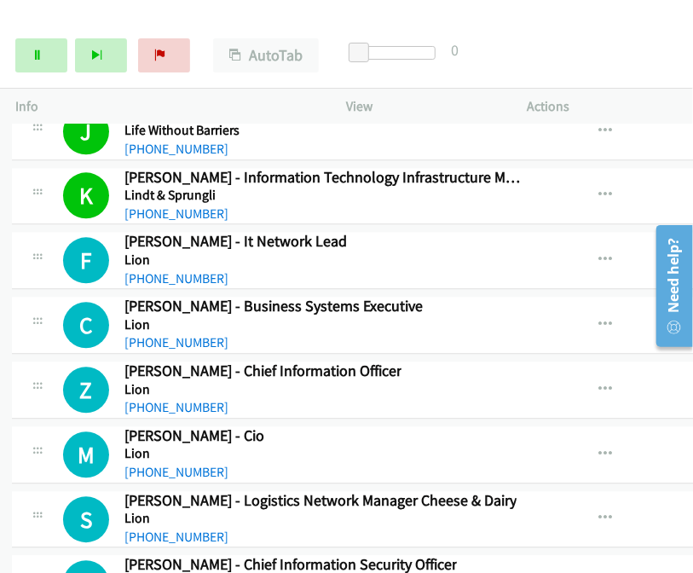
scroll to position [17971, 3]
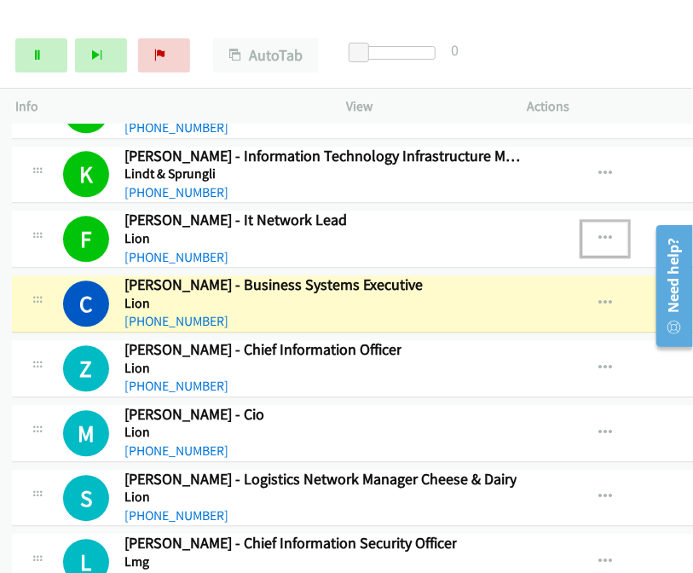
drag, startPoint x: 591, startPoint y: 157, endPoint x: 583, endPoint y: 159, distance: 8.9
click at [583, 222] on button "button" at bounding box center [606, 239] width 46 height 34
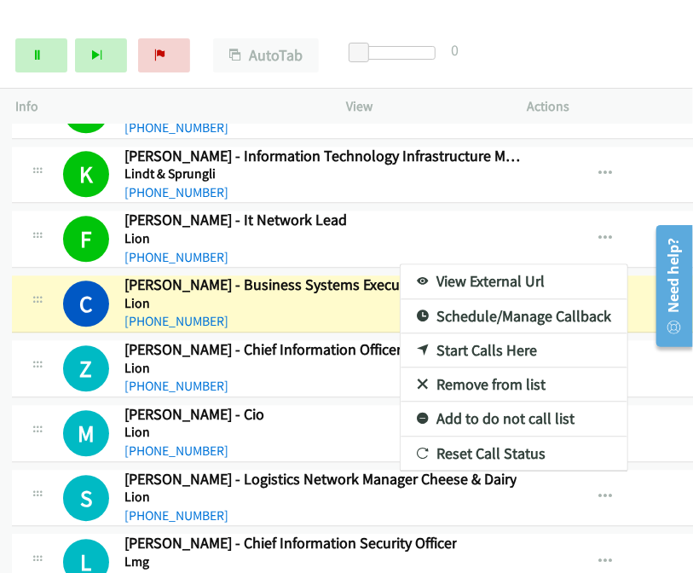
click at [476, 264] on link "View External Url" at bounding box center [514, 281] width 227 height 34
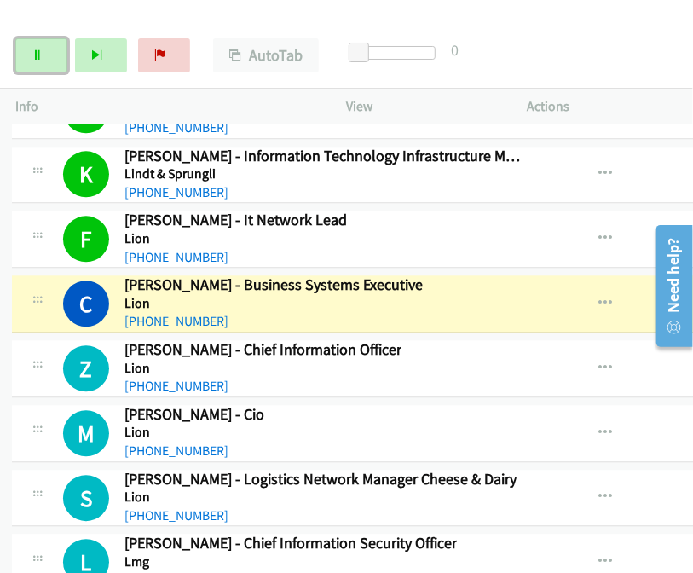
click at [39, 60] on icon at bounding box center [38, 56] width 12 height 12
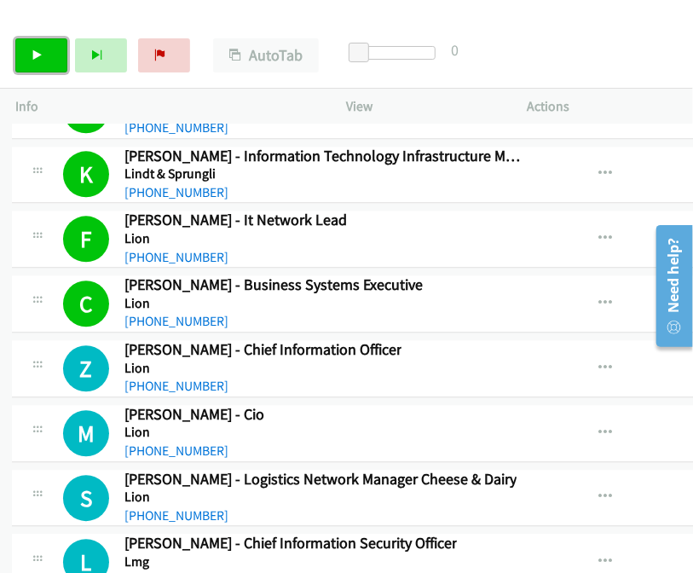
click at [38, 58] on icon at bounding box center [38, 56] width 12 height 12
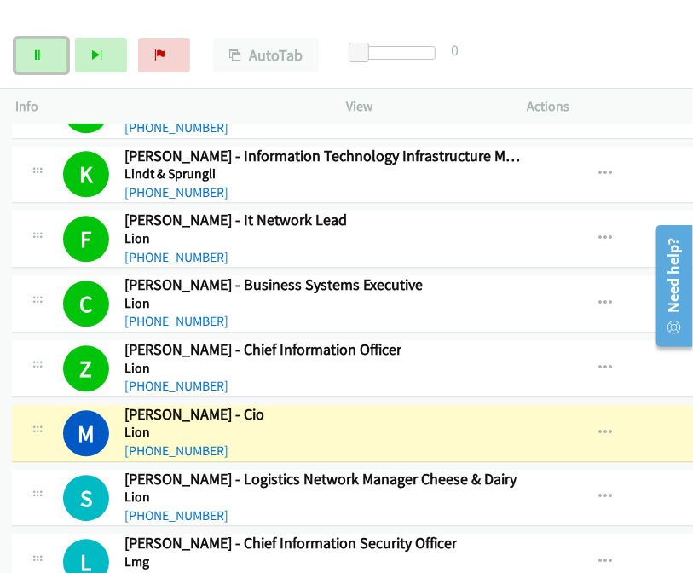
click at [32, 56] on icon at bounding box center [38, 56] width 12 height 12
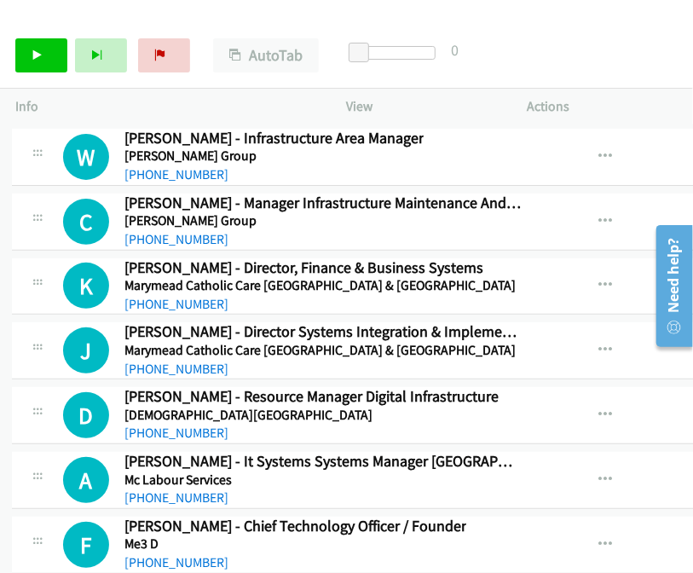
scroll to position [18910, 3]
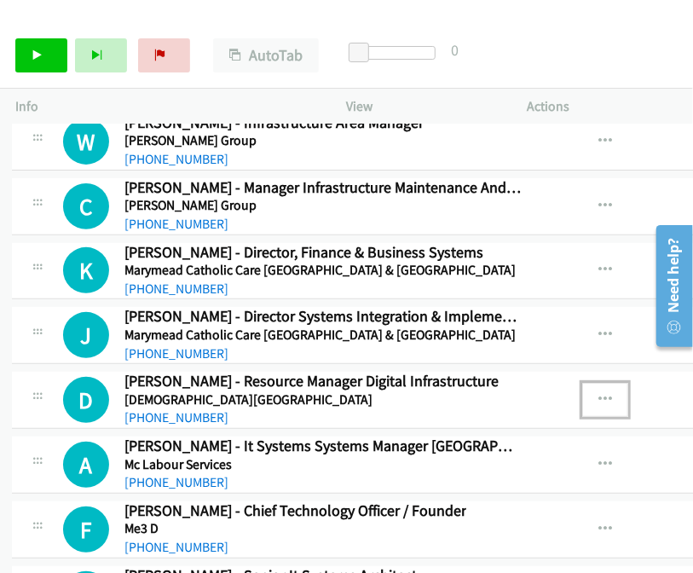
click at [594, 383] on button "button" at bounding box center [606, 400] width 46 height 34
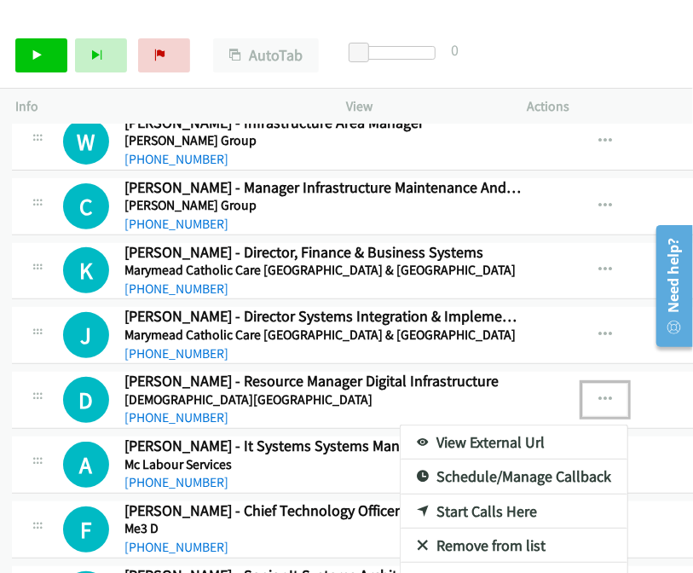
click at [486, 495] on link "Start Calls Here" at bounding box center [514, 512] width 227 height 34
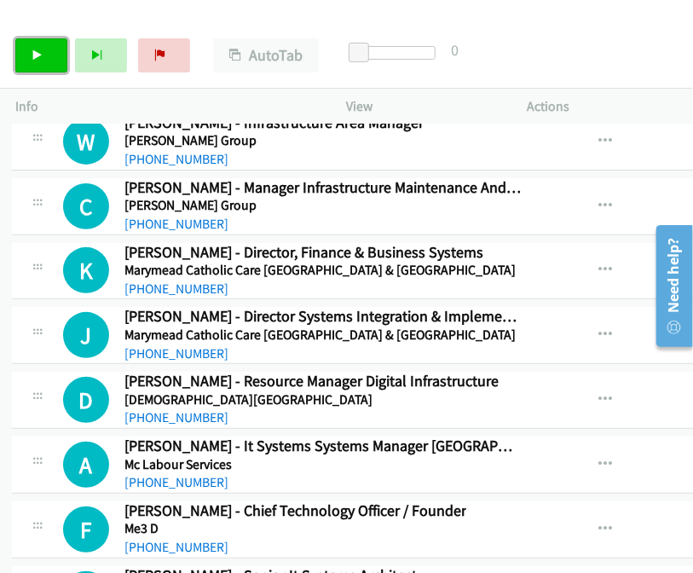
click at [49, 61] on link "Start Calls" at bounding box center [41, 55] width 52 height 34
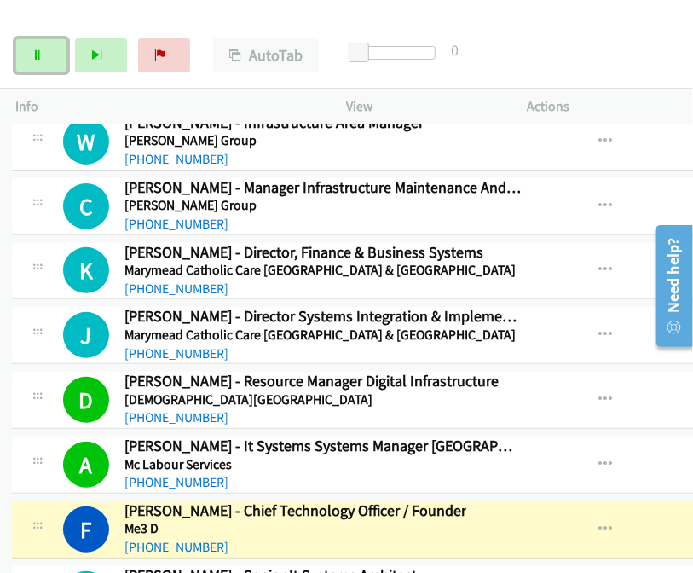
click at [46, 49] on link "Pause" at bounding box center [41, 55] width 52 height 34
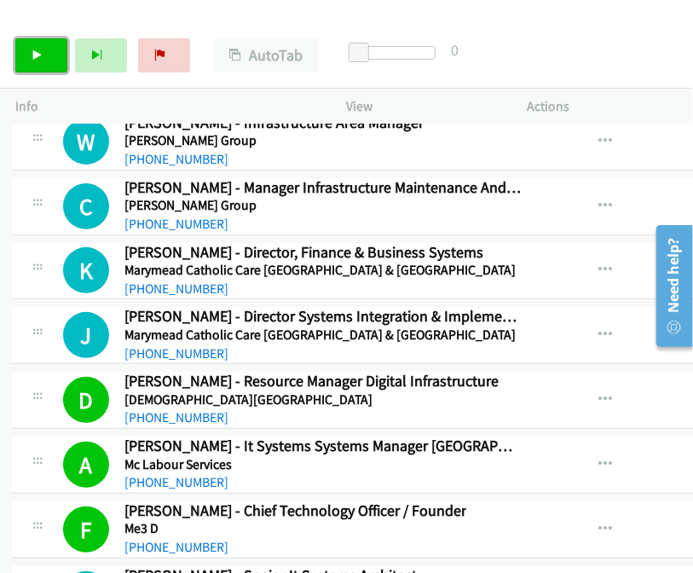
click at [45, 55] on link "Start Calls" at bounding box center [41, 55] width 52 height 34
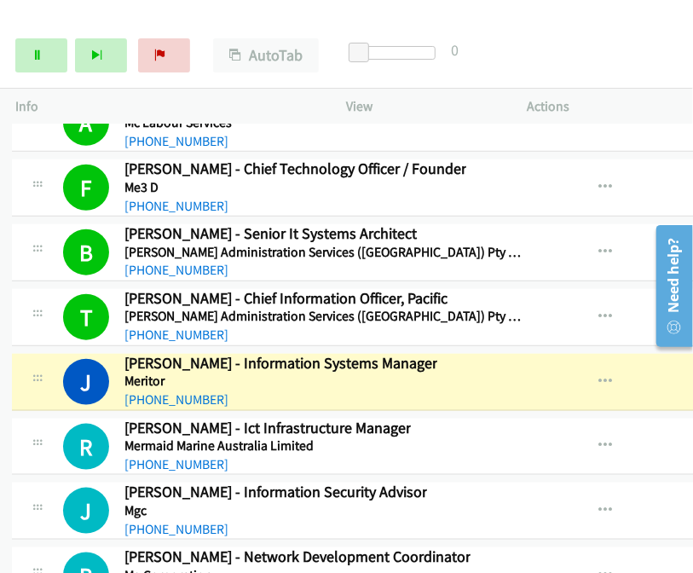
scroll to position [19228, 0]
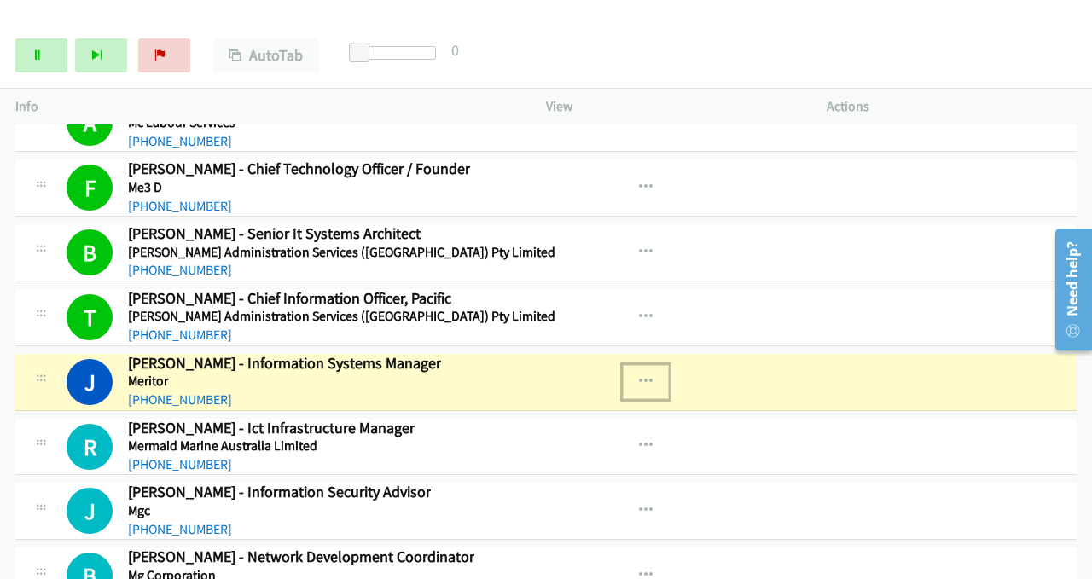
click at [639, 375] on icon "button" at bounding box center [646, 382] width 14 height 14
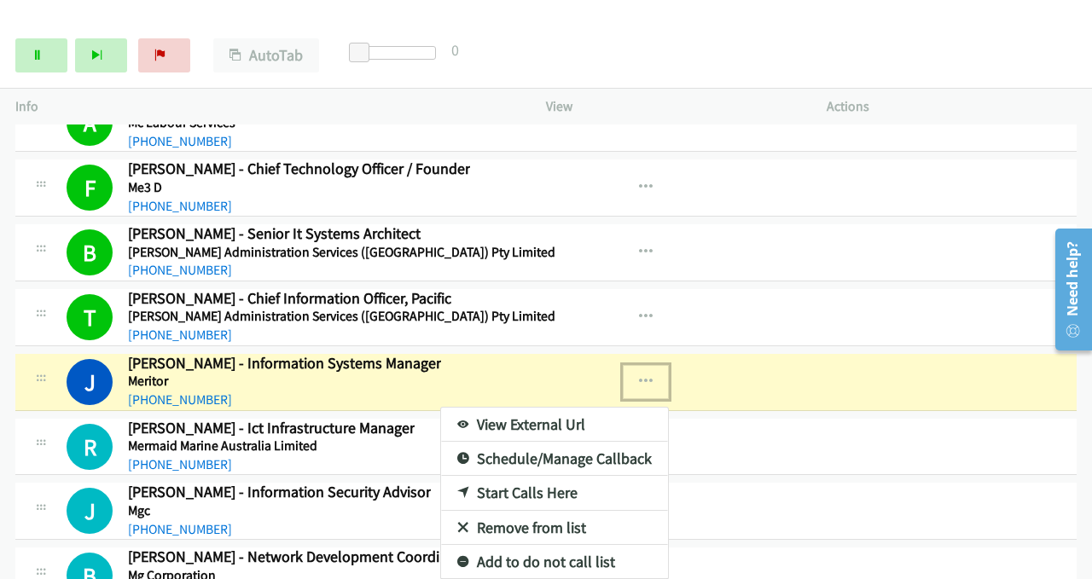
click at [500, 408] on link "View External Url" at bounding box center [554, 425] width 227 height 34
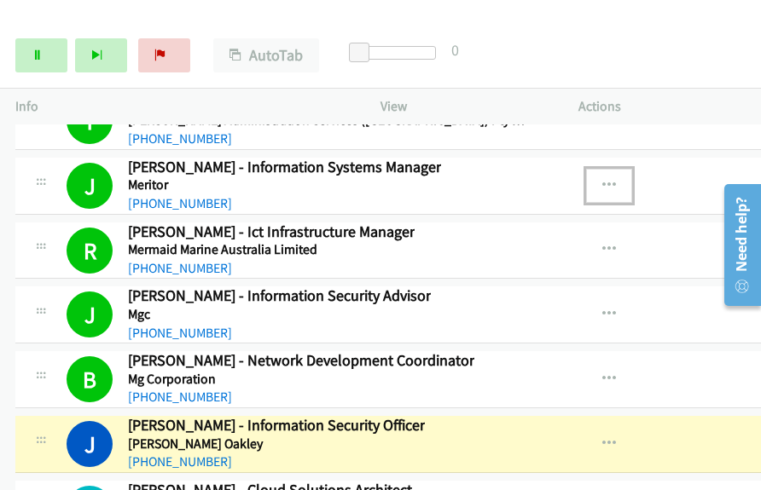
scroll to position [19484, 0]
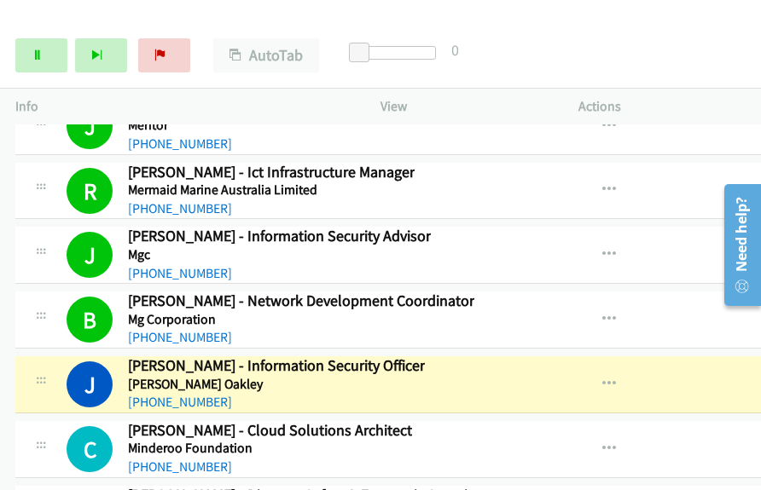
click at [679, 48] on div "Start Calls Pause Next Finish Dialing Jesse Gee - Information Security Officer …" at bounding box center [380, 56] width 761 height 66
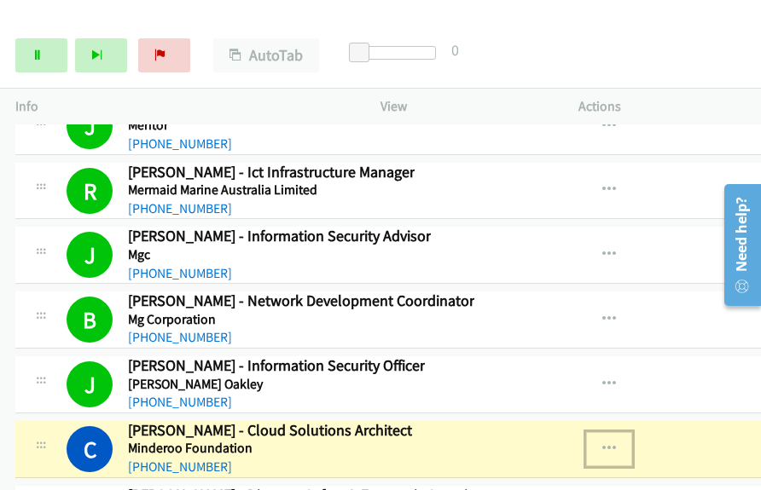
click at [602, 443] on icon "button" at bounding box center [609, 450] width 14 height 14
click at [492, 475] on link "View External Url" at bounding box center [517, 492] width 227 height 34
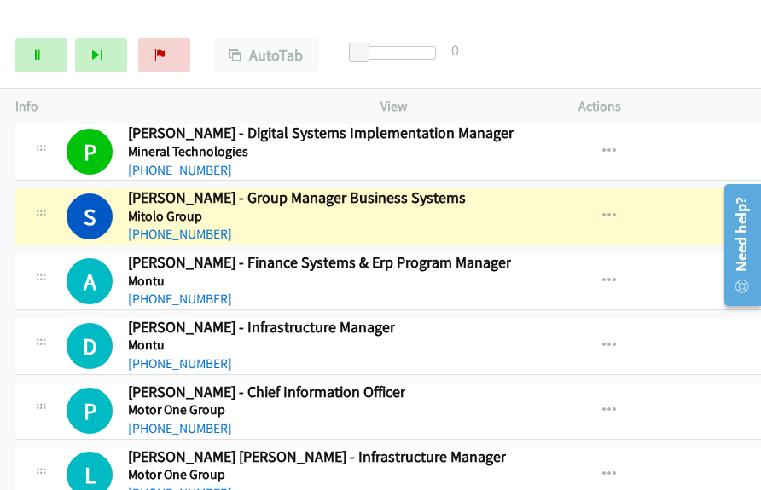
scroll to position [19995, 0]
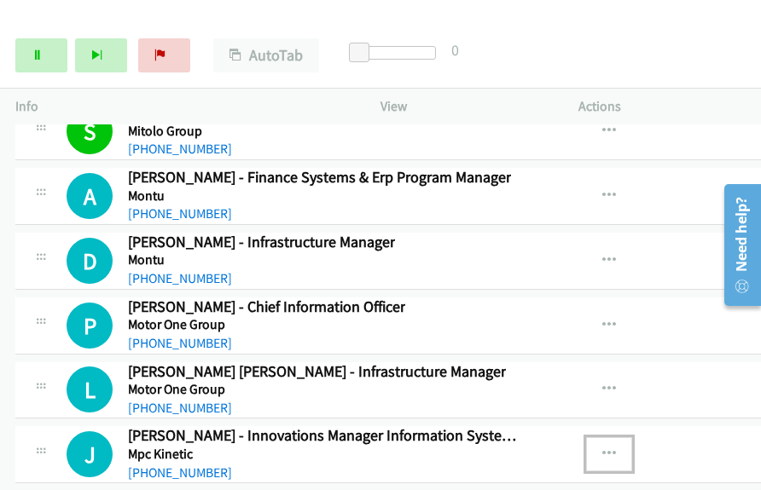
click at [606, 448] on icon "button" at bounding box center [609, 455] width 14 height 14
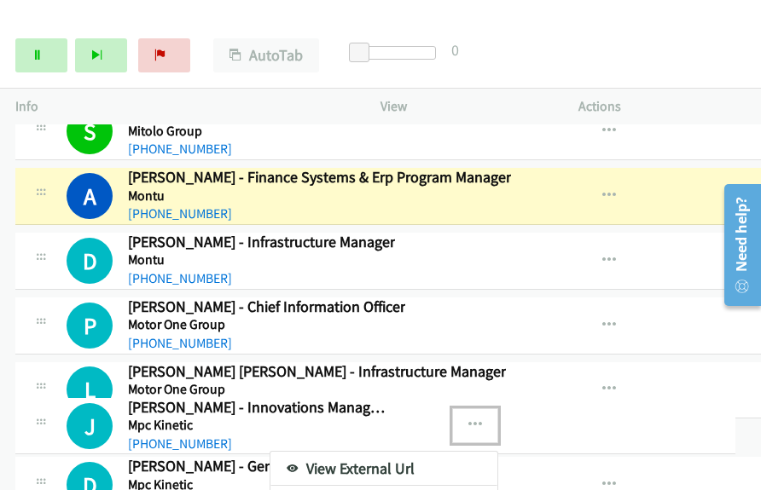
drag, startPoint x: 542, startPoint y: 405, endPoint x: 490, endPoint y: 466, distance: 79.8
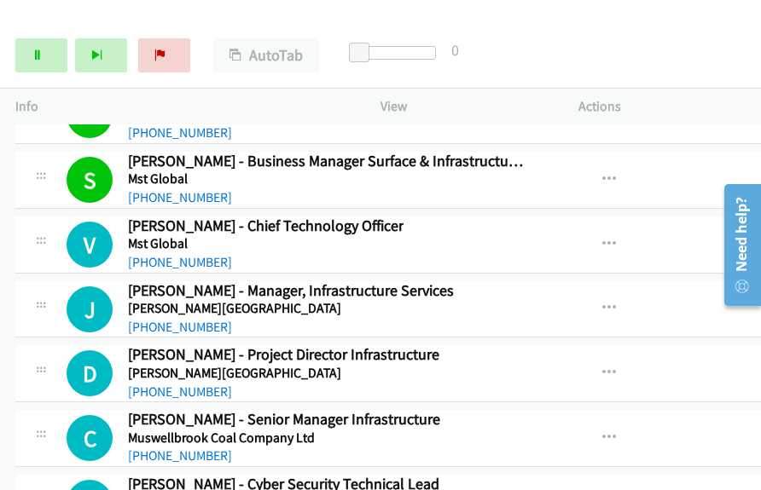
scroll to position [20422, 0]
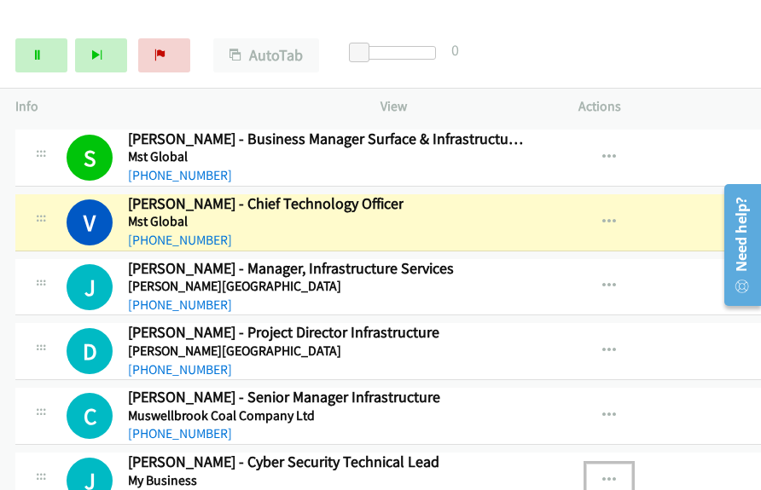
click at [602, 474] on icon "button" at bounding box center [609, 481] width 14 height 14
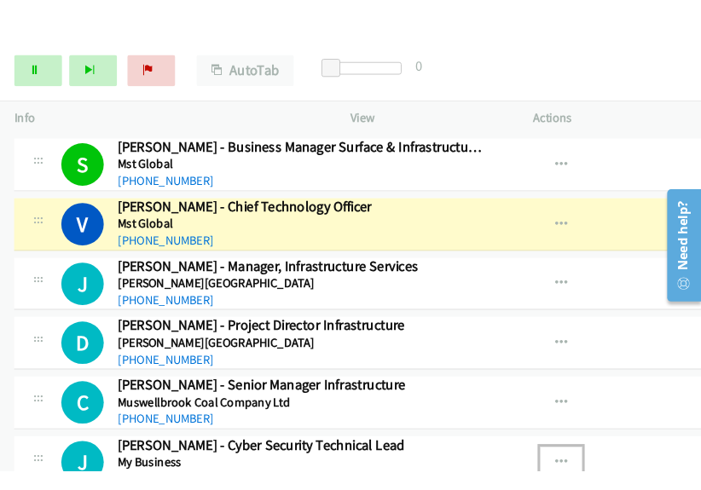
scroll to position [20592, 0]
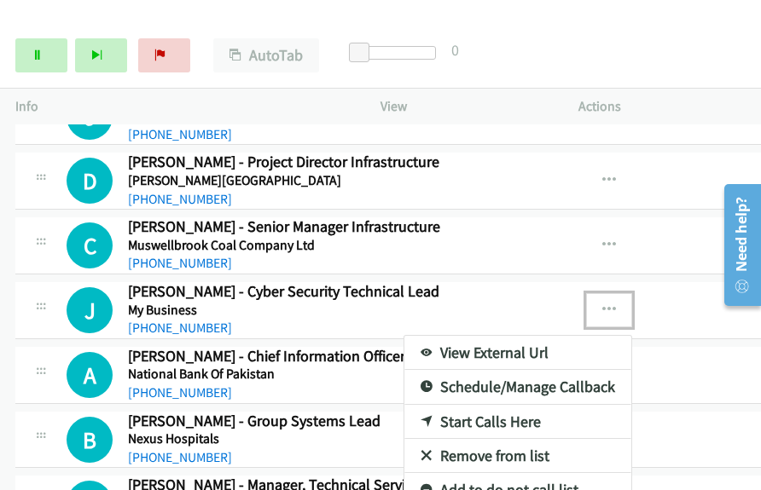
click at [488, 405] on link "Start Calls Here" at bounding box center [517, 422] width 227 height 34
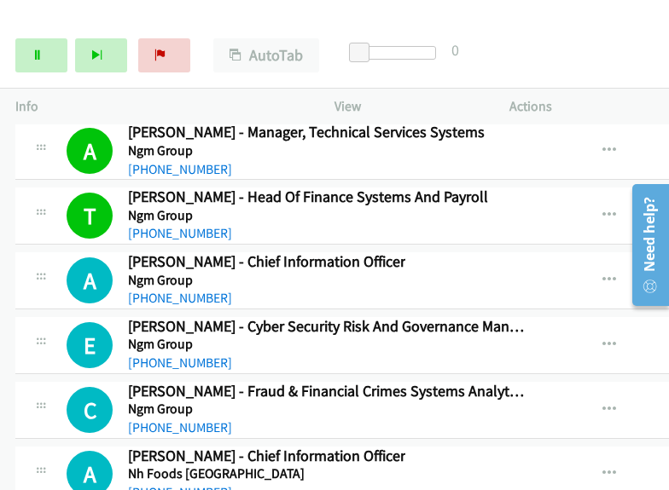
scroll to position [20969, 0]
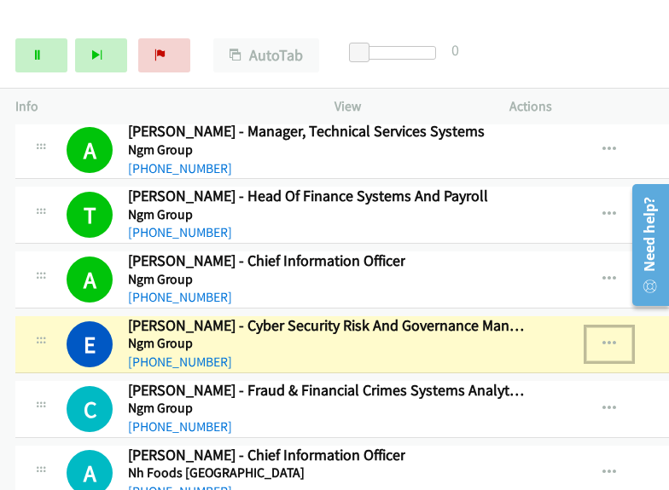
click at [605, 338] on icon "button" at bounding box center [609, 345] width 14 height 14
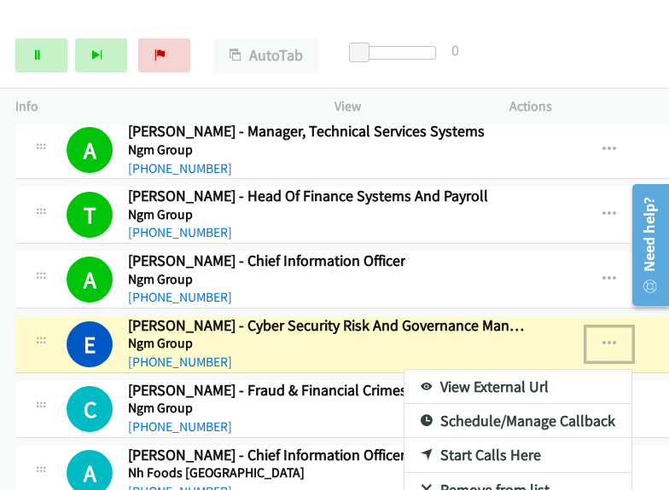
click at [441, 370] on link "View External Url" at bounding box center [517, 387] width 227 height 34
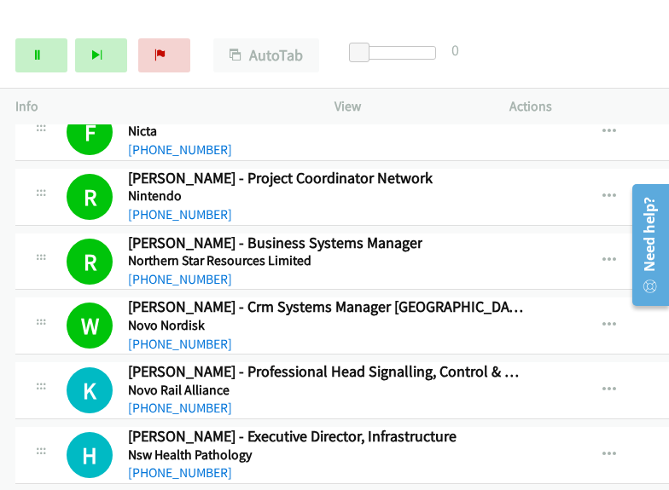
scroll to position [21481, 0]
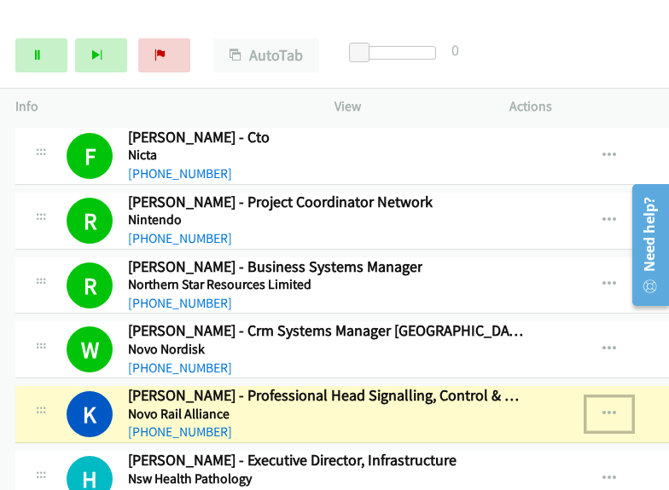
click at [606, 408] on icon "button" at bounding box center [609, 415] width 14 height 14
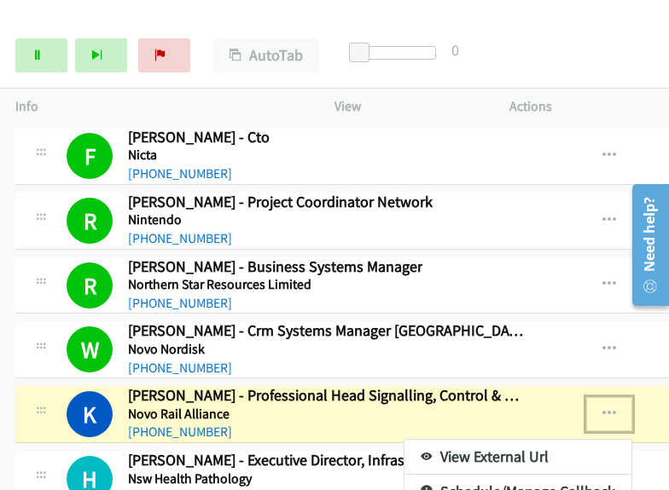
click at [449, 440] on link "View External Url" at bounding box center [517, 457] width 227 height 34
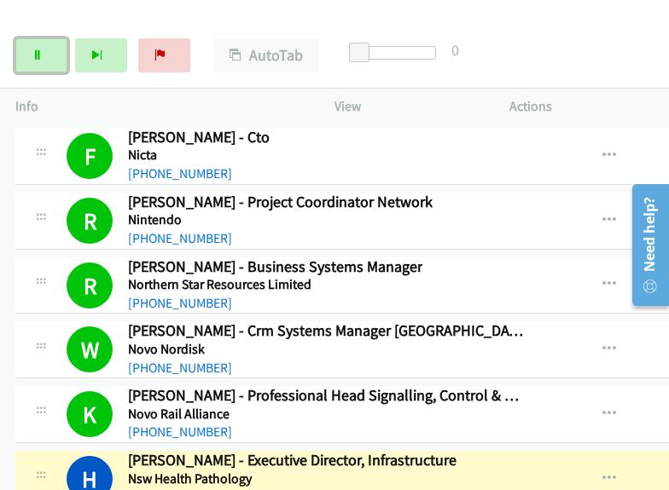
click at [19, 59] on link "Pause" at bounding box center [41, 55] width 52 height 34
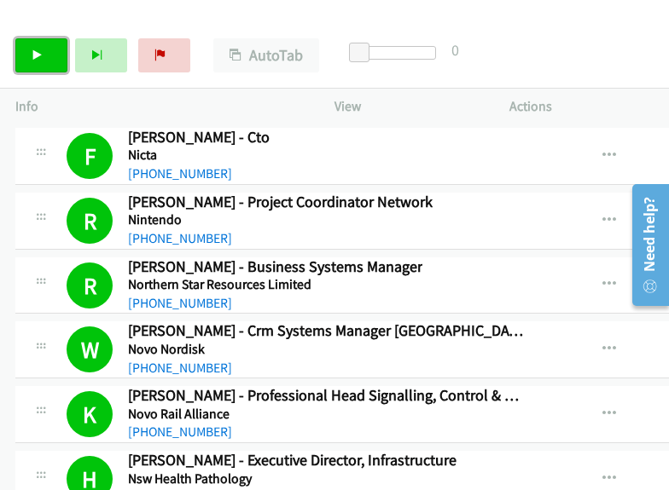
click at [32, 54] on icon at bounding box center [38, 56] width 12 height 12
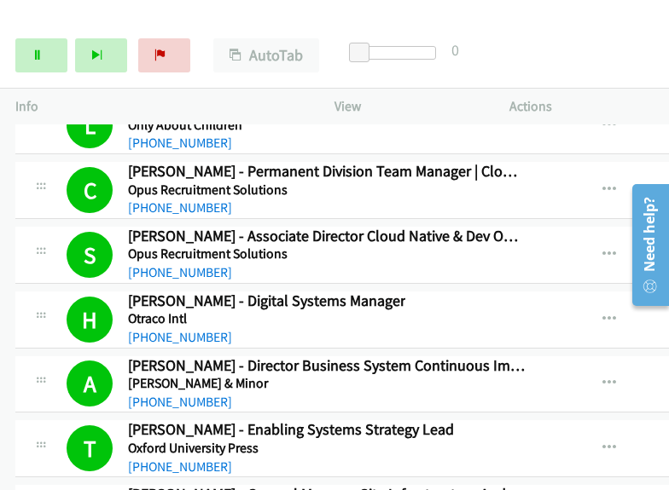
scroll to position [22249, 0]
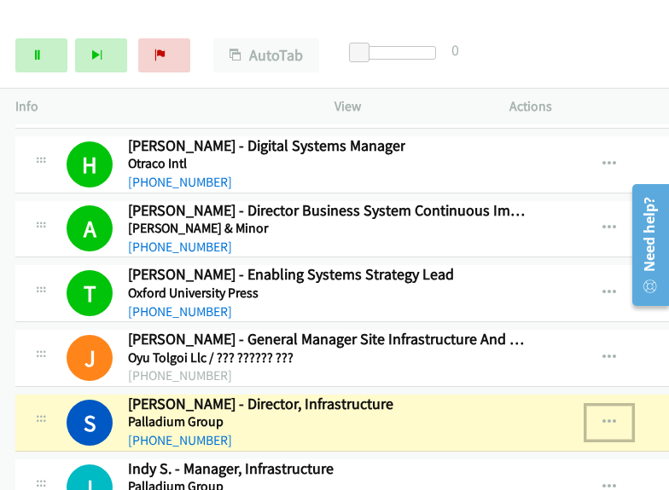
click at [602, 416] on icon "button" at bounding box center [609, 423] width 14 height 14
click at [453, 449] on link "View External Url" at bounding box center [517, 466] width 227 height 34
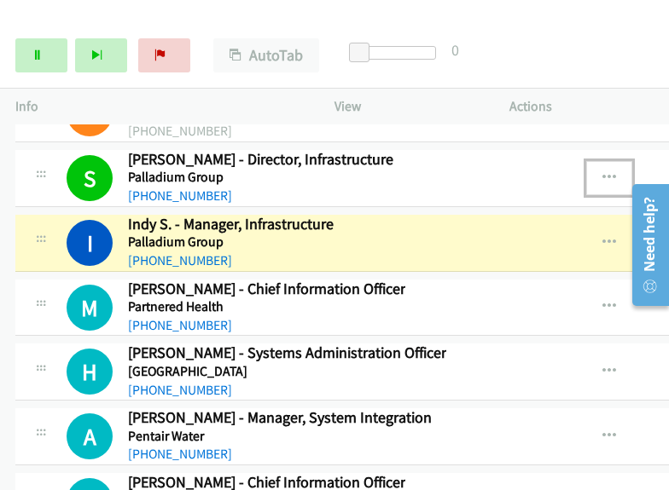
scroll to position [22419, 0]
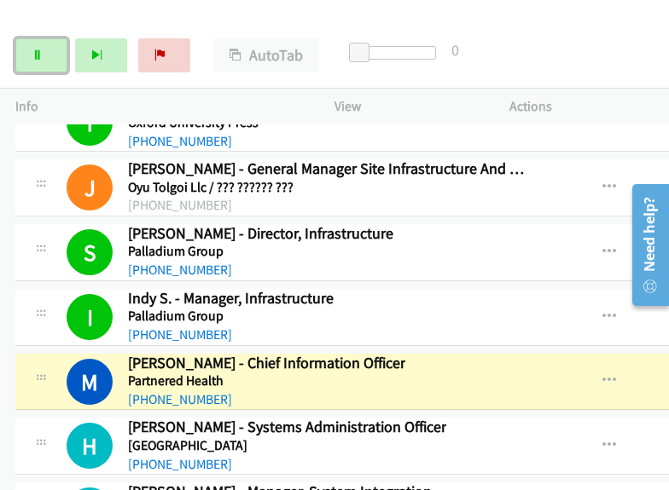
click at [20, 53] on link "Pause" at bounding box center [41, 55] width 52 height 34
click at [602, 374] on icon "button" at bounding box center [609, 381] width 14 height 14
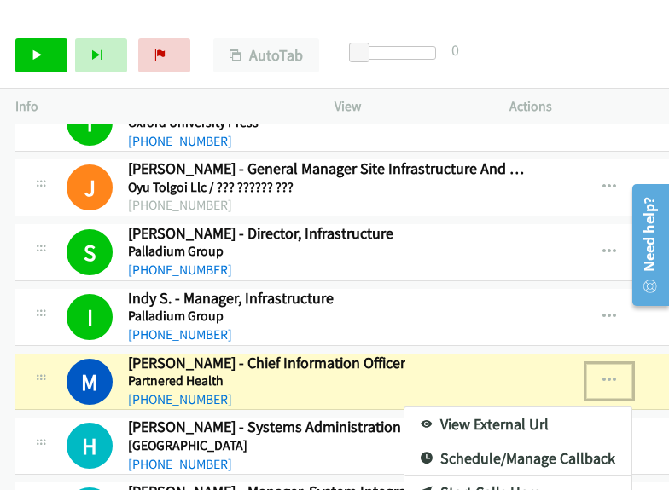
click at [600, 206] on div at bounding box center [334, 245] width 669 height 490
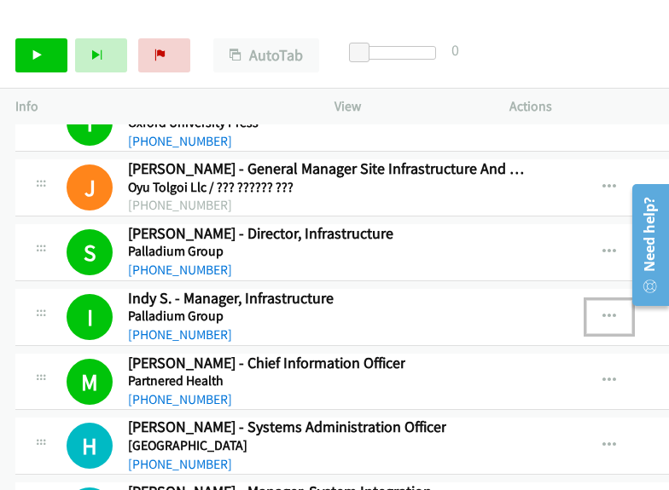
click at [602, 310] on icon "button" at bounding box center [609, 317] width 14 height 14
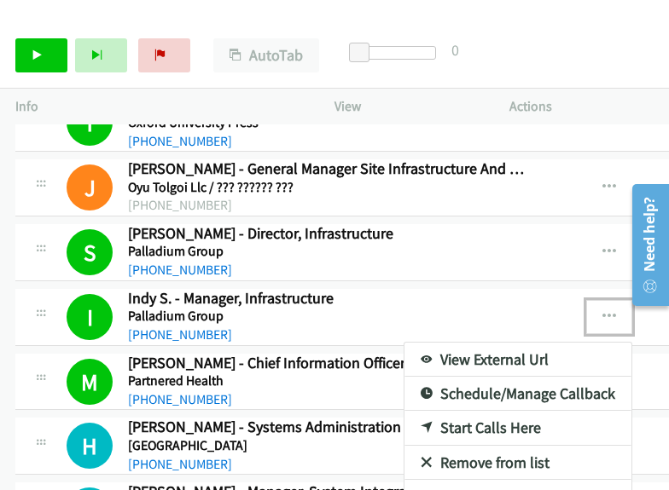
click at [486, 343] on link "View External Url" at bounding box center [517, 360] width 227 height 34
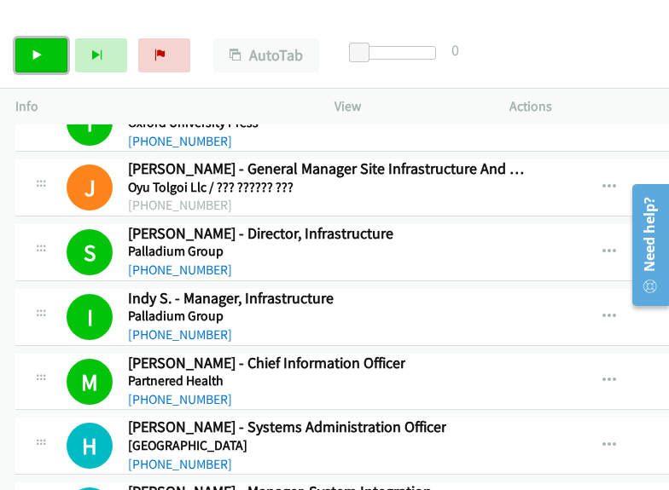
click at [26, 59] on link "Start Calls" at bounding box center [41, 55] width 52 height 34
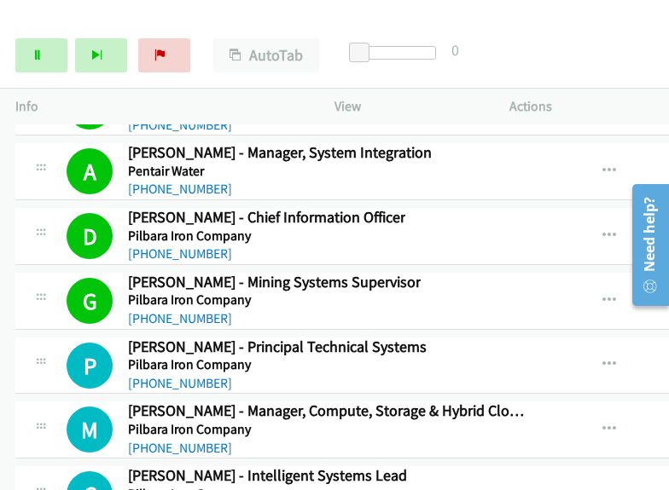
scroll to position [22761, 0]
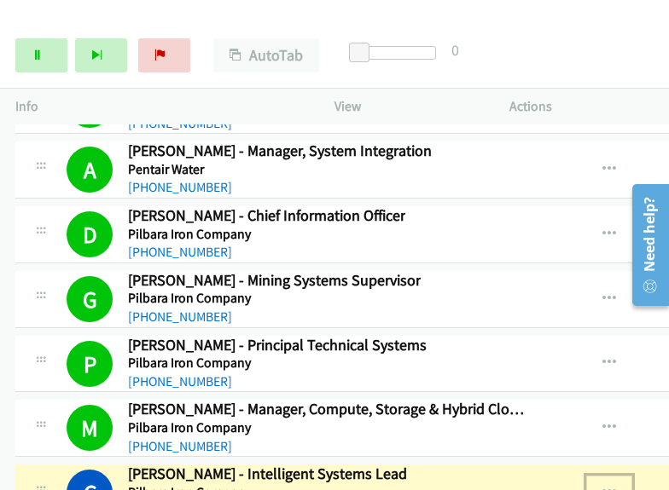
click at [602, 486] on icon "button" at bounding box center [609, 493] width 14 height 14
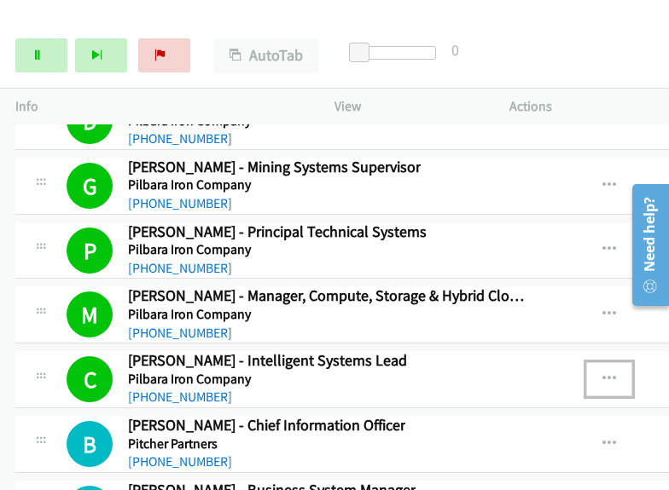
scroll to position [22931, 0]
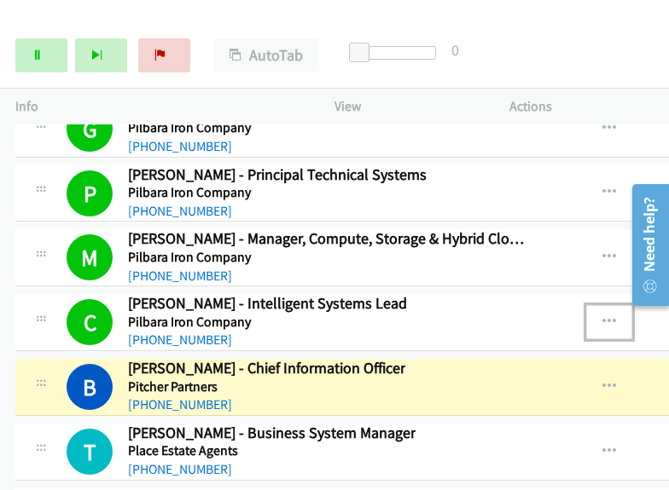
click at [602, 316] on icon "button" at bounding box center [609, 323] width 14 height 14
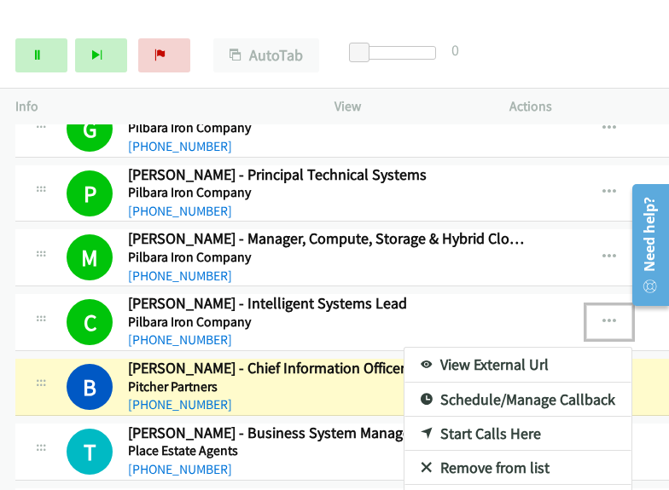
click at [445, 348] on link "View External Url" at bounding box center [517, 365] width 227 height 34
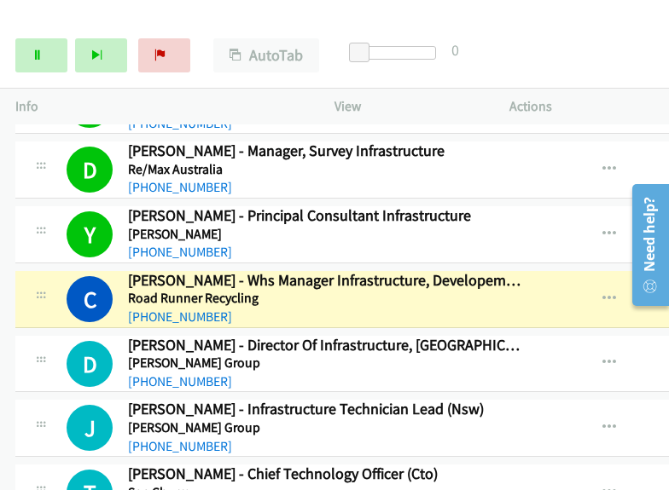
scroll to position [23797, 0]
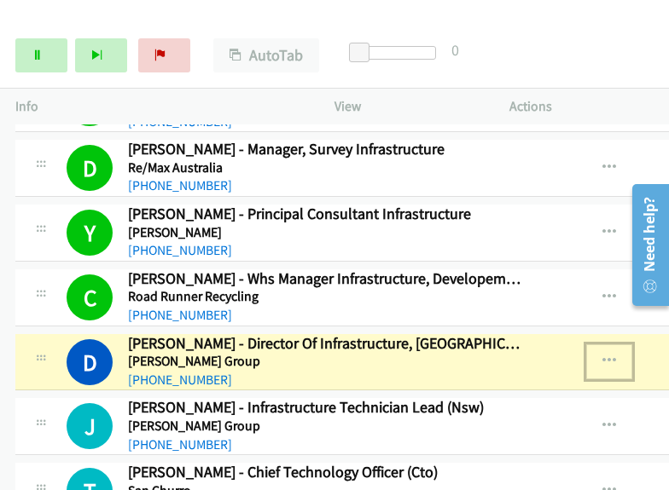
click at [602, 355] on icon "button" at bounding box center [609, 362] width 14 height 14
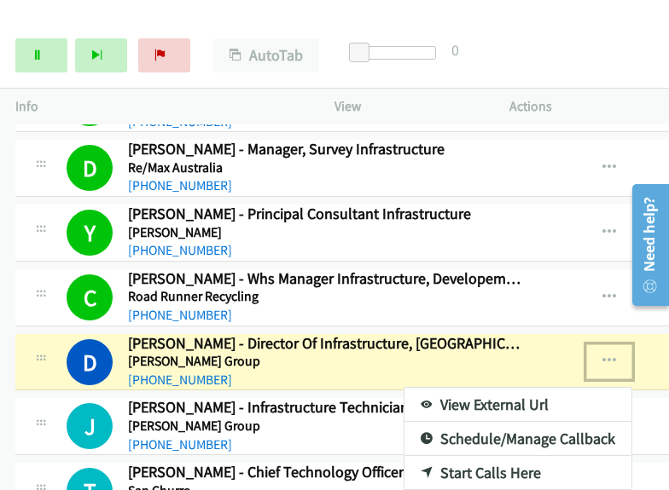
click at [474, 388] on link "View External Url" at bounding box center [517, 405] width 227 height 34
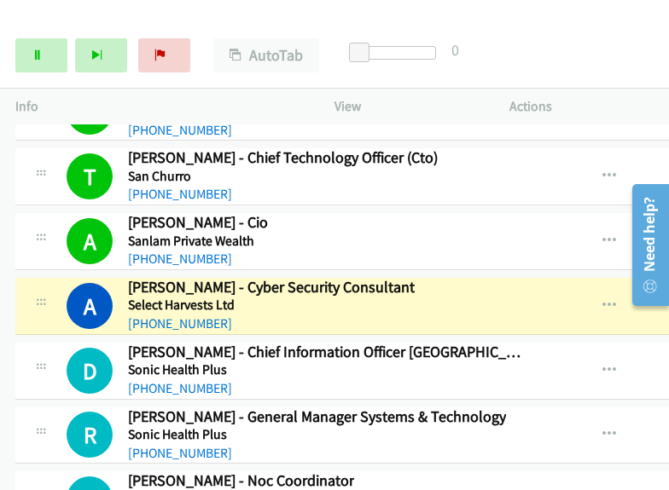
scroll to position [24138, 0]
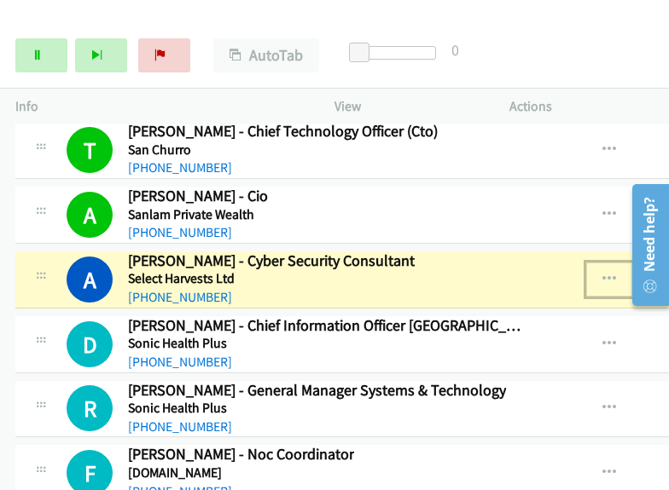
click at [602, 273] on icon "button" at bounding box center [609, 280] width 14 height 14
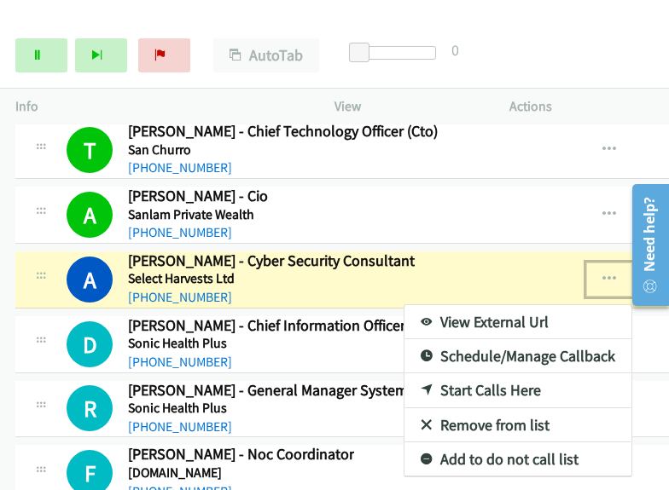
click at [493, 305] on link "View External Url" at bounding box center [517, 322] width 227 height 34
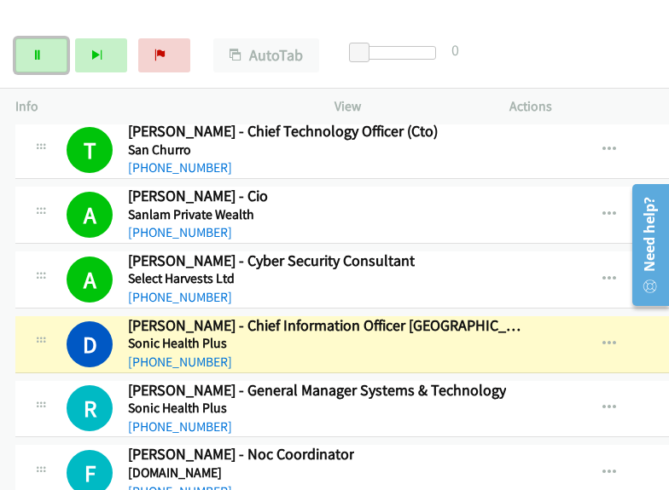
click at [33, 57] on icon at bounding box center [38, 56] width 12 height 12
